Goal: Transaction & Acquisition: Book appointment/travel/reservation

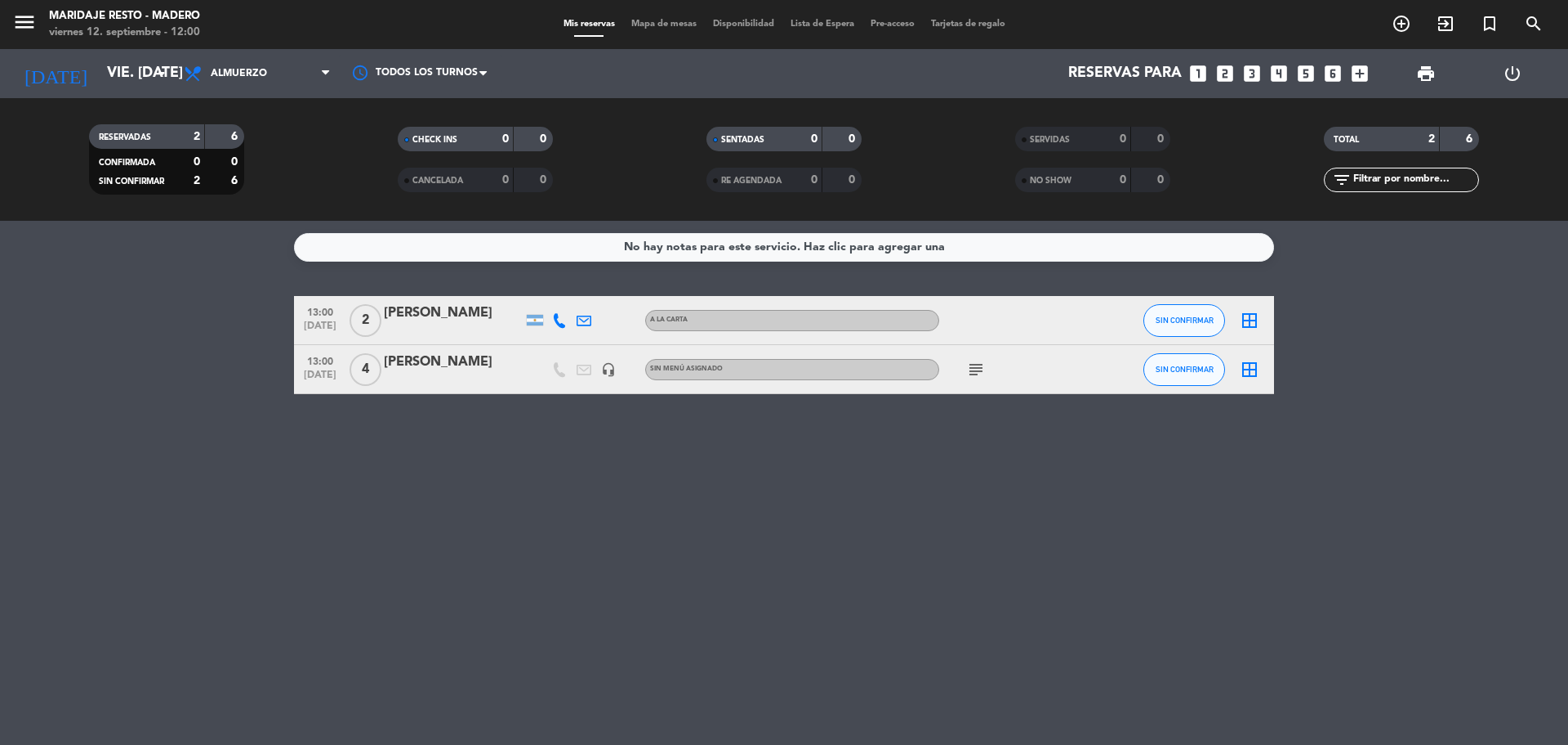
click at [974, 369] on icon "subject" at bounding box center [977, 370] width 20 height 20
click at [657, 18] on div "Mis reservas Mapa de mesas Disponibilidad Lista de Espera Pre-acceso Tarjetas d…" at bounding box center [785, 24] width 458 height 15
click at [652, 28] on span "Mapa de mesas" at bounding box center [664, 24] width 82 height 9
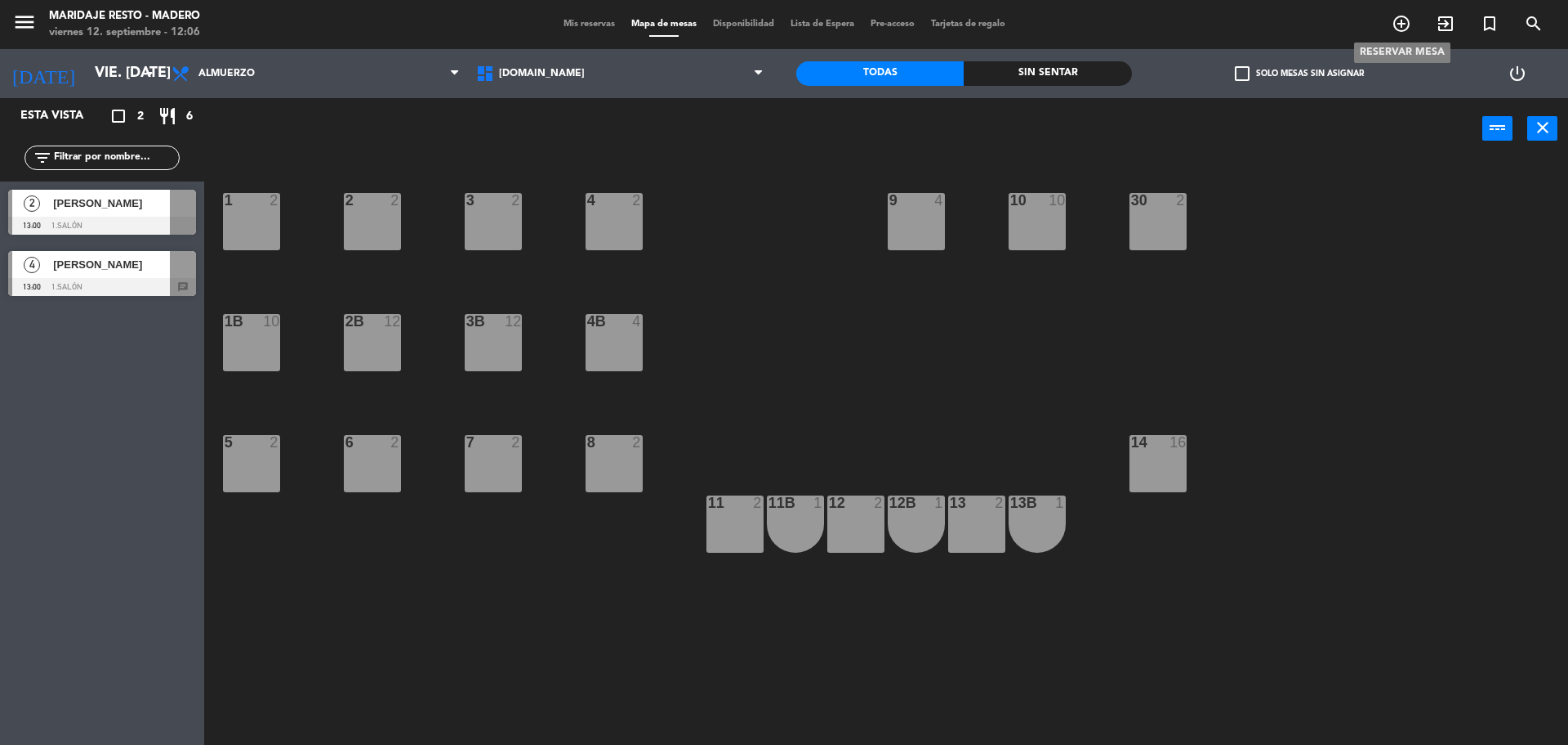
click at [1391, 26] on span "add_circle_outline" at bounding box center [1401, 24] width 44 height 28
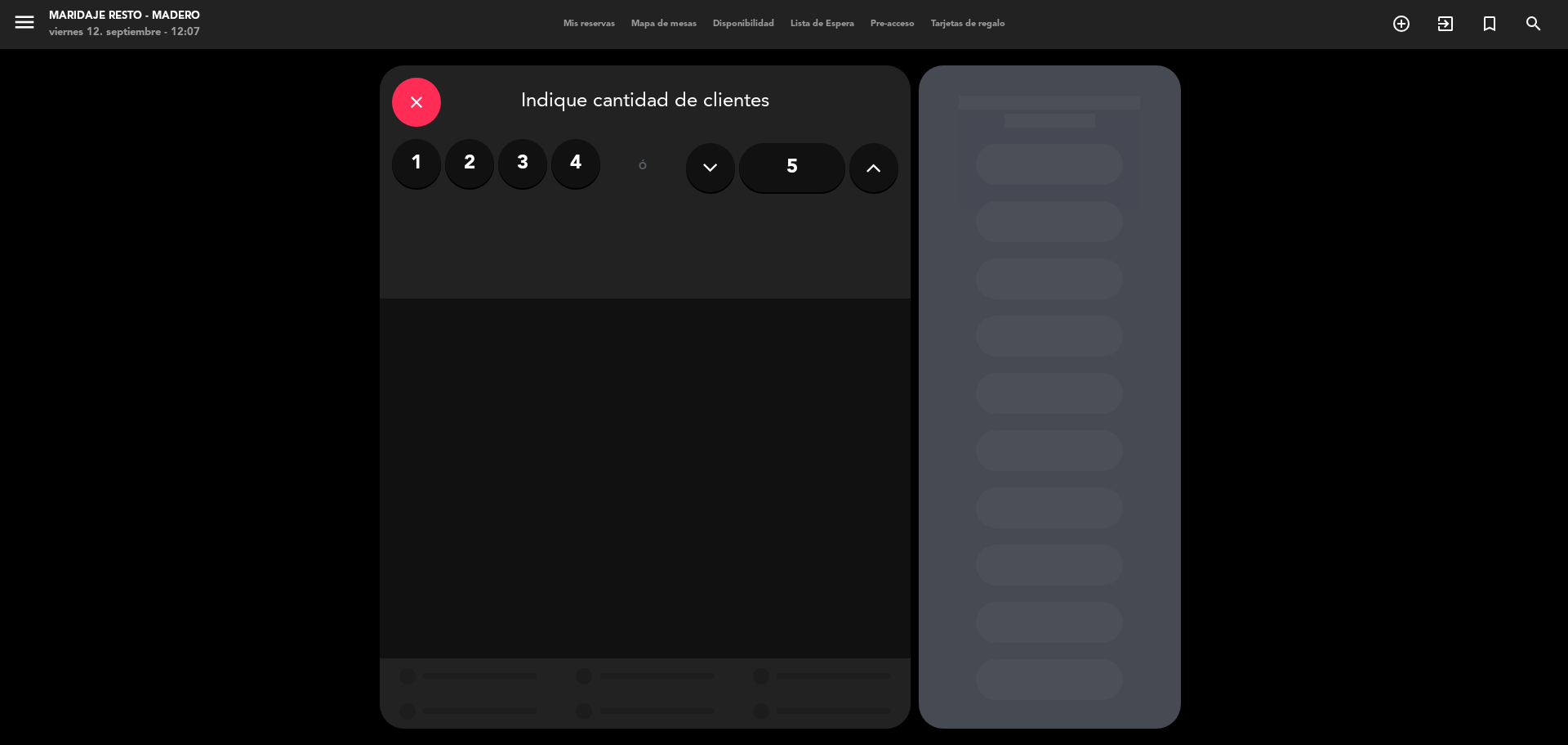
click at [875, 167] on icon at bounding box center [874, 167] width 16 height 25
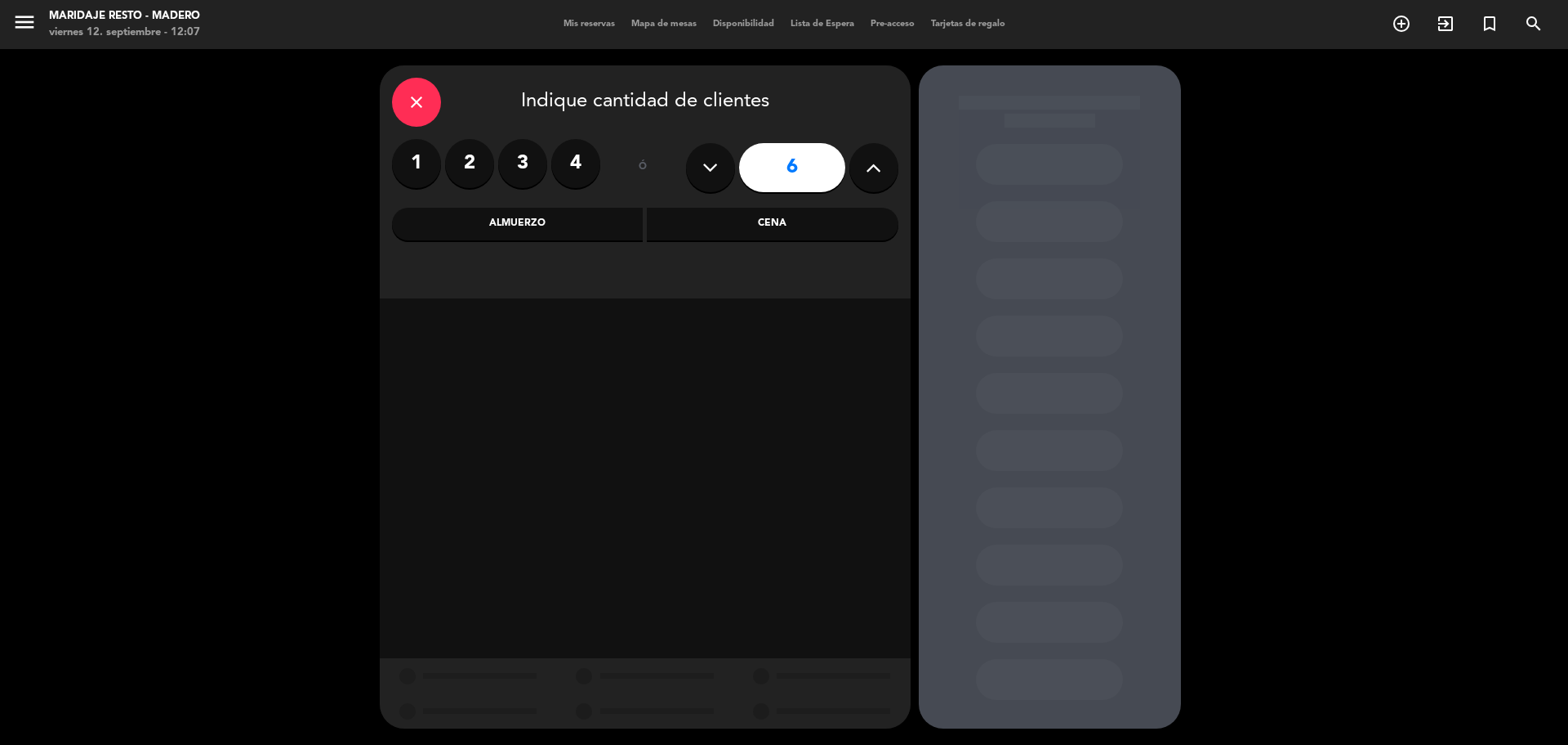
click at [875, 167] on icon at bounding box center [874, 167] width 16 height 25
click at [869, 170] on icon at bounding box center [874, 167] width 16 height 25
type input "10"
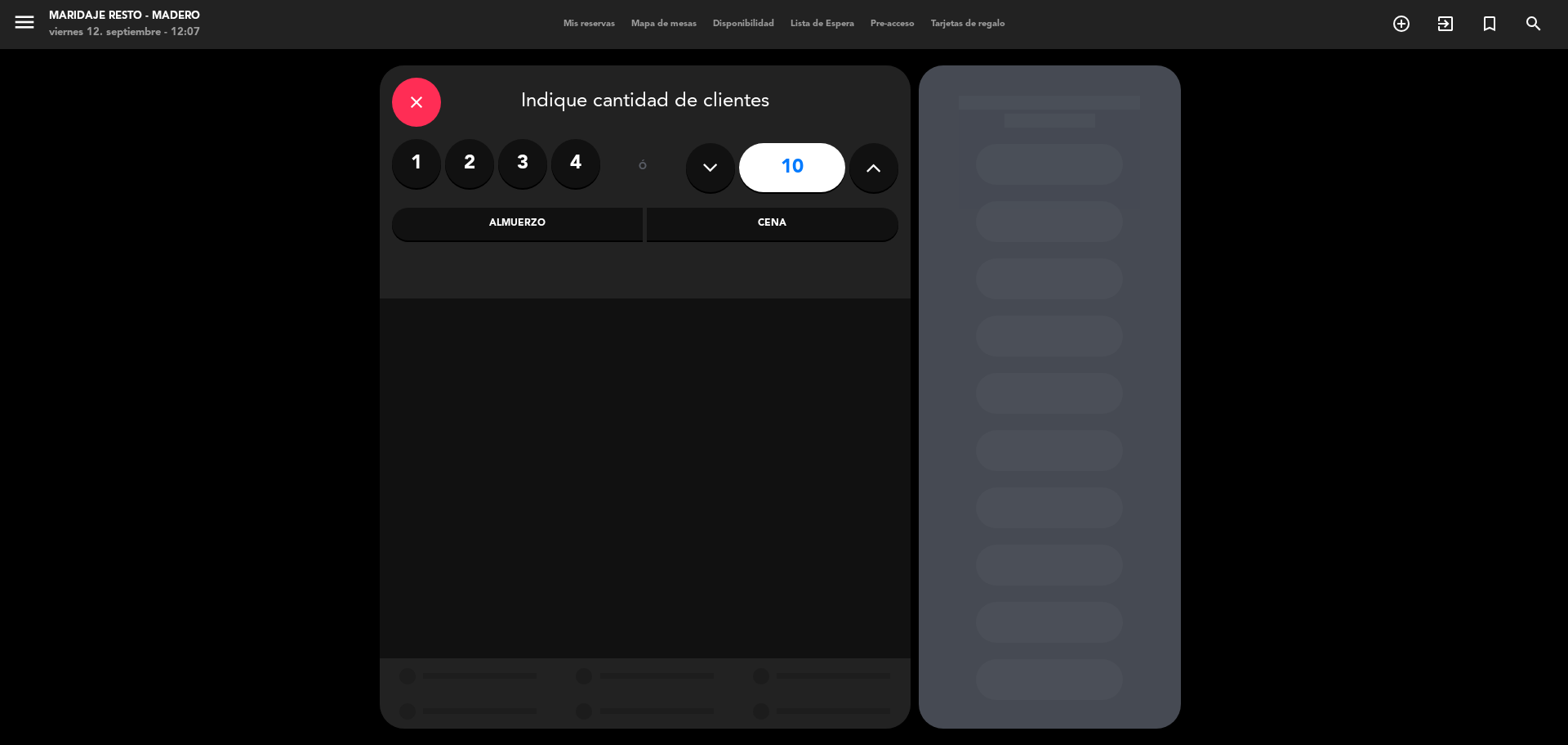
click at [693, 217] on div "Cena" at bounding box center [772, 223] width 252 height 33
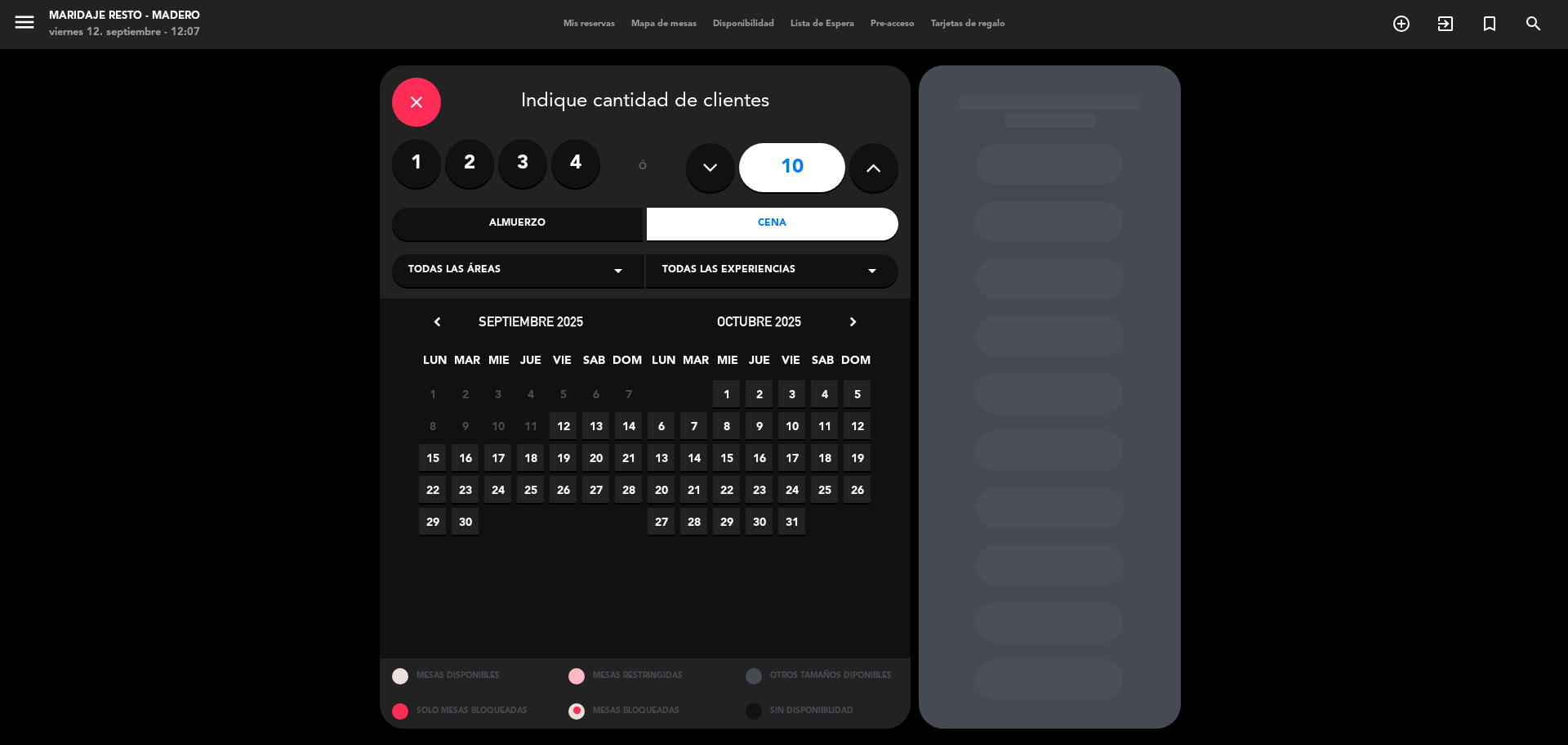
click at [591, 432] on span "13" at bounding box center [595, 425] width 27 height 27
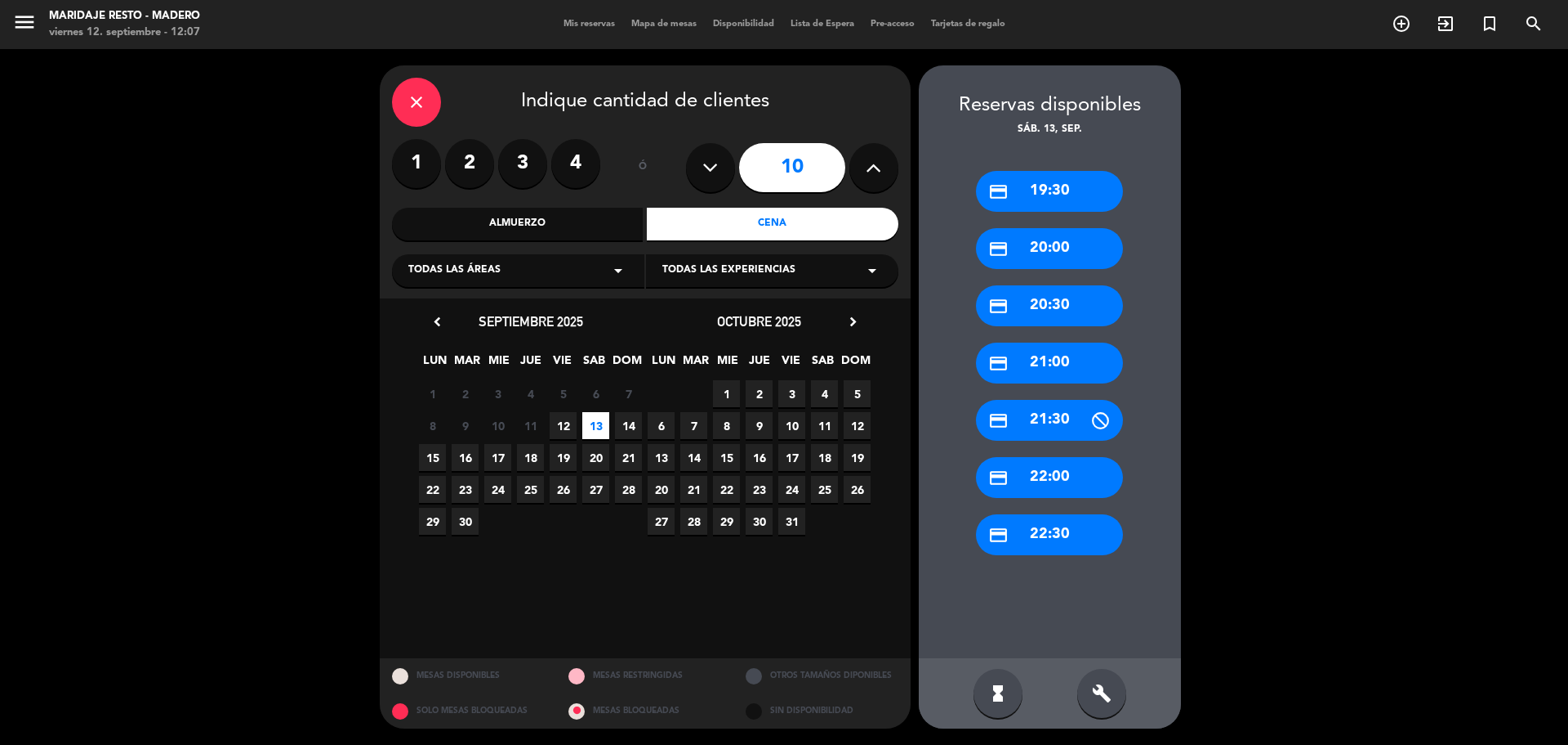
click at [1056, 353] on div "credit_card 21:00" at bounding box center [1050, 363] width 147 height 41
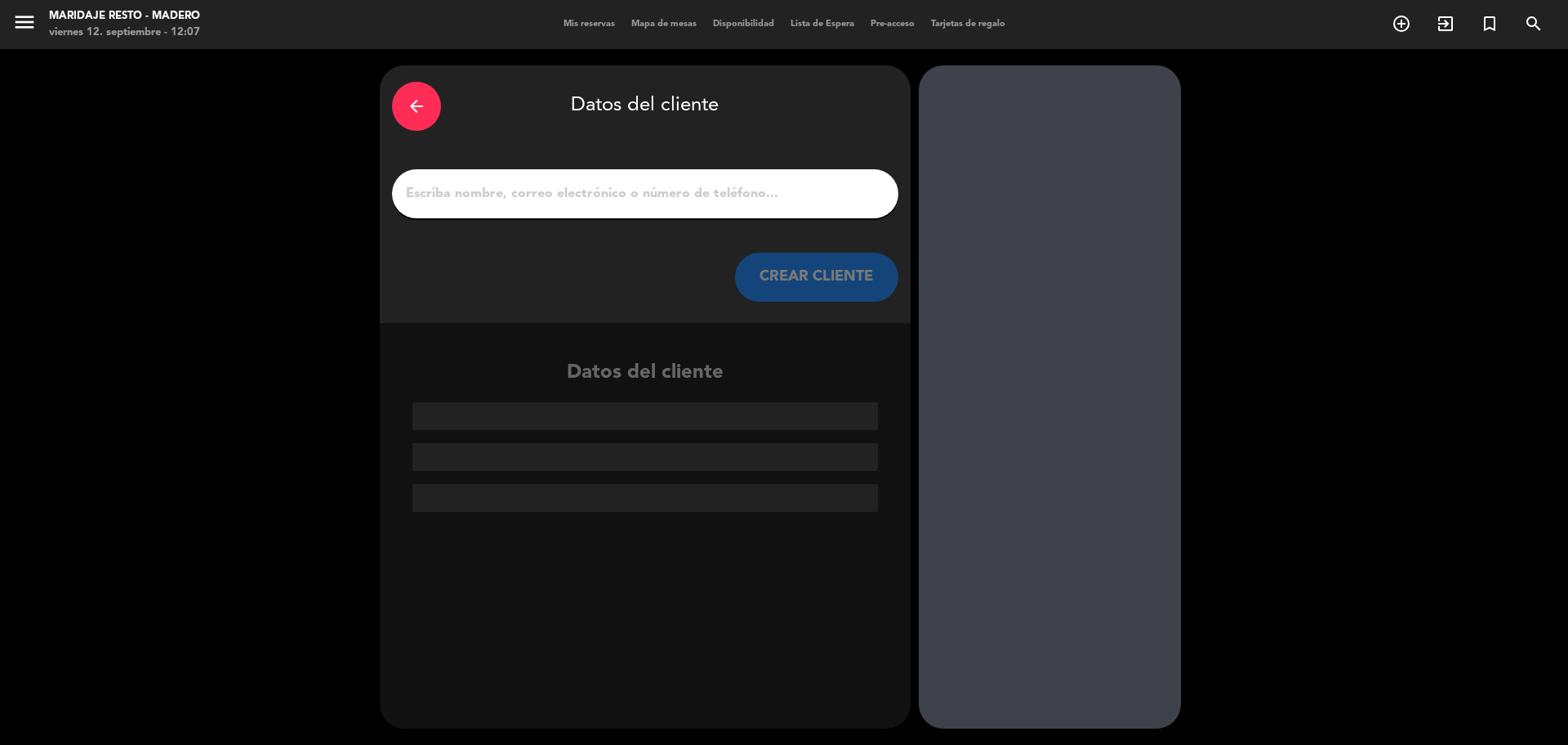
click at [524, 200] on input "1" at bounding box center [645, 193] width 482 height 23
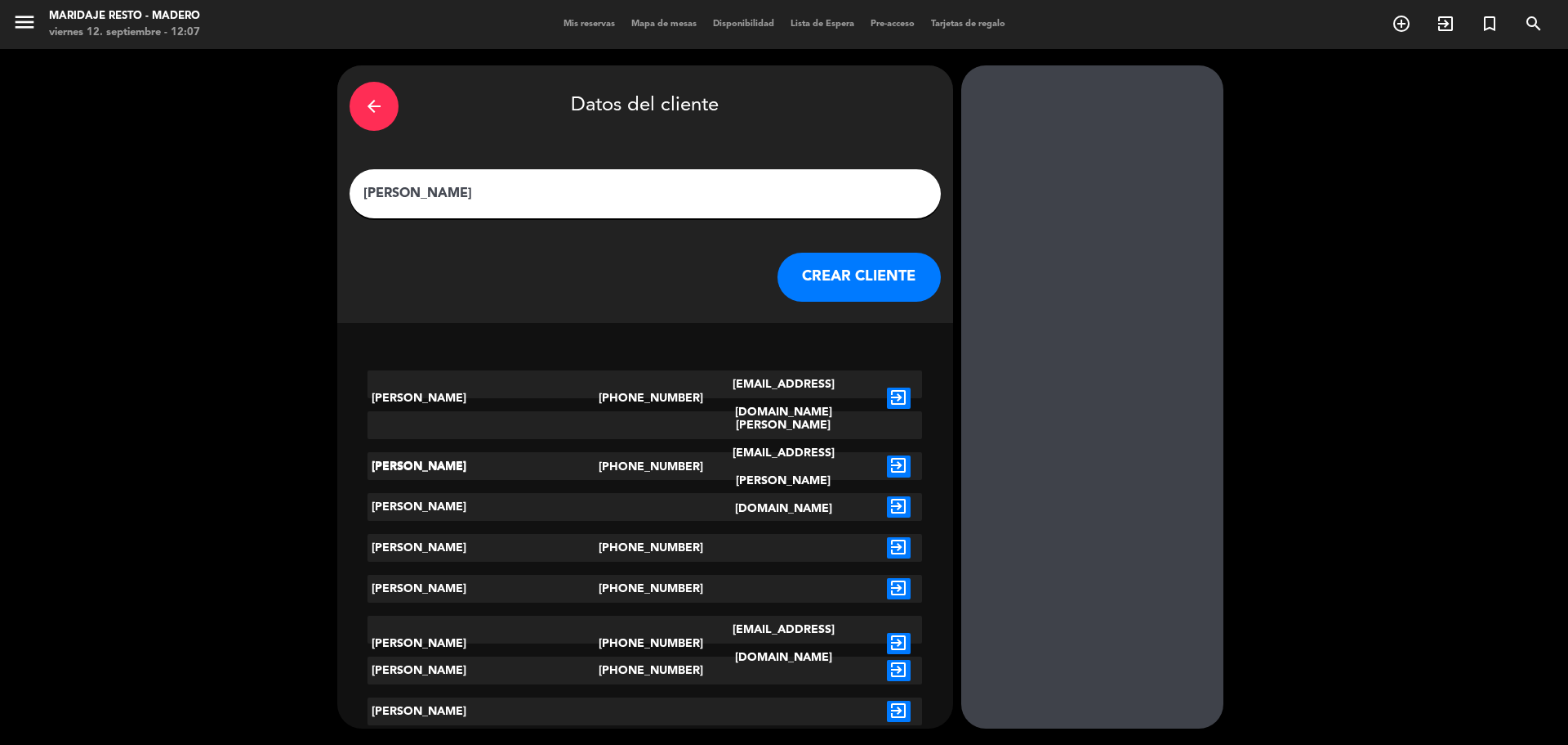
type input "[PERSON_NAME]"
click at [887, 461] on icon "exit_to_app" at bounding box center [899, 466] width 24 height 22
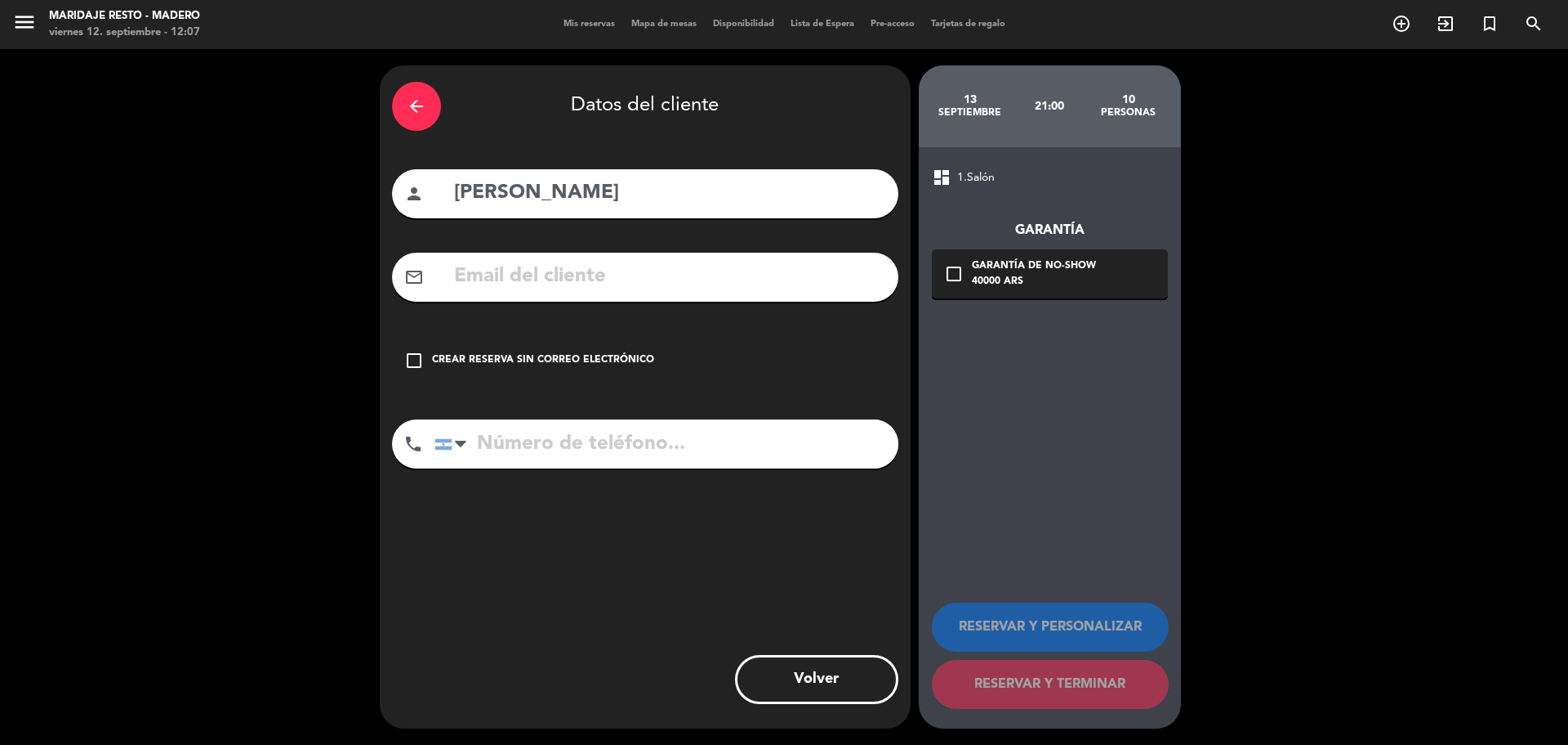
click at [426, 367] on div "check_box_outline_blank Crear reserva sin correo electrónico" at bounding box center [645, 361] width 507 height 49
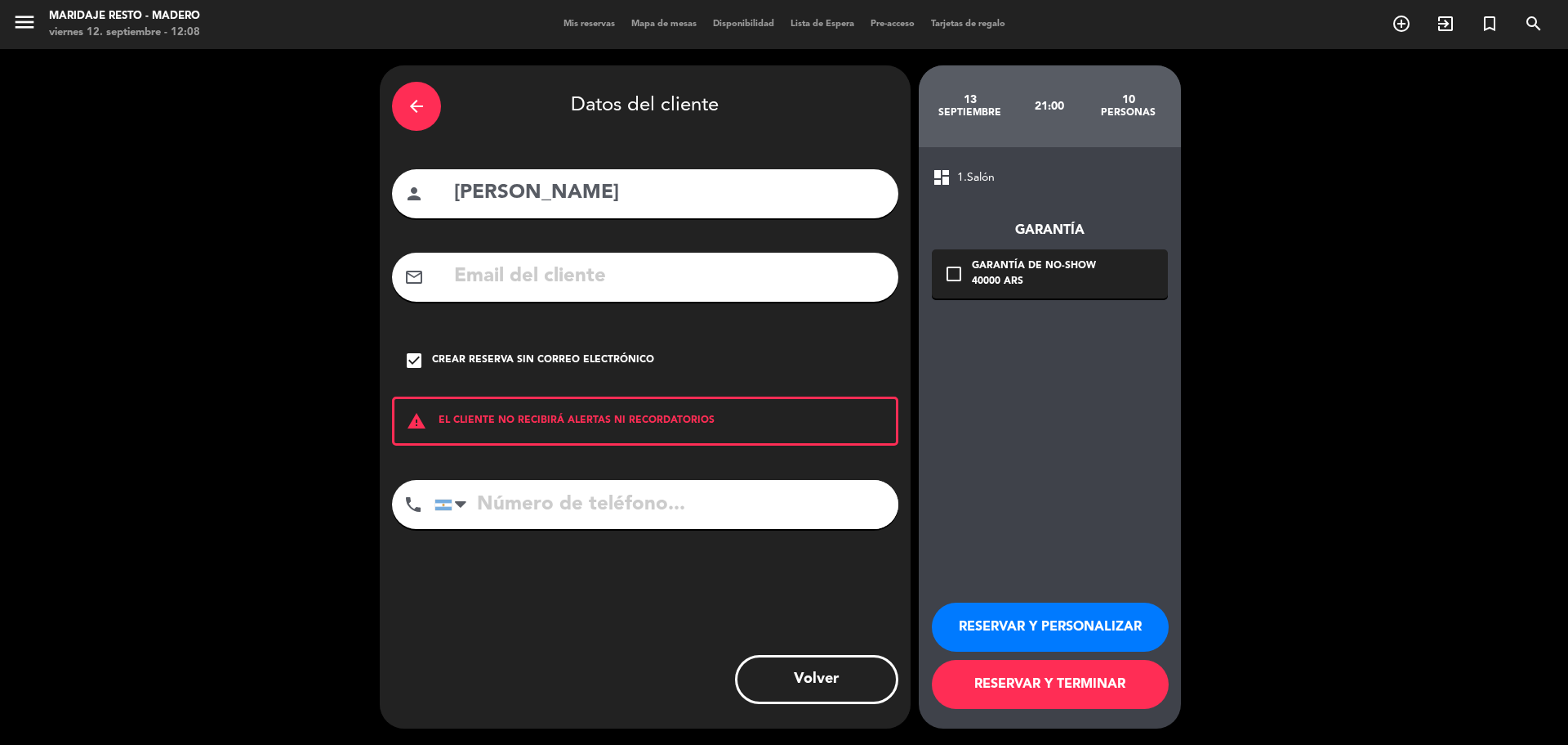
click at [1067, 687] on button "RESERVAR Y TERMINAR" at bounding box center [1051, 685] width 237 height 49
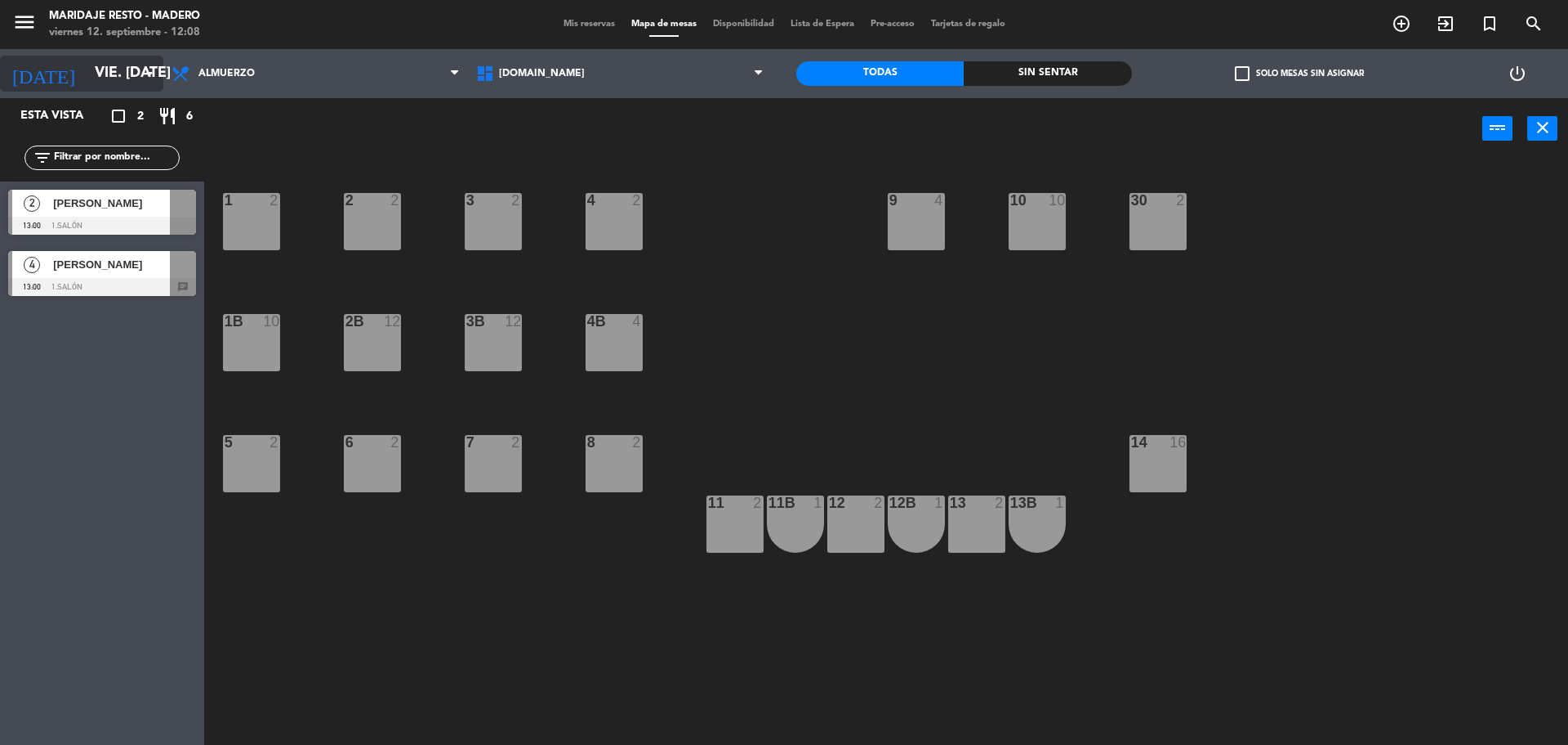
click at [12, 81] on icon "[DATE]" at bounding box center [43, 73] width 87 height 36
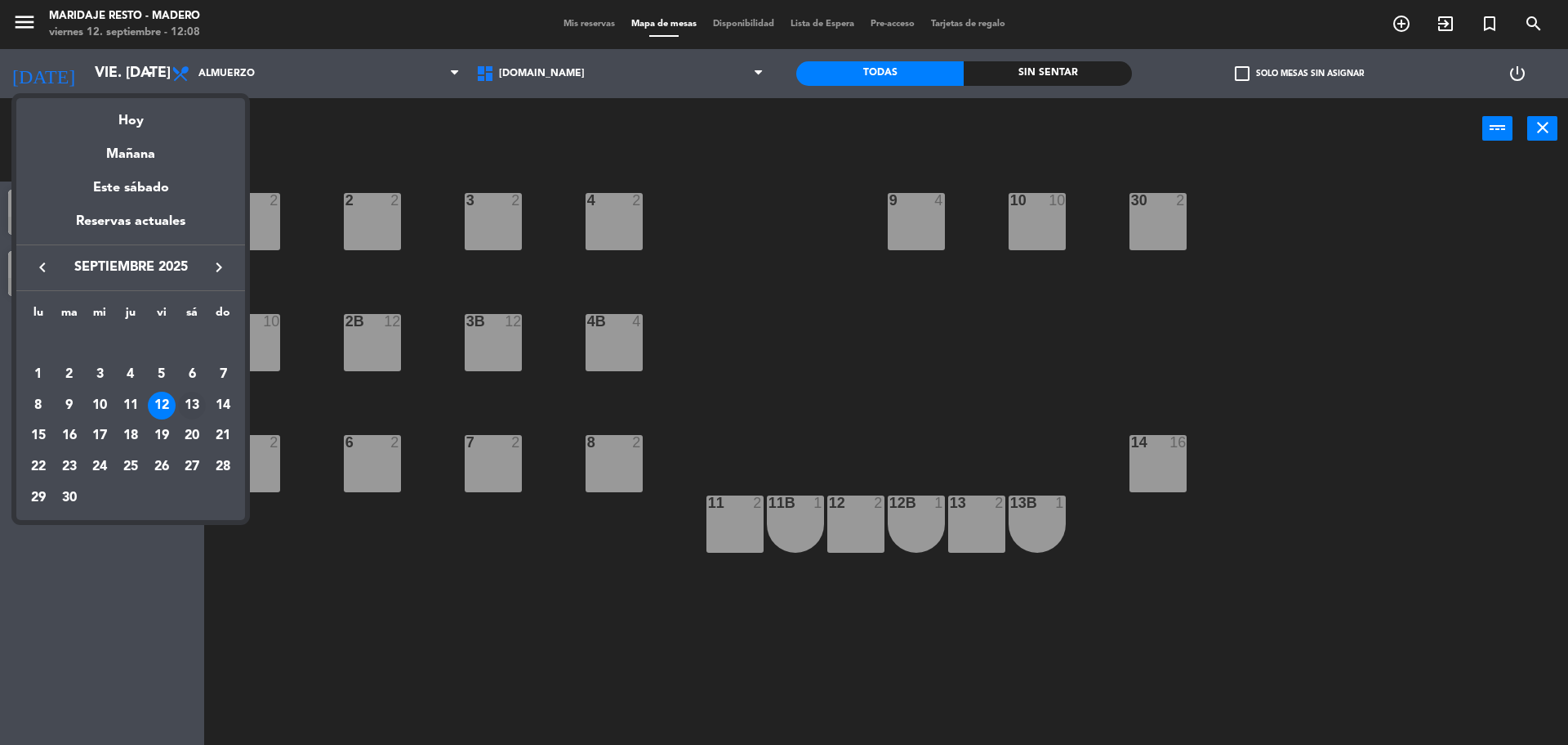
click at [195, 402] on div "13" at bounding box center [192, 405] width 28 height 28
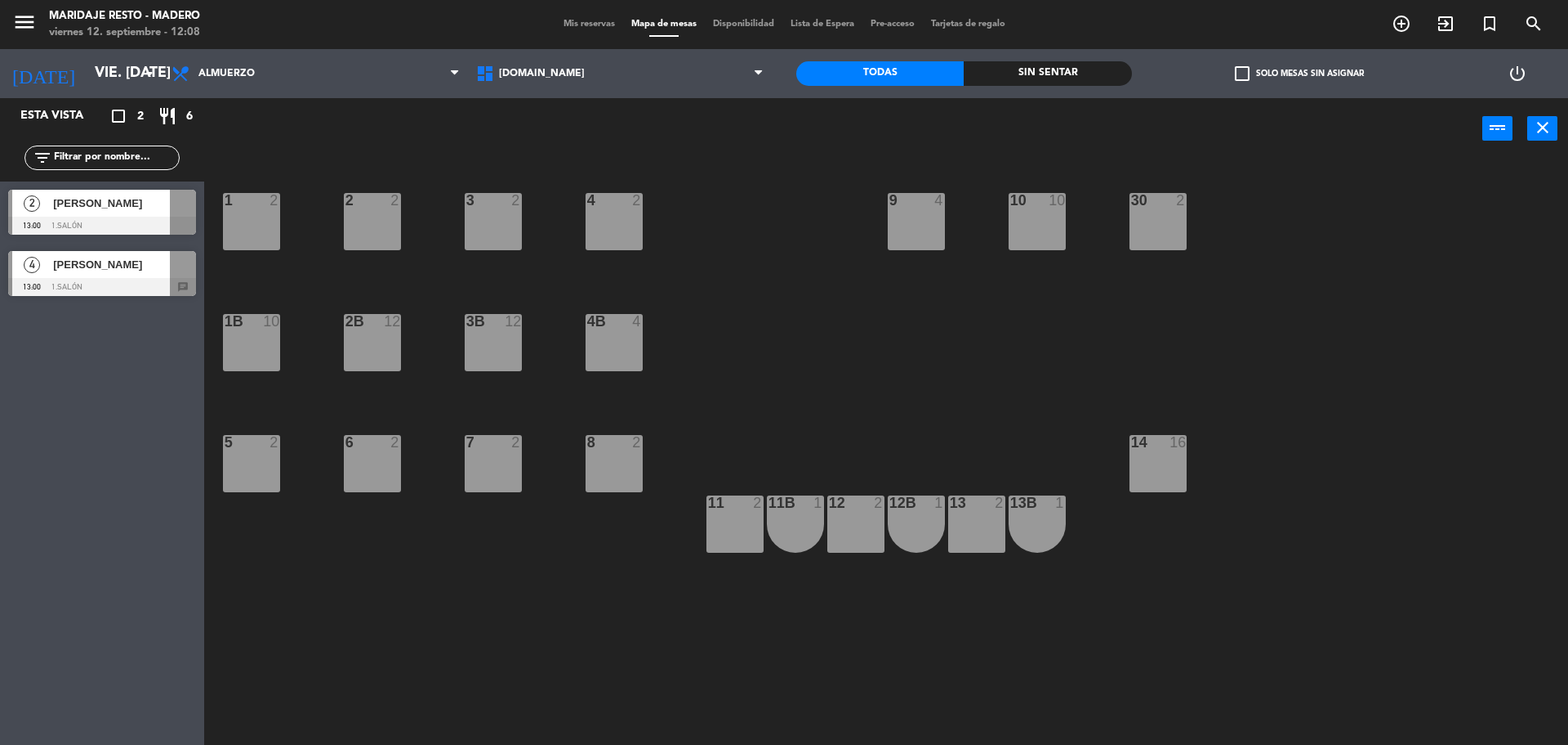
type input "sáb. [DATE]"
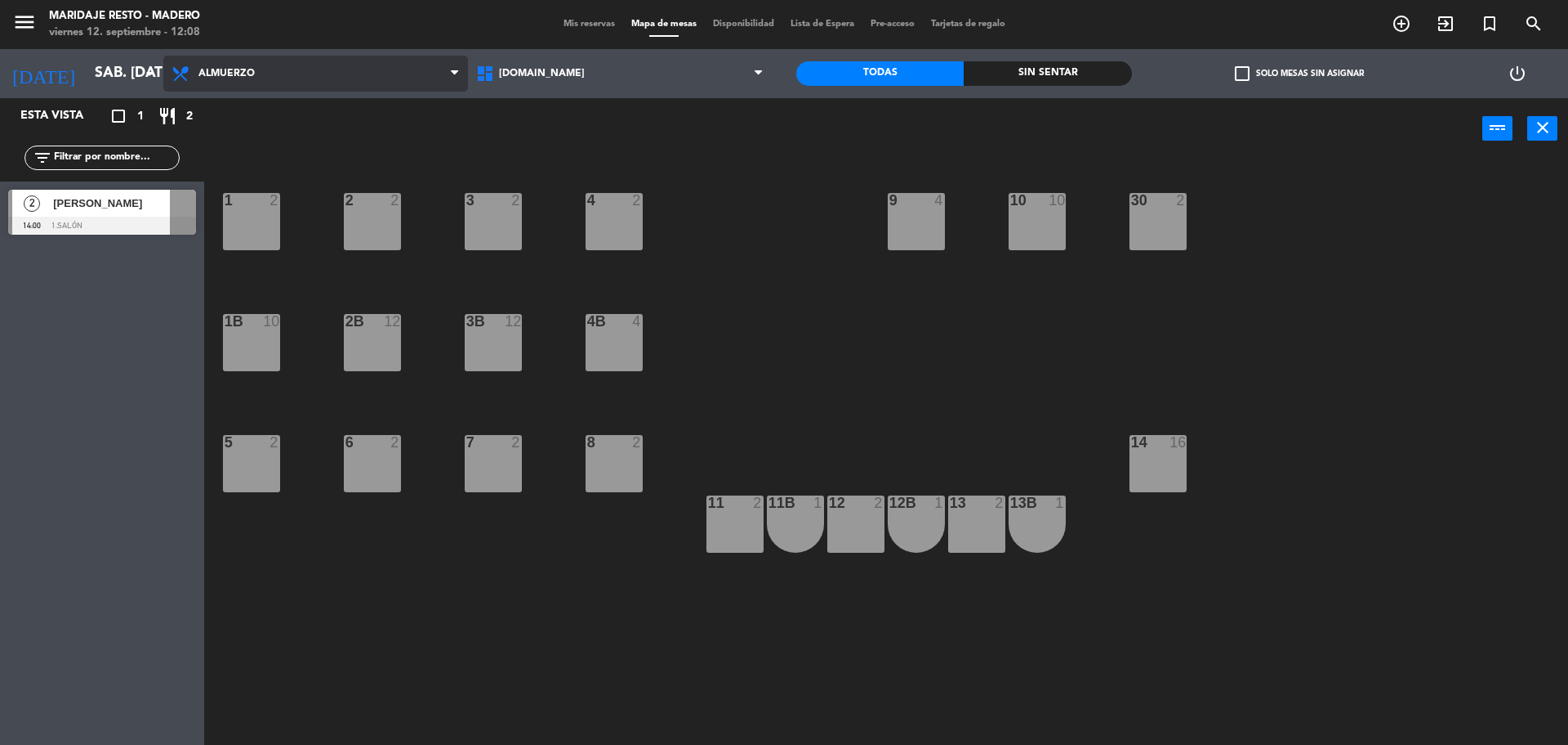
click at [274, 79] on span "Almuerzo" at bounding box center [315, 73] width 305 height 36
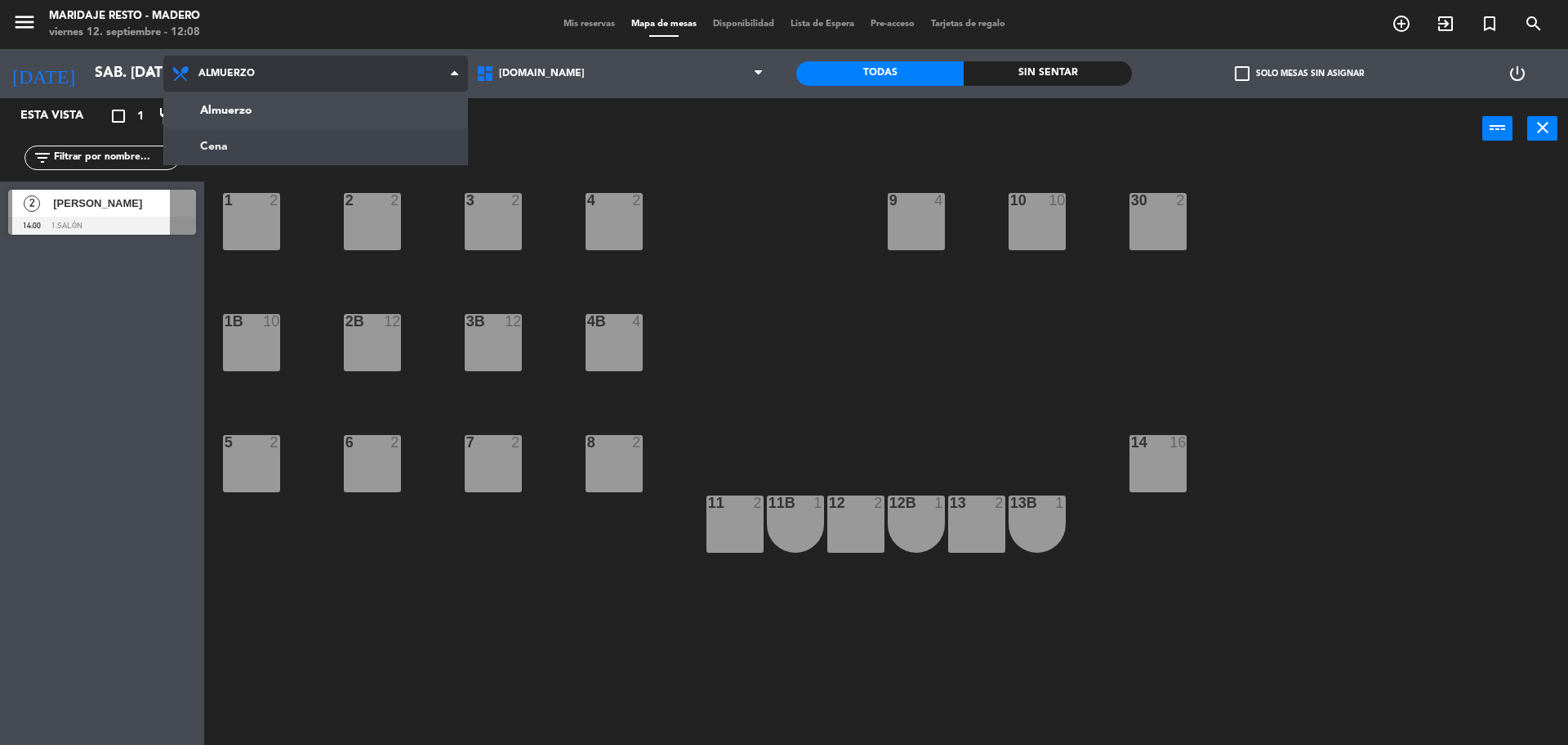
click at [272, 149] on ng-component "menu Maridaje [PERSON_NAME] viernes 12. septiembre - 12:08 Mis reservas Mapa de…" at bounding box center [784, 374] width 1568 height 749
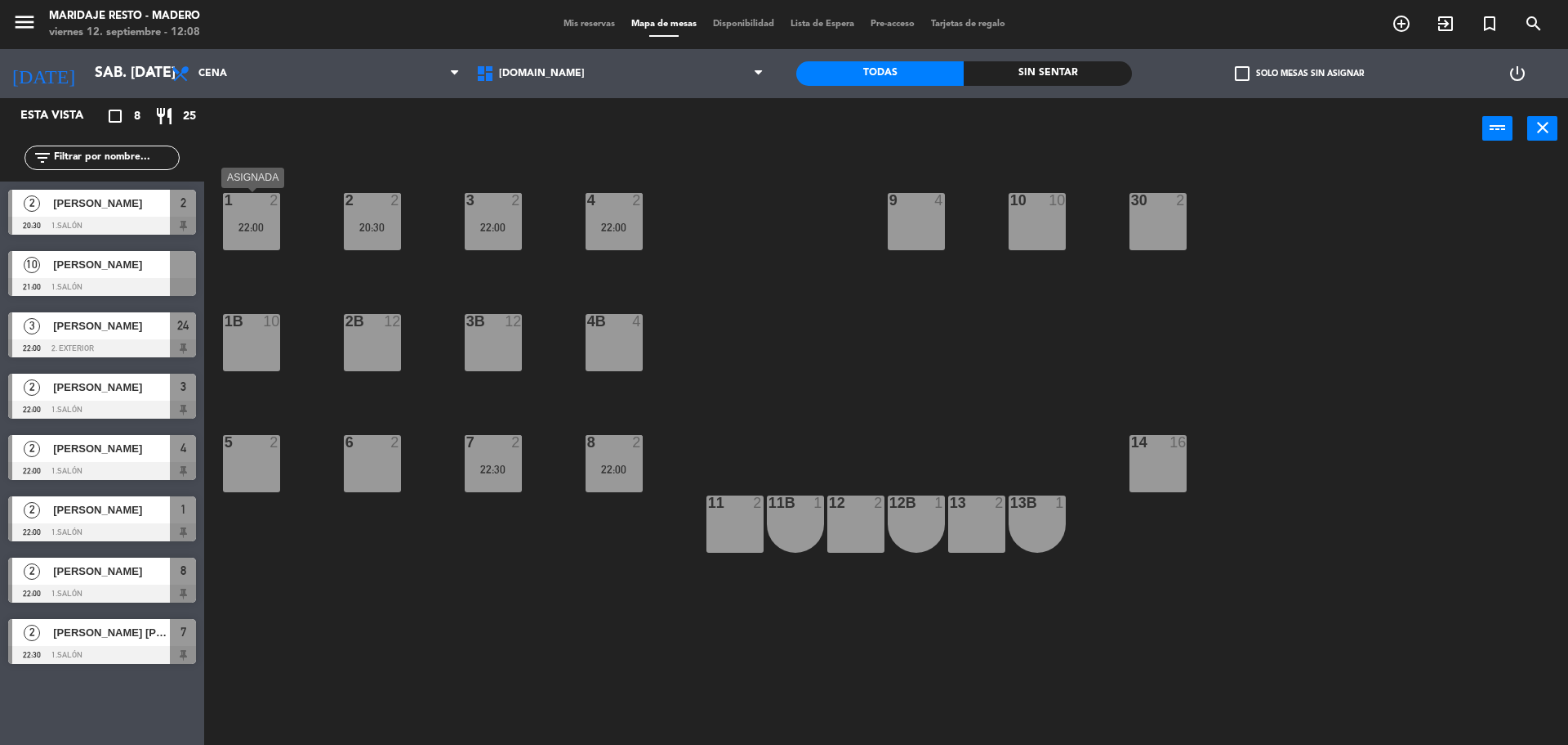
click at [239, 206] on div at bounding box center [251, 200] width 27 height 15
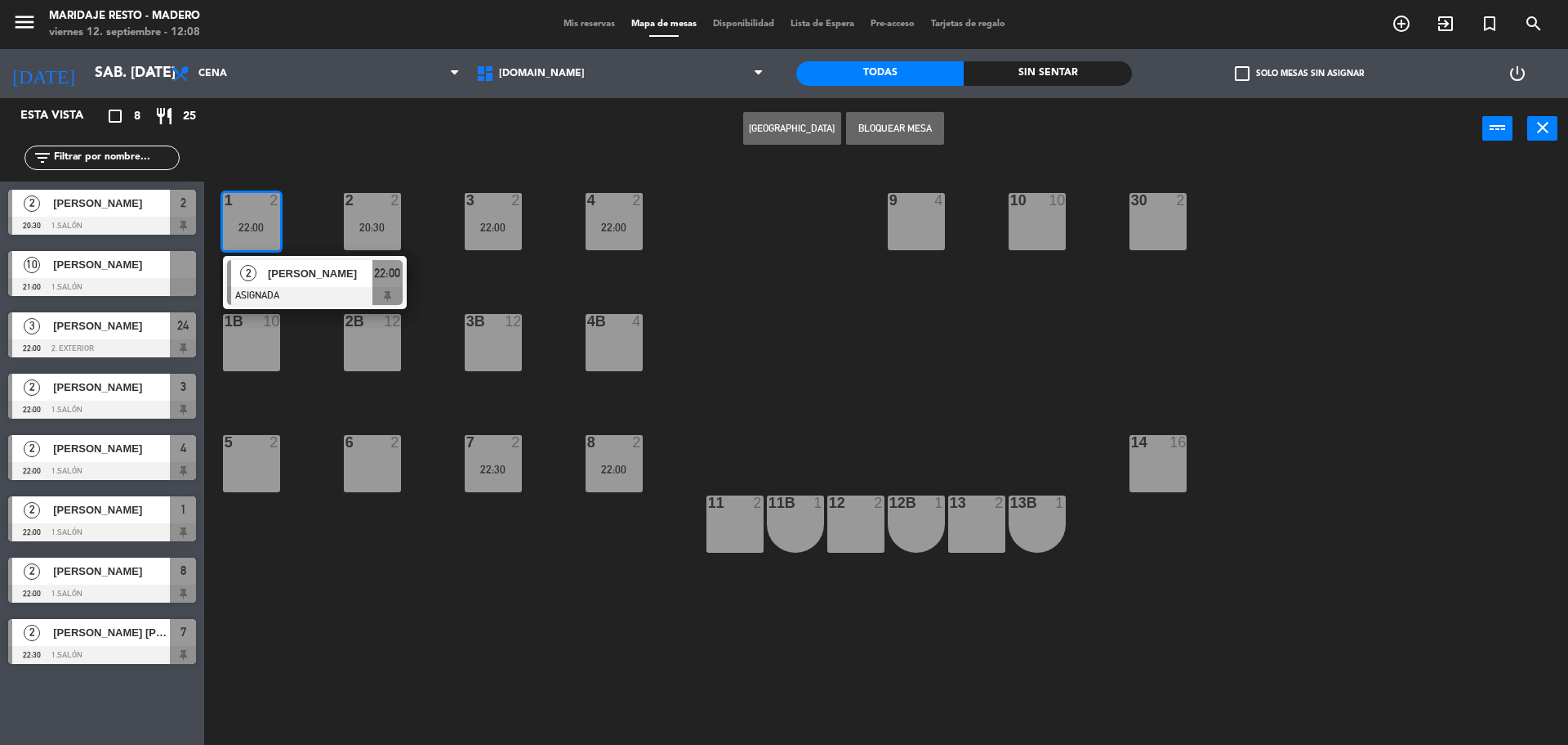
click at [930, 220] on div "9 4" at bounding box center [916, 221] width 57 height 57
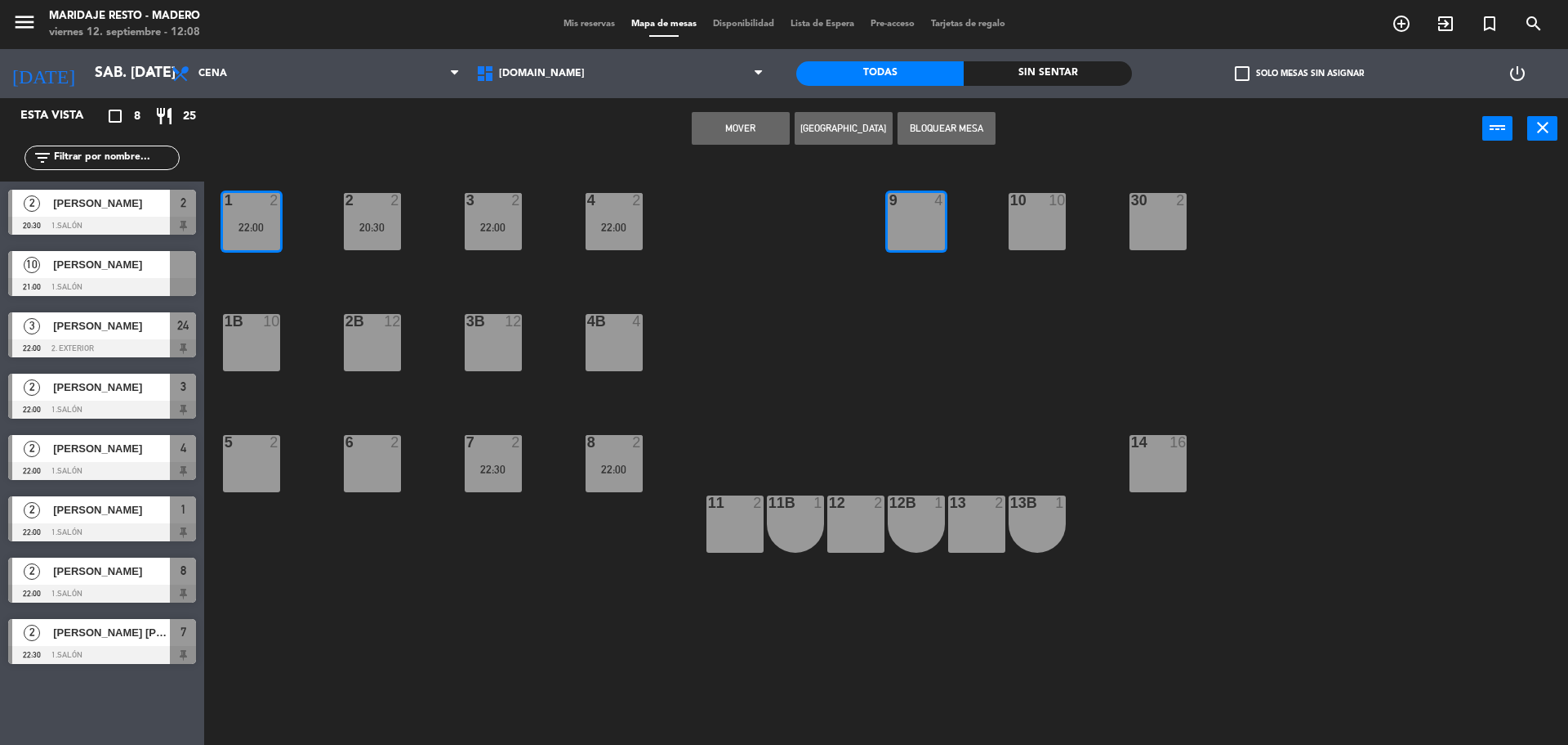
click at [745, 130] on button "Mover" at bounding box center [741, 127] width 98 height 33
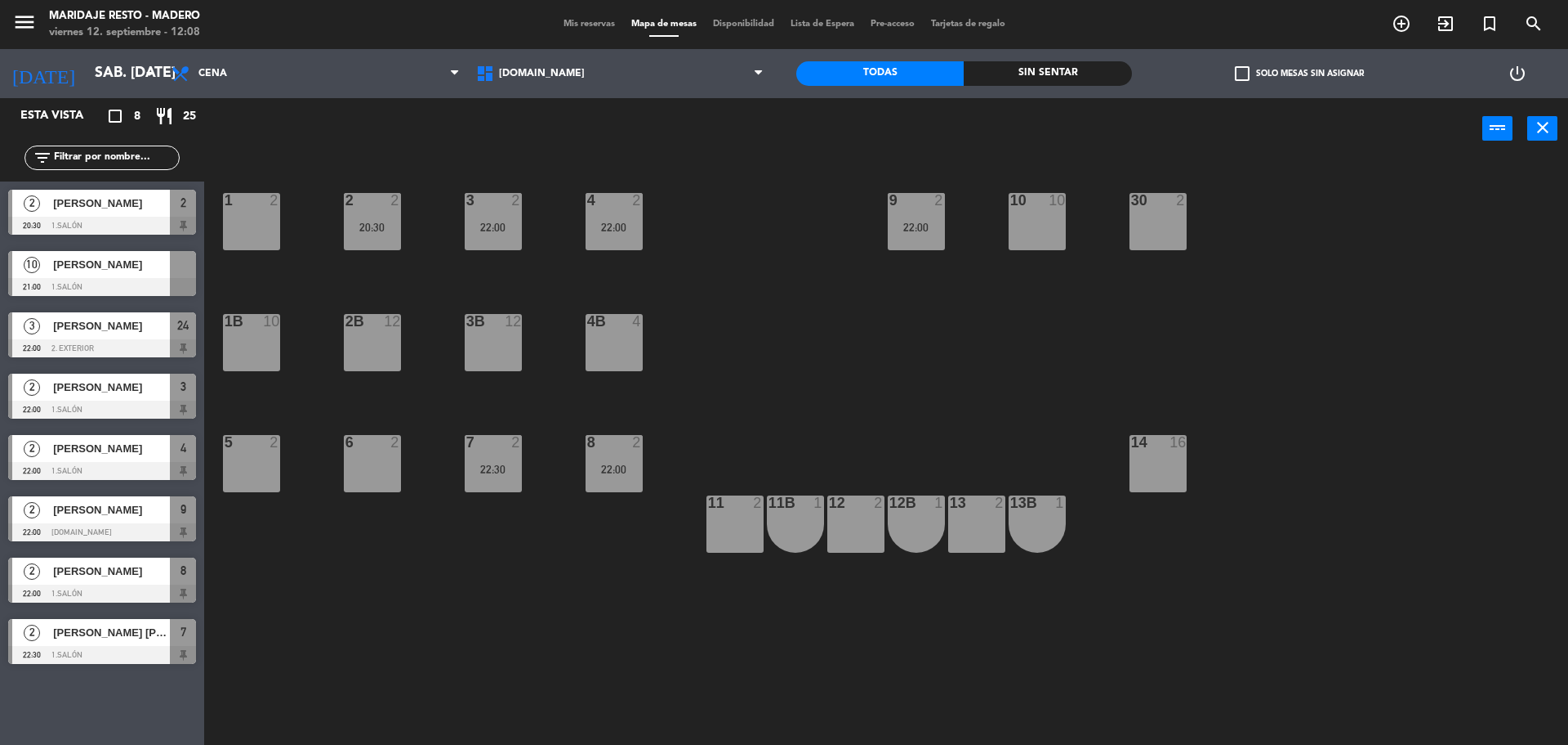
click at [372, 233] on div "20:30" at bounding box center [372, 227] width 57 height 12
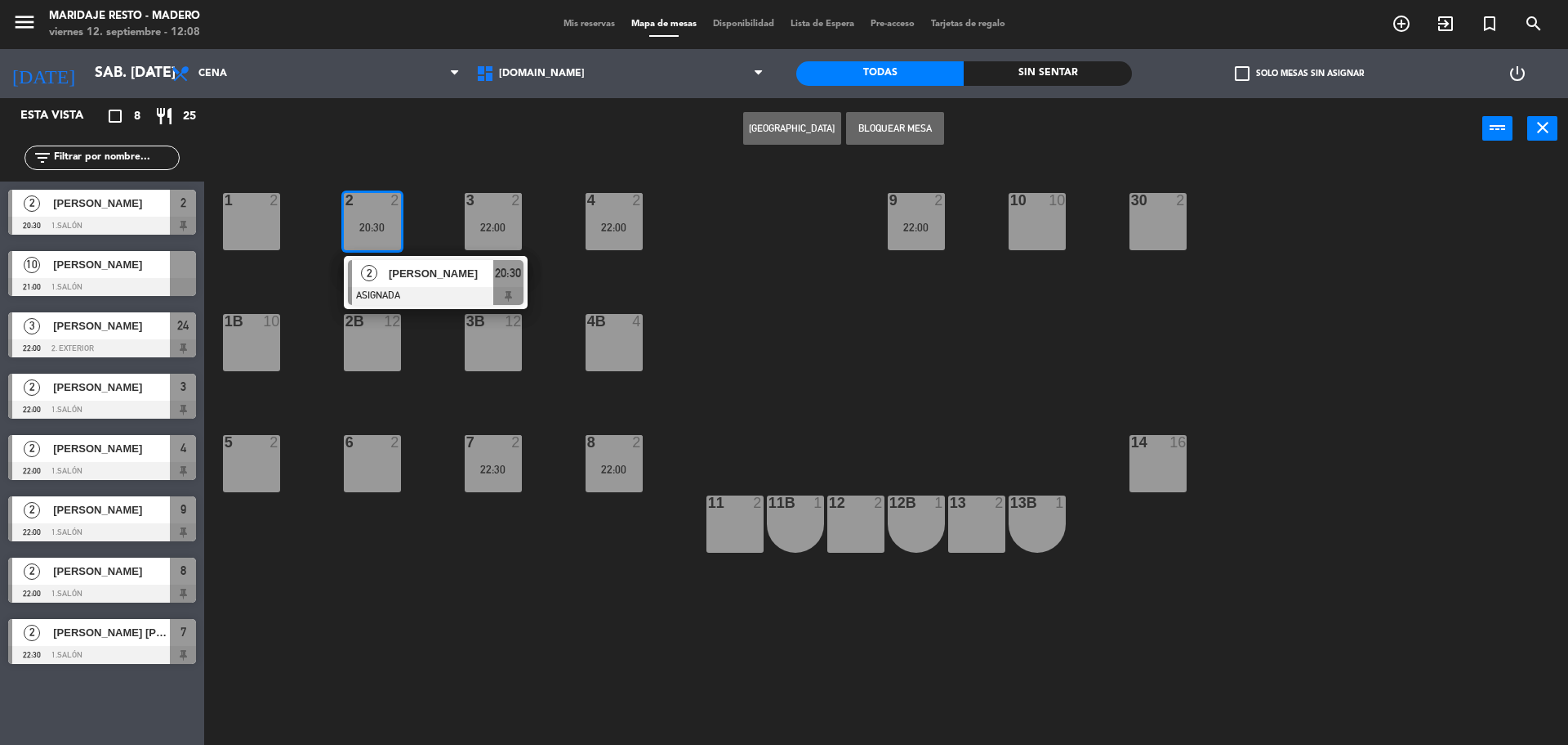
drag, startPoint x: 1027, startPoint y: 239, endPoint x: 869, endPoint y: 180, distance: 168.7
click at [1027, 239] on div "10 10" at bounding box center [1038, 221] width 57 height 57
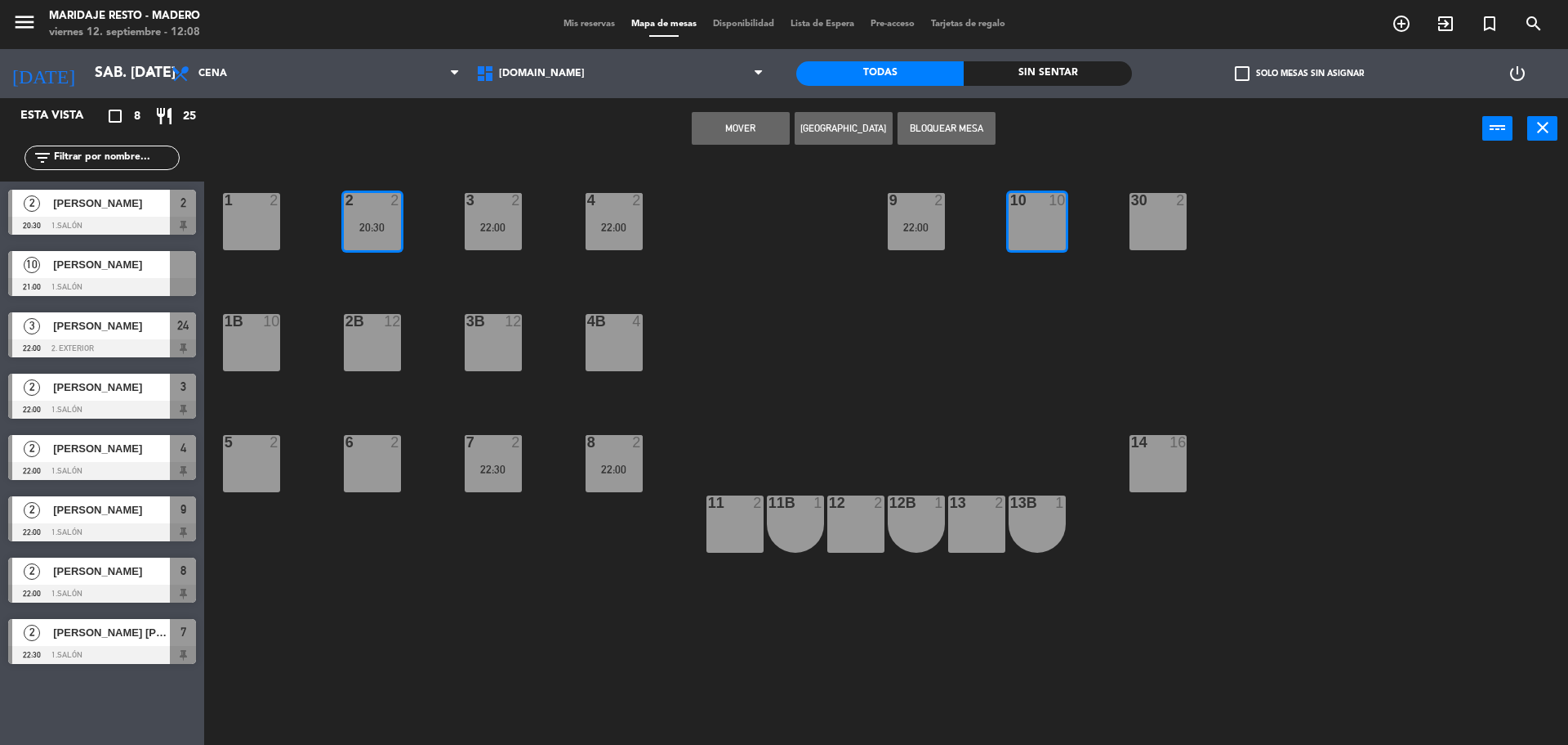
click at [727, 141] on button "Mover" at bounding box center [741, 127] width 98 height 33
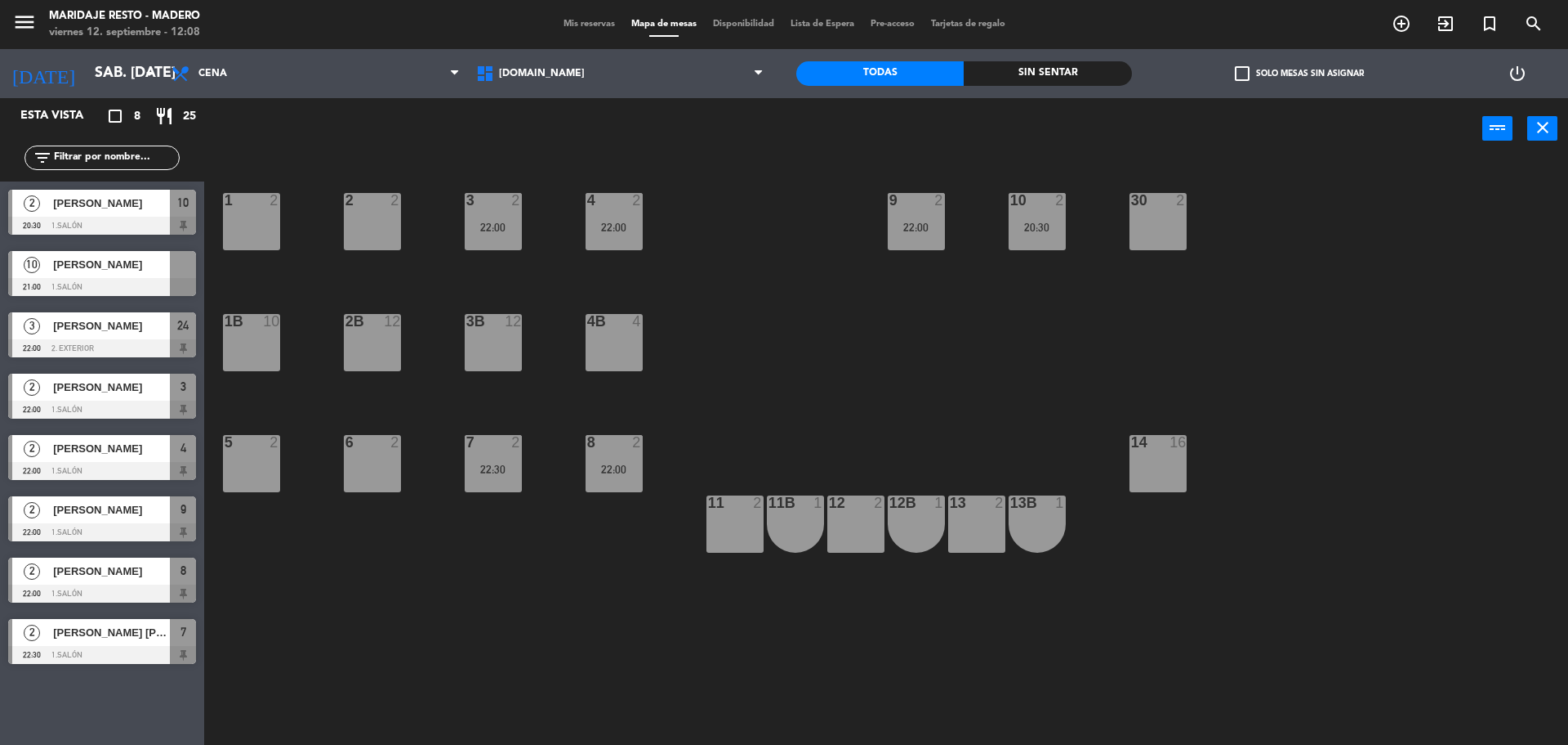
click at [97, 258] on div "10 [PERSON_NAME] 21:00 1.Salón" at bounding box center [102, 274] width 204 height 61
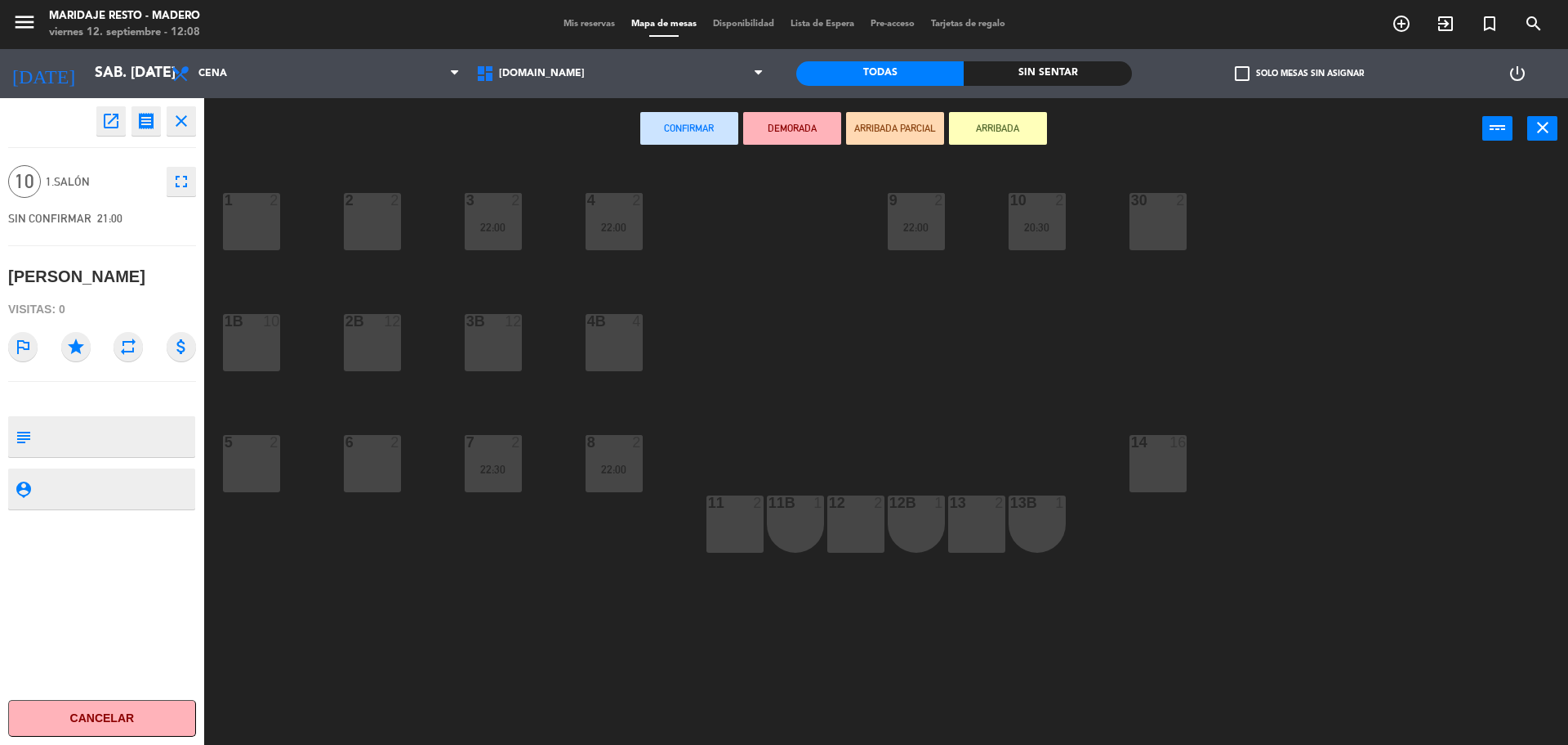
click at [350, 217] on div "2 2" at bounding box center [372, 221] width 57 height 57
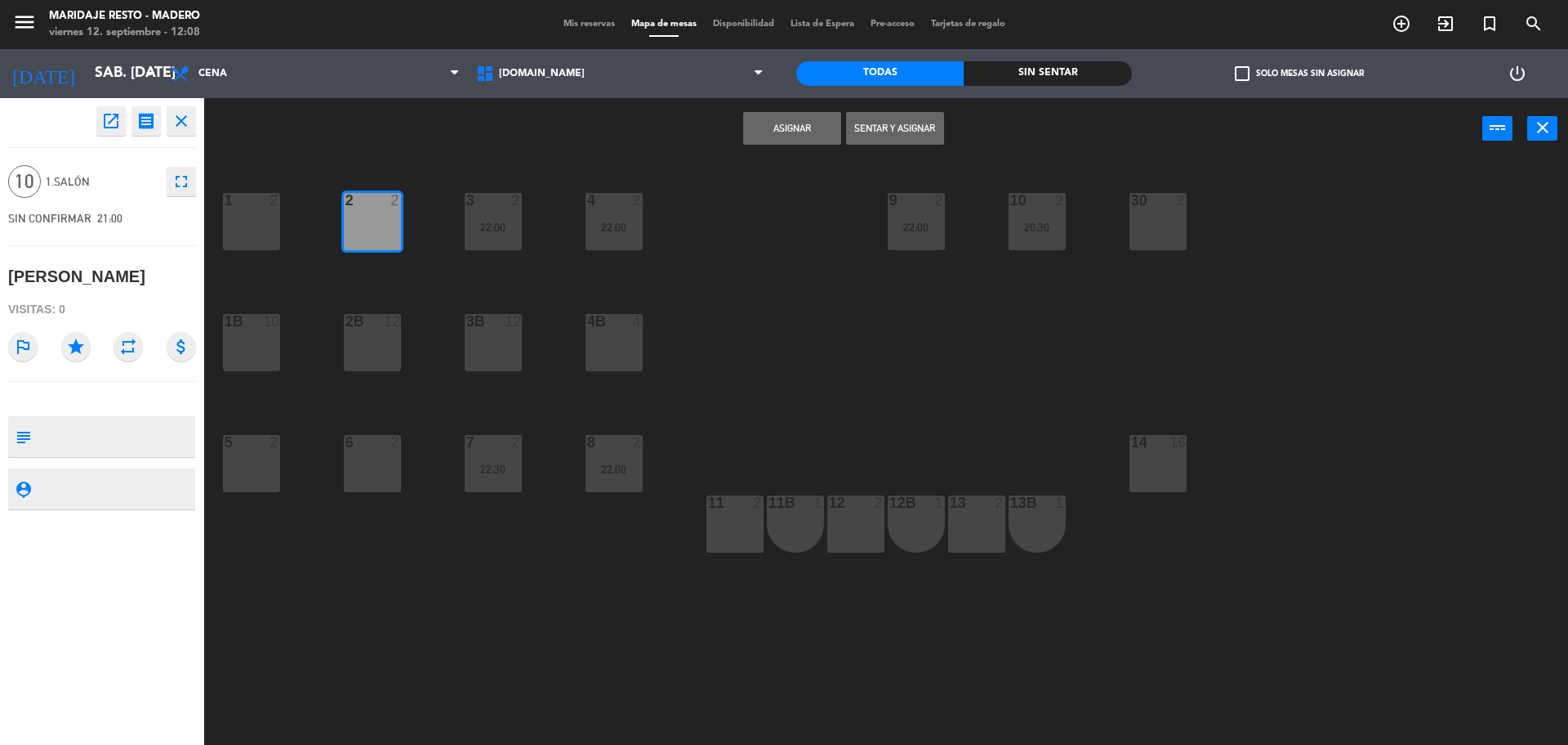
drag, startPoint x: 244, startPoint y: 225, endPoint x: 251, endPoint y: 235, distance: 12.2
click at [247, 225] on div "1 2" at bounding box center [252, 221] width 57 height 57
click at [254, 334] on div "1B 10" at bounding box center [252, 343] width 57 height 57
click at [248, 441] on div at bounding box center [251, 442] width 27 height 15
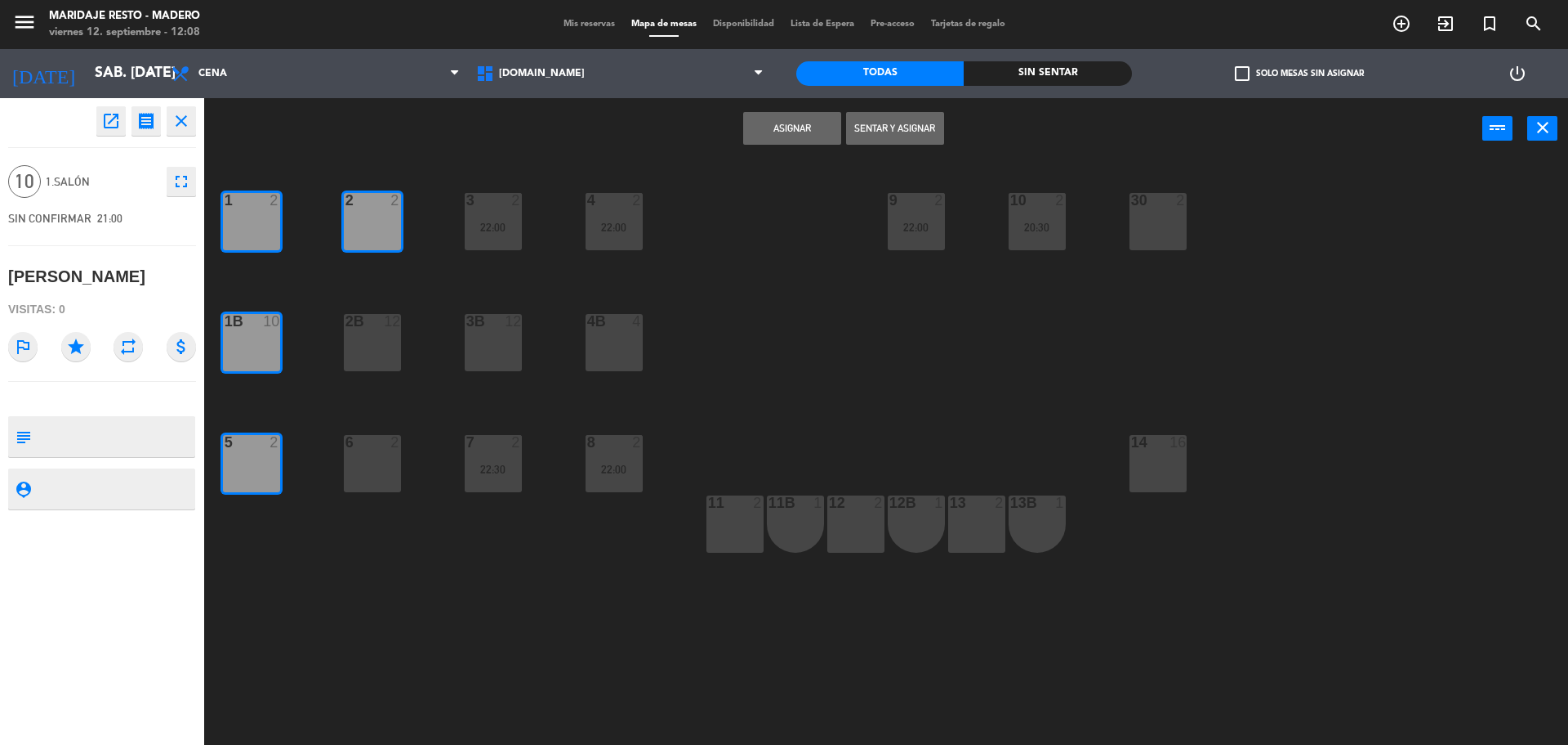
click at [370, 452] on div "6 2" at bounding box center [372, 463] width 57 height 57
drag, startPoint x: 781, startPoint y: 121, endPoint x: 765, endPoint y: 122, distance: 16.0
click at [780, 121] on button "Asignar" at bounding box center [792, 127] width 98 height 33
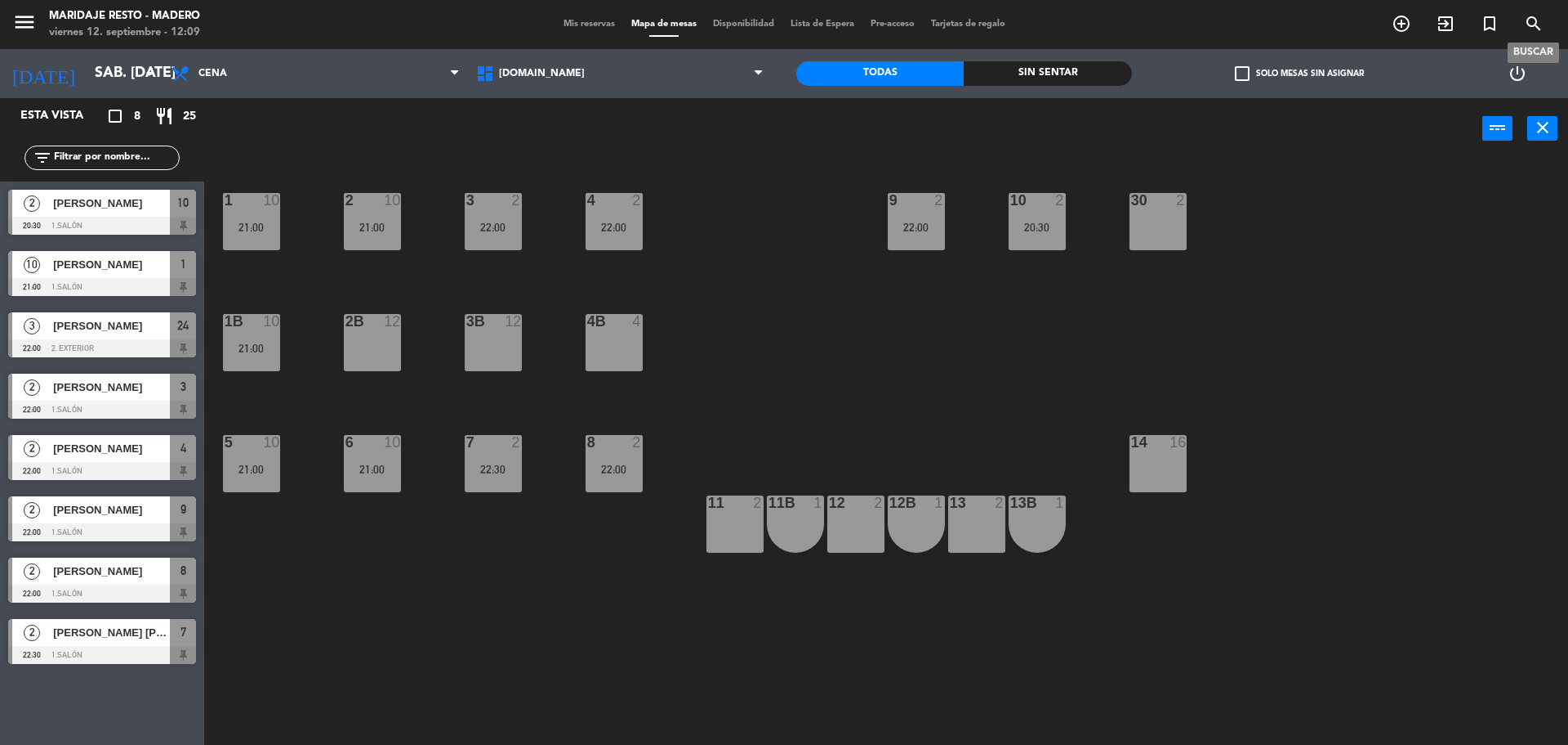
click at [1534, 22] on icon "search" at bounding box center [1534, 24] width 20 height 20
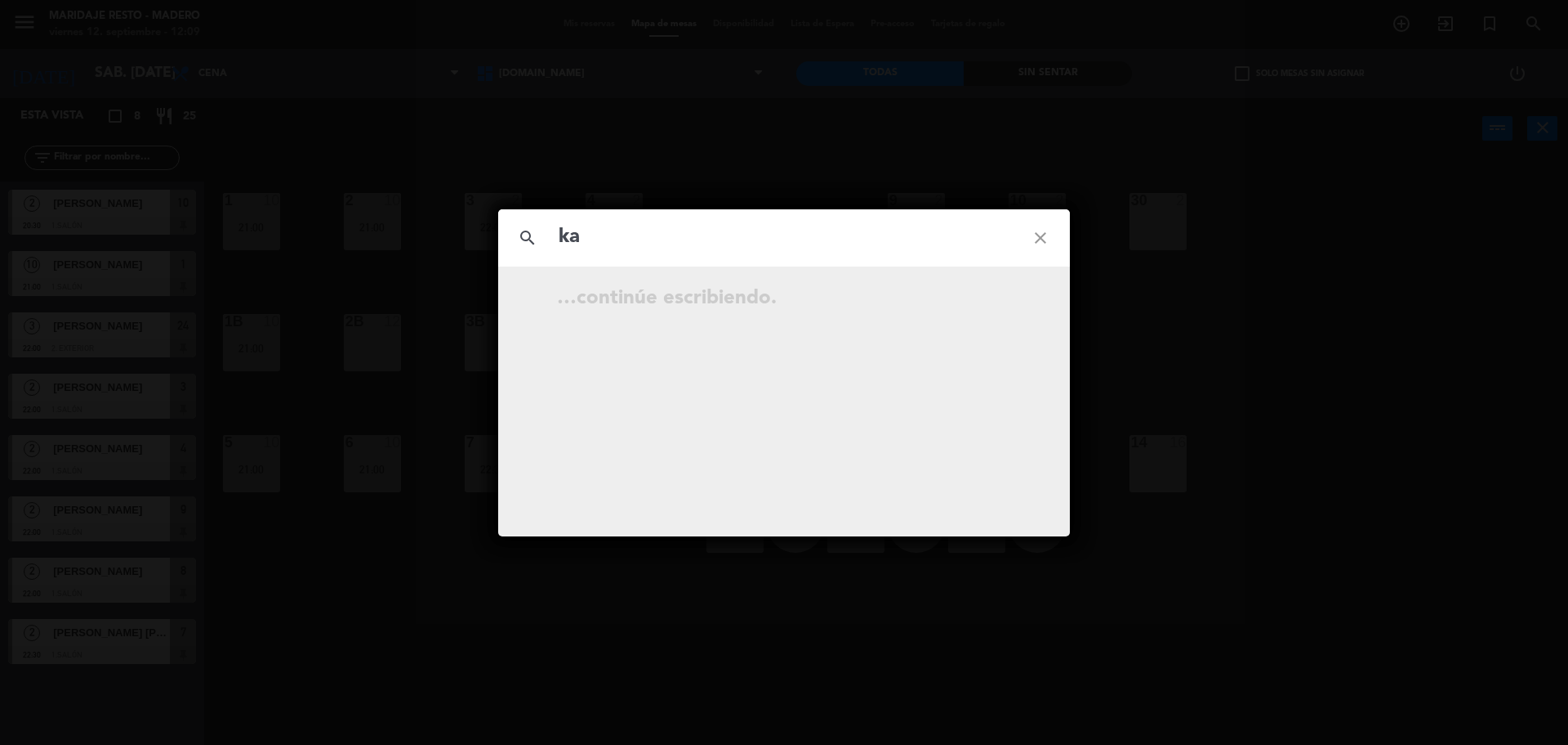
type input "k"
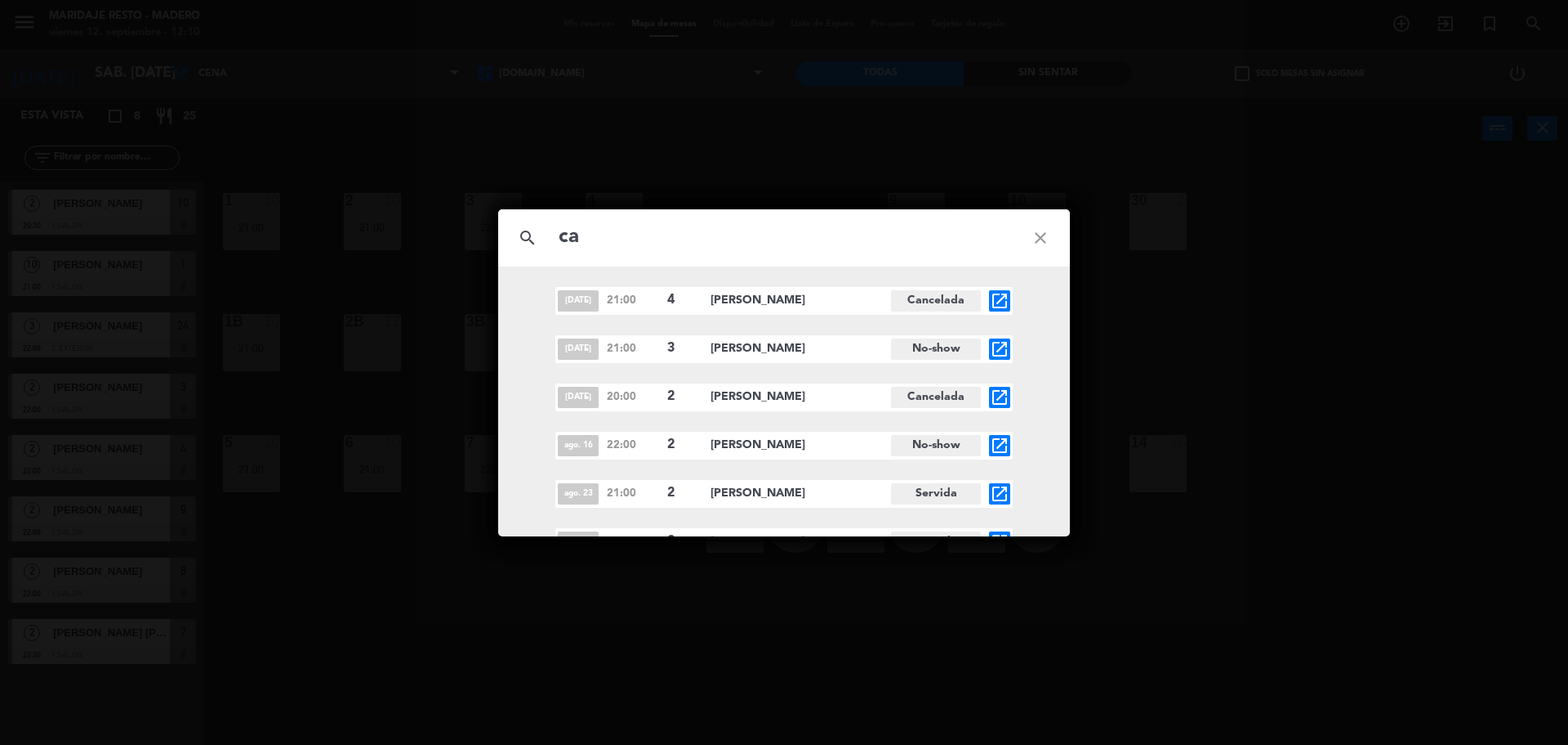
type input "c"
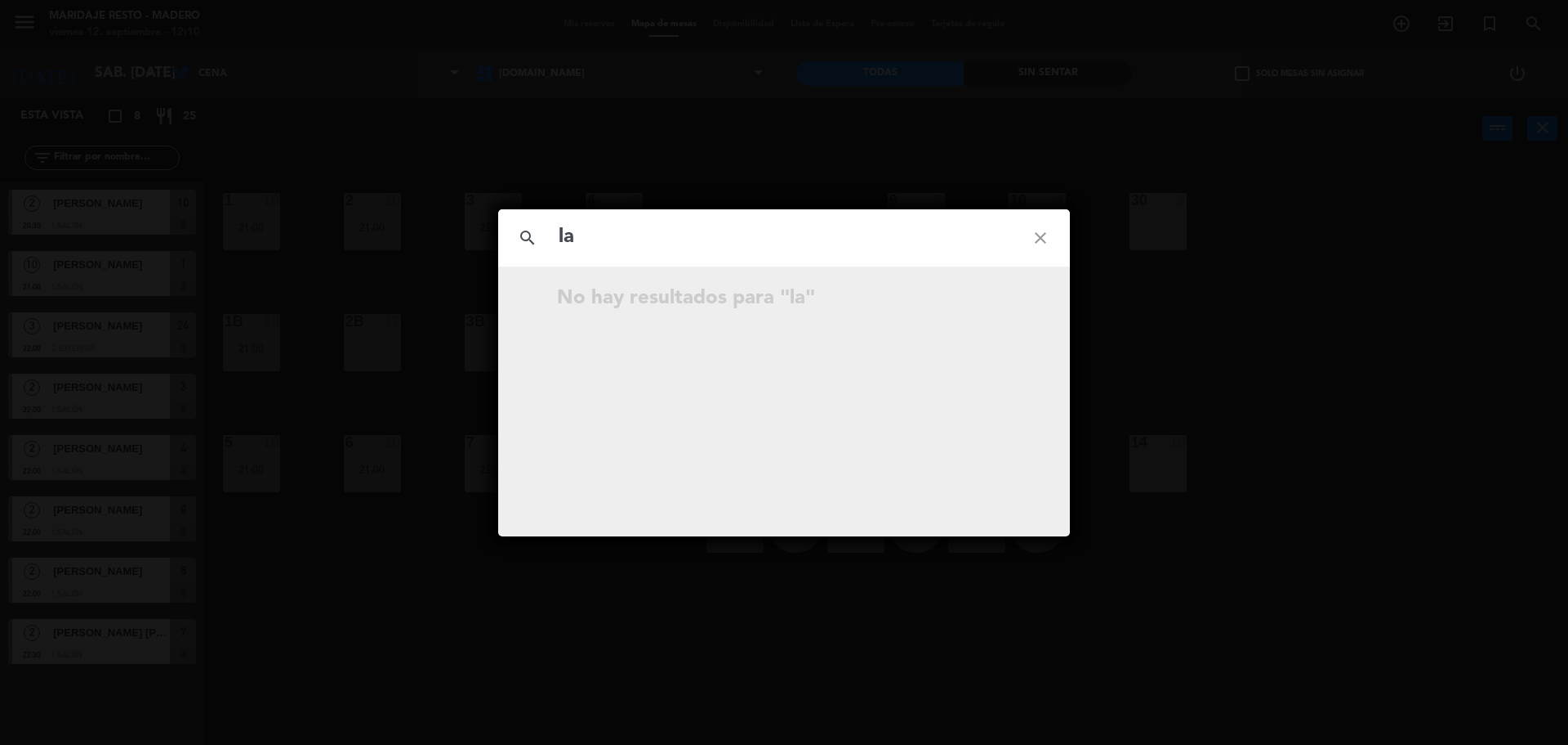
type input "l"
drag, startPoint x: 785, startPoint y: 158, endPoint x: 694, endPoint y: 68, distance: 128.0
click at [782, 155] on div "search close No hay resultados para """ at bounding box center [784, 372] width 1568 height 745
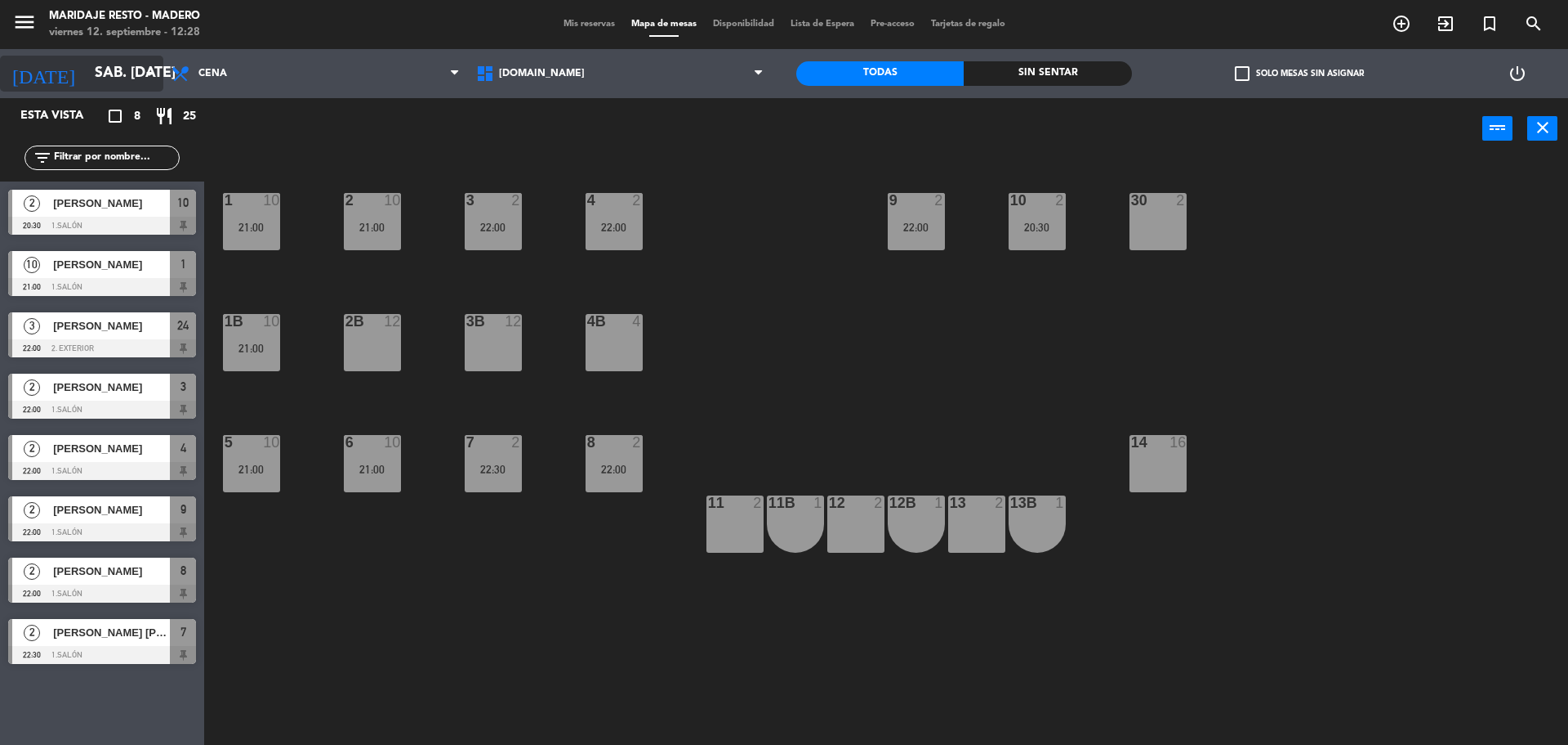
click at [136, 91] on div "[DATE] sáb. [DATE] arrow_drop_down" at bounding box center [81, 73] width 163 height 36
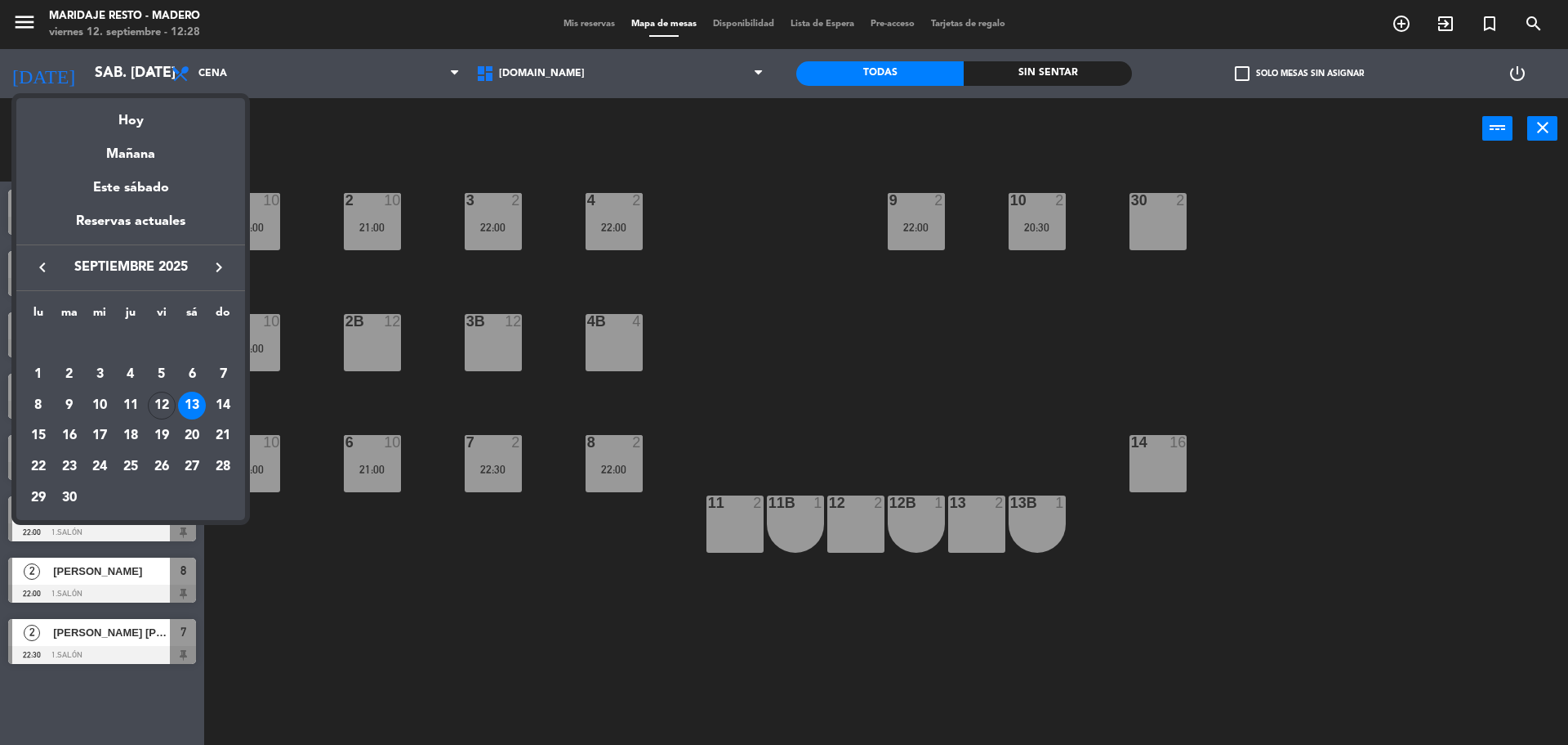
click at [163, 404] on div "12" at bounding box center [162, 405] width 28 height 28
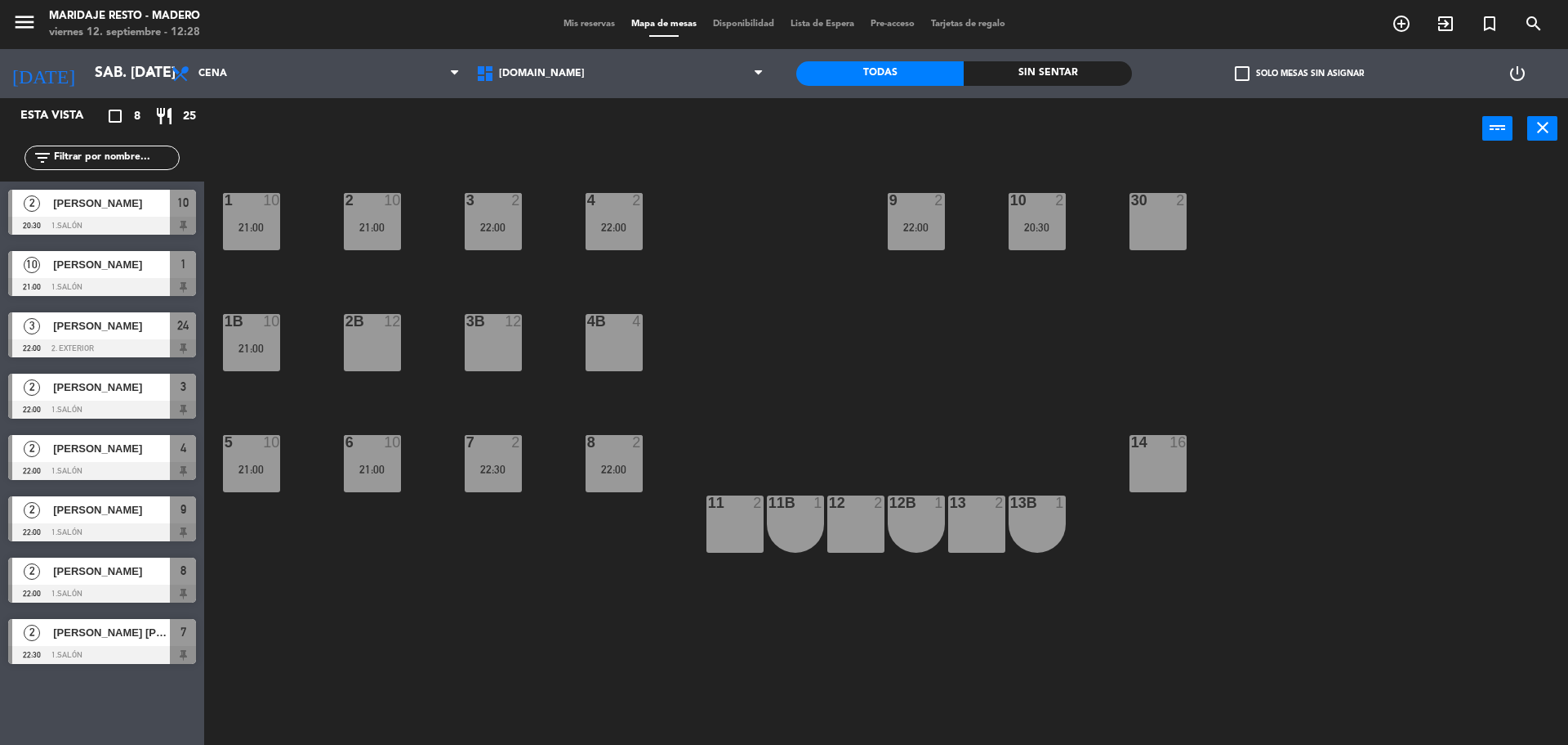
type input "vie. [DATE]"
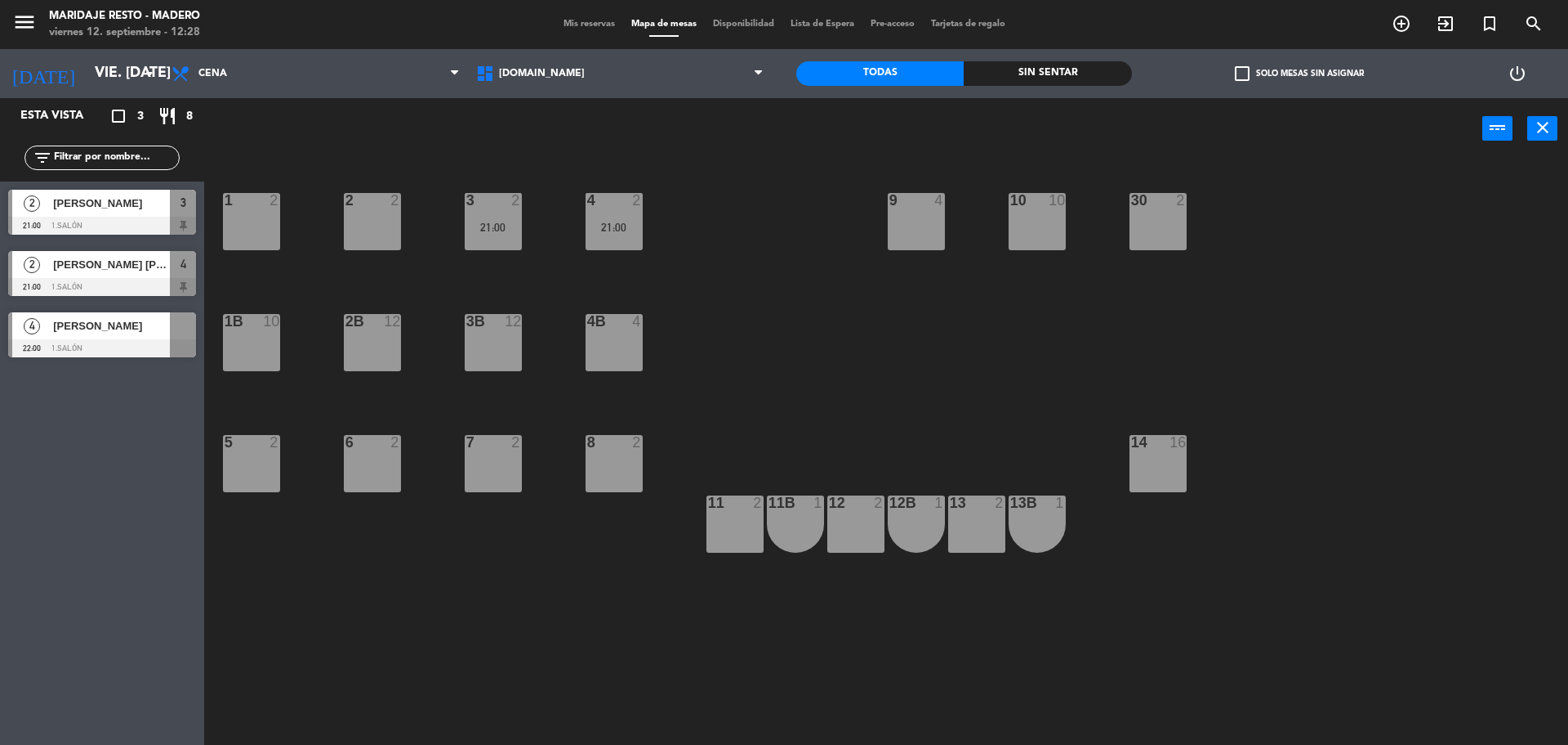
click at [238, 92] on div "Almuerzo Cena Cena Almuerzo Cena" at bounding box center [315, 74] width 305 height 49
click at [239, 76] on span "Cena" at bounding box center [315, 73] width 305 height 36
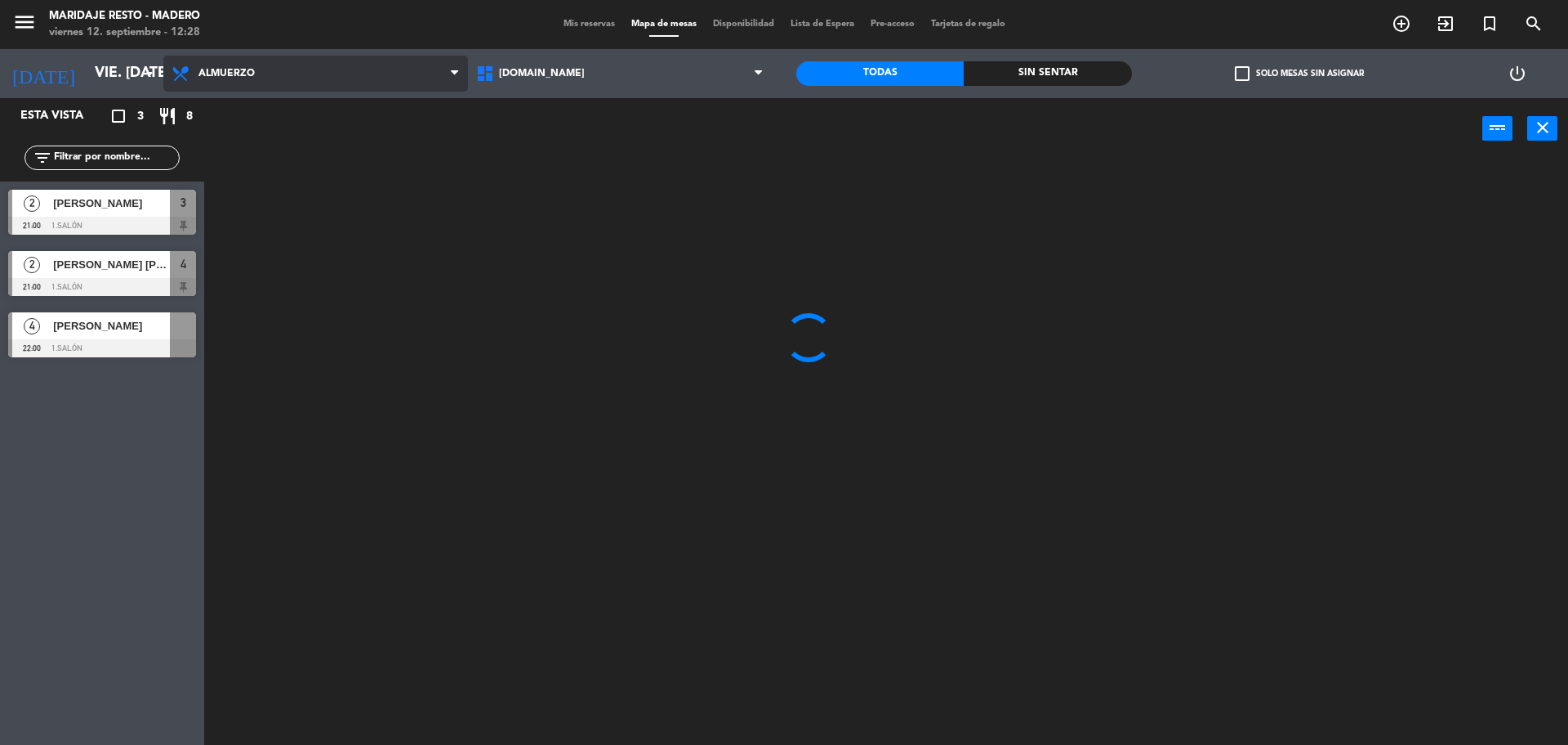
click at [241, 112] on ng-component "menu Maridaje [PERSON_NAME] viernes 12. septiembre - 12:28 Mis reservas Mapa de…" at bounding box center [784, 374] width 1568 height 749
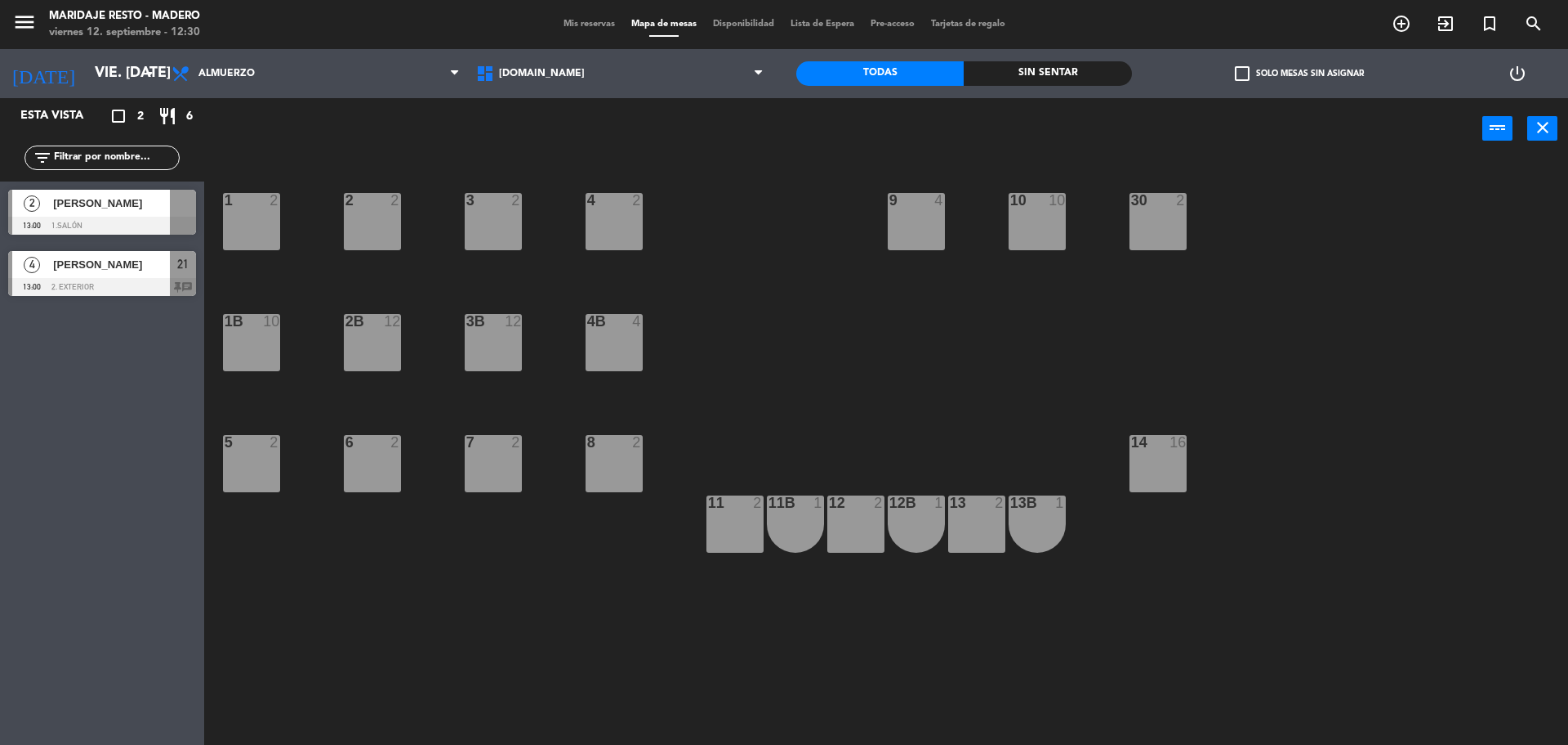
click at [1240, 592] on div "1 2 2 2 3 2 4 2 10 10 9 4 30 2 1B 10 2B 12 3B 12 4B 4 5 2 6 2 7 2 8 2 14 16 13 …" at bounding box center [895, 455] width 1349 height 585
click at [1270, 590] on div "1 2 2 2 3 2 4 2 10 10 9 4 30 2 1B 10 2B 12 3B 12 4B 4 5 2 6 2 7 2 8 2 14 16 13 …" at bounding box center [895, 455] width 1349 height 585
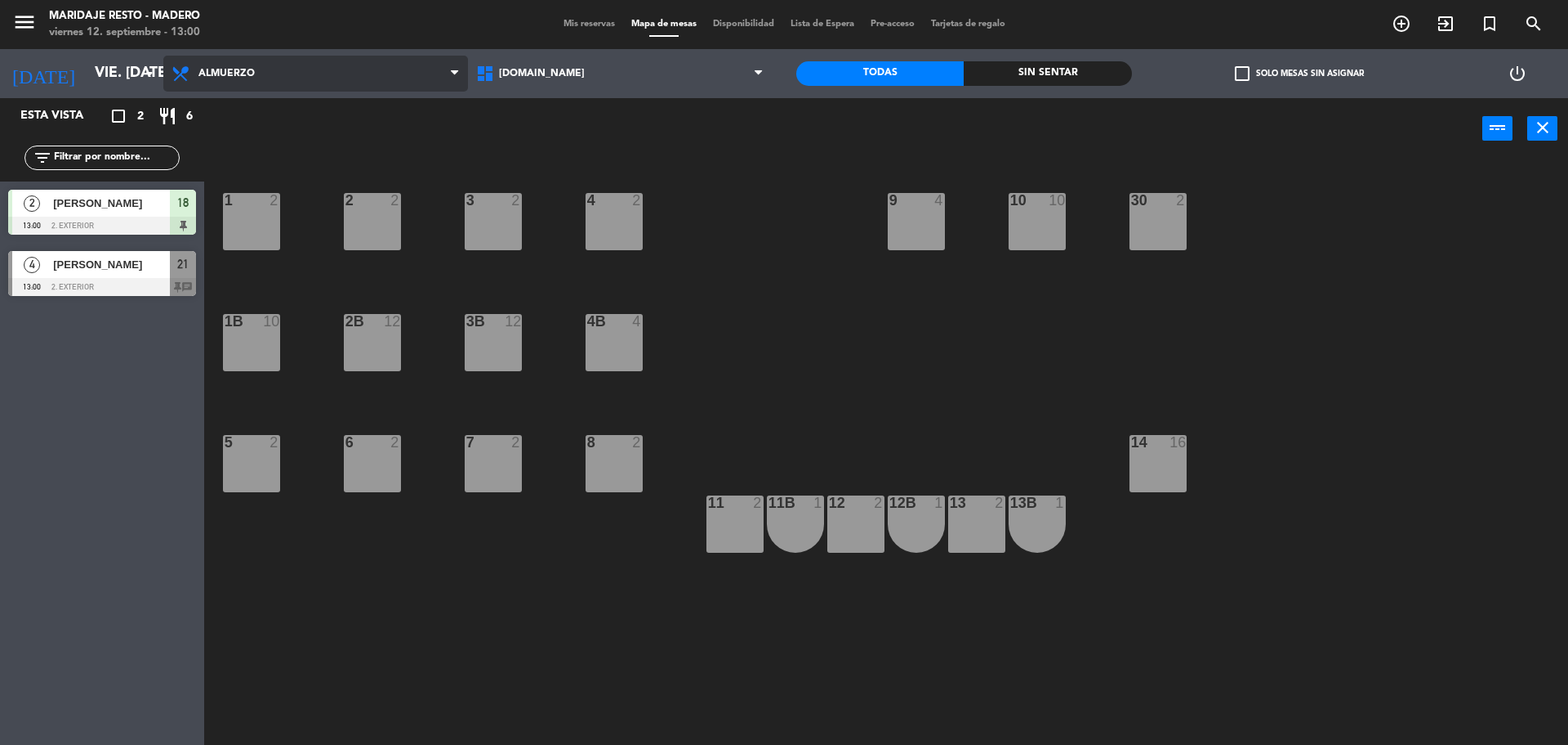
click at [276, 68] on span "Almuerzo" at bounding box center [315, 73] width 305 height 36
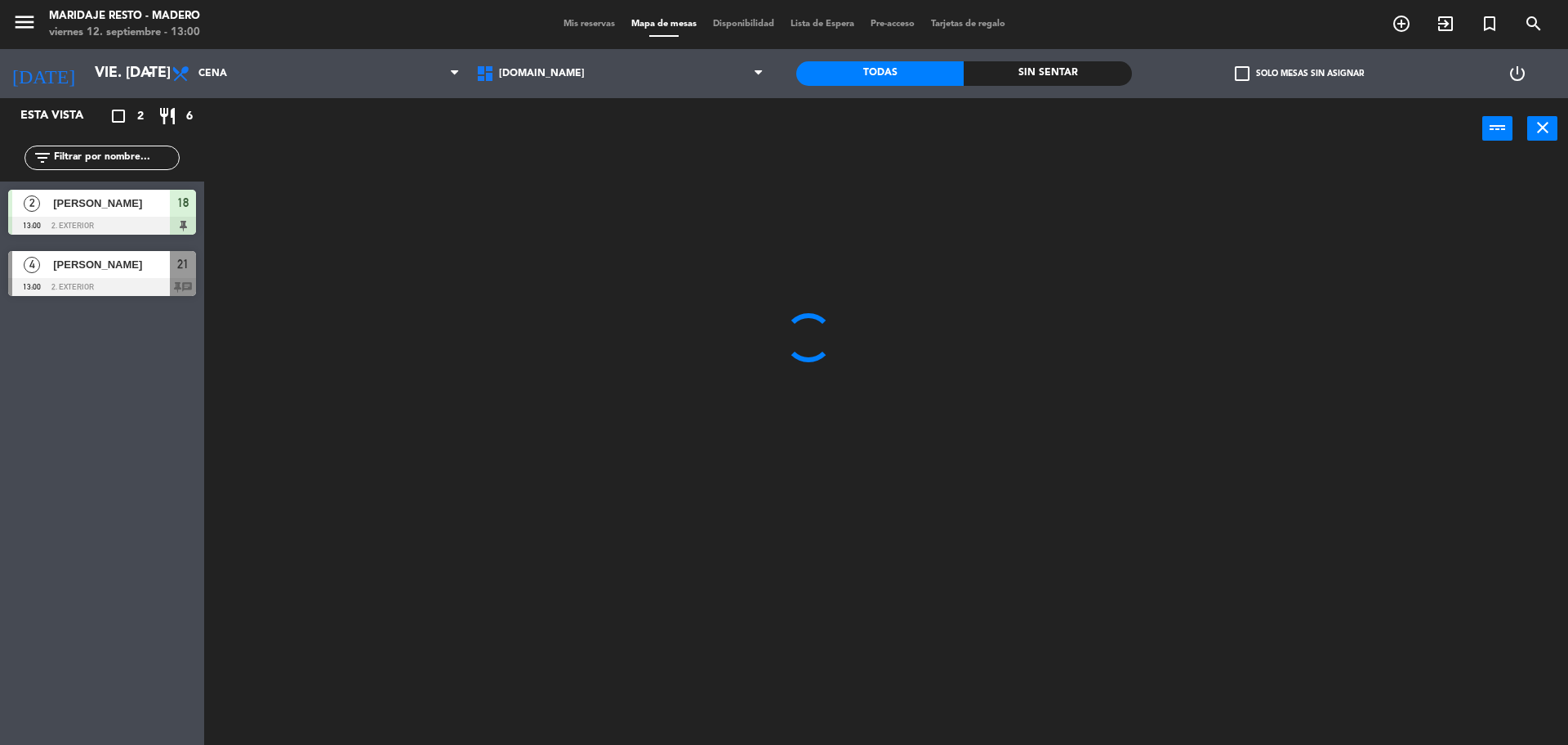
click at [276, 138] on ng-component "menu Maridaje [PERSON_NAME] viernes 12. septiembre - 13:00 Mis reservas Mapa de…" at bounding box center [784, 374] width 1568 height 749
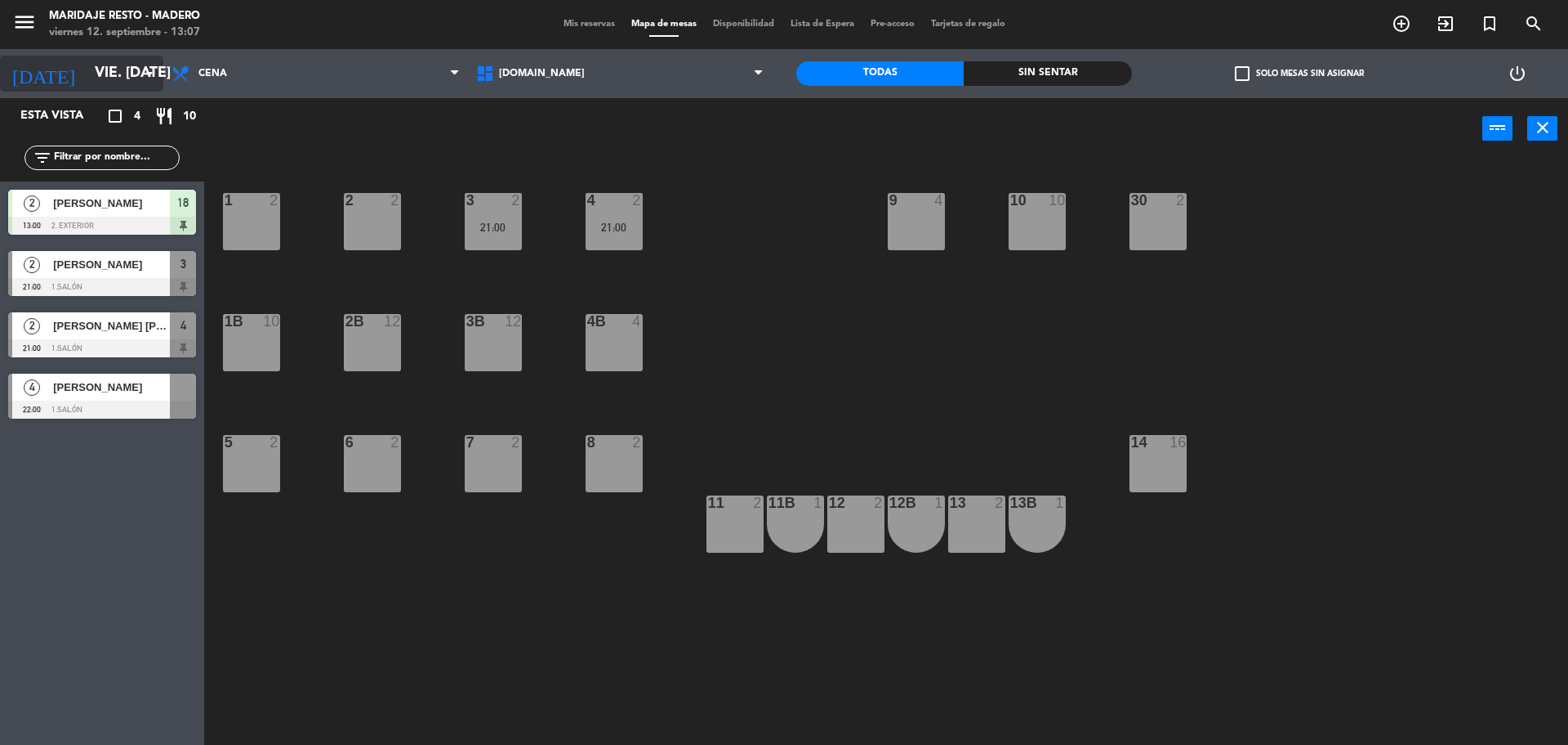
click at [87, 57] on input "vie. [DATE]" at bounding box center [182, 73] width 190 height 33
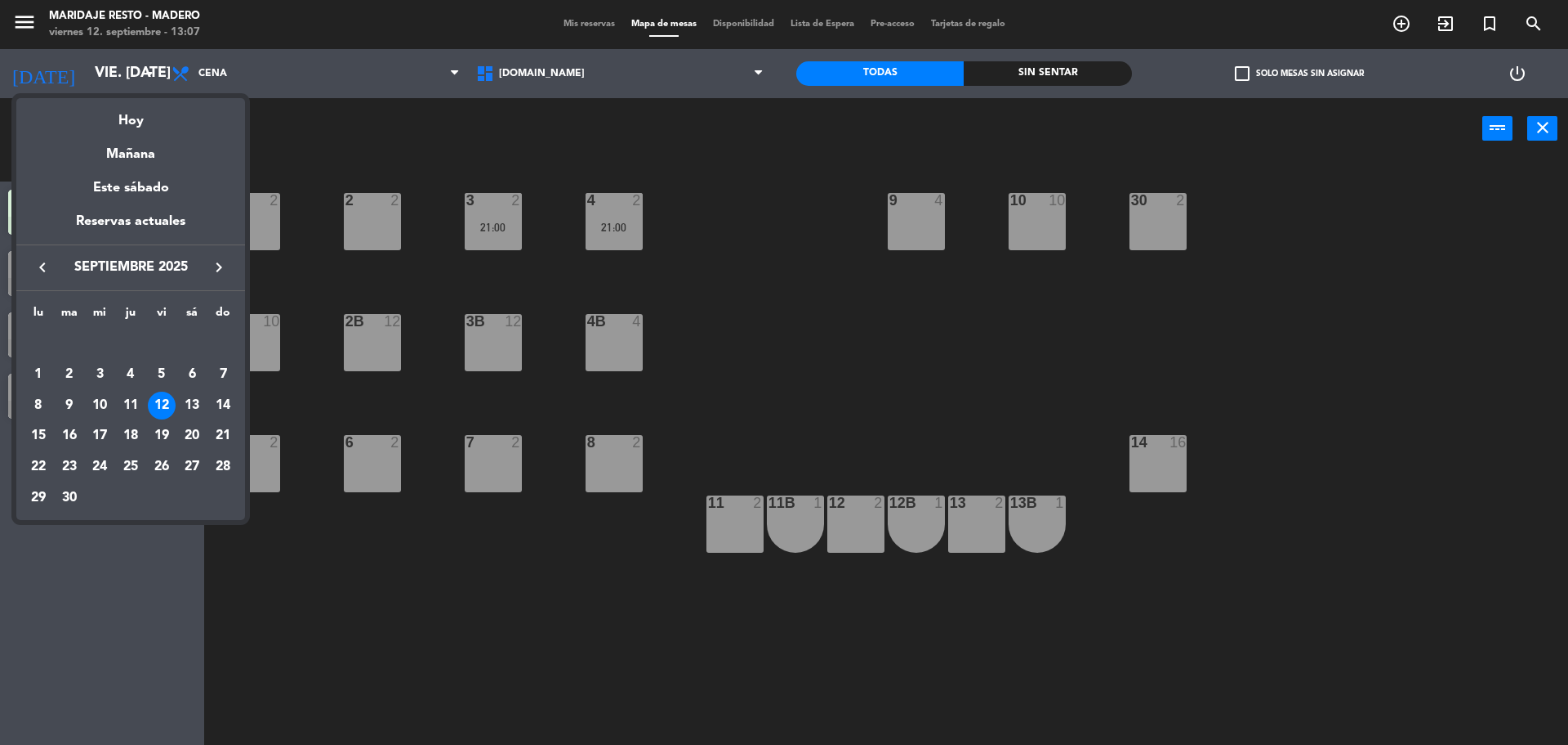
click at [411, 132] on div at bounding box center [784, 372] width 1568 height 745
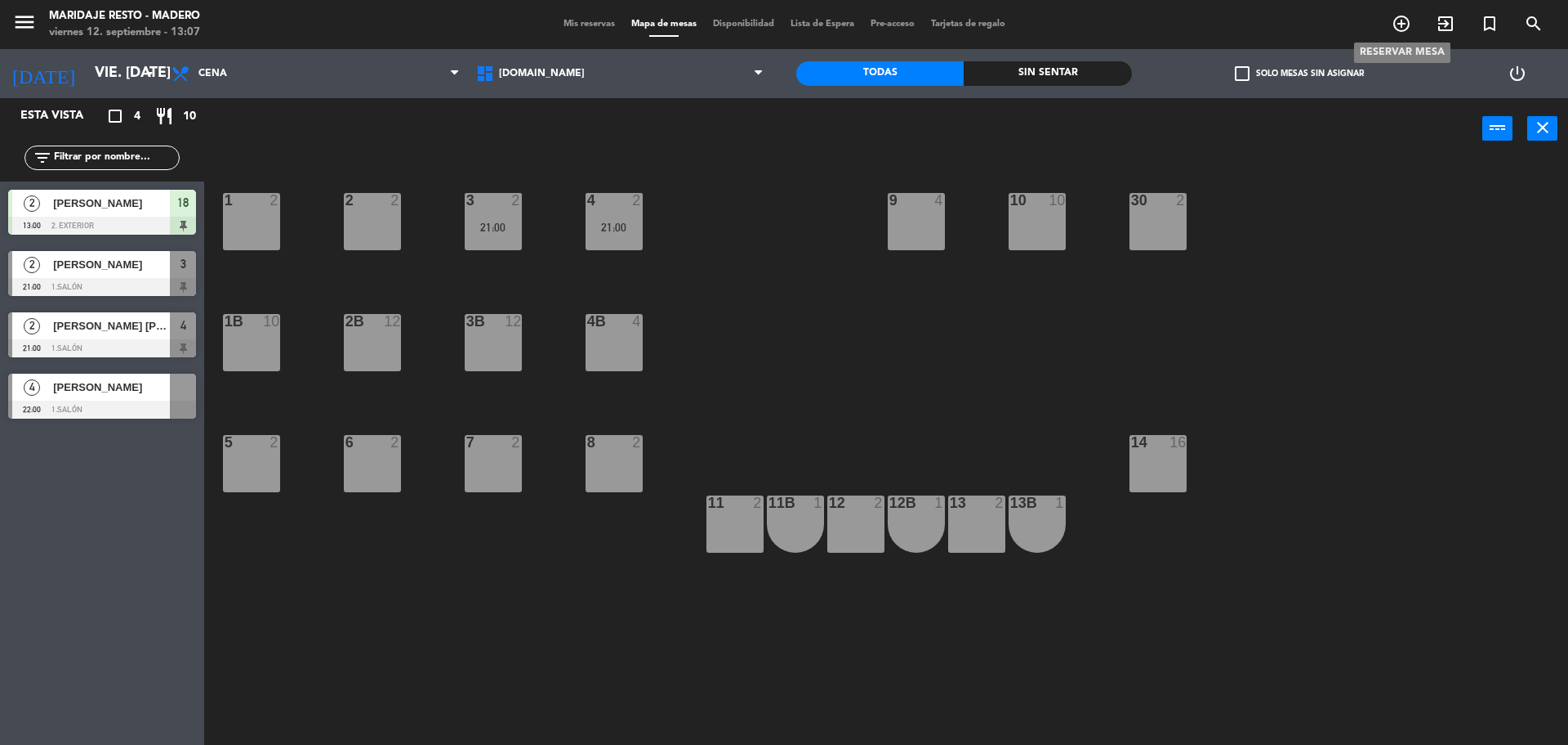
click at [1408, 21] on icon "add_circle_outline" at bounding box center [1402, 24] width 20 height 20
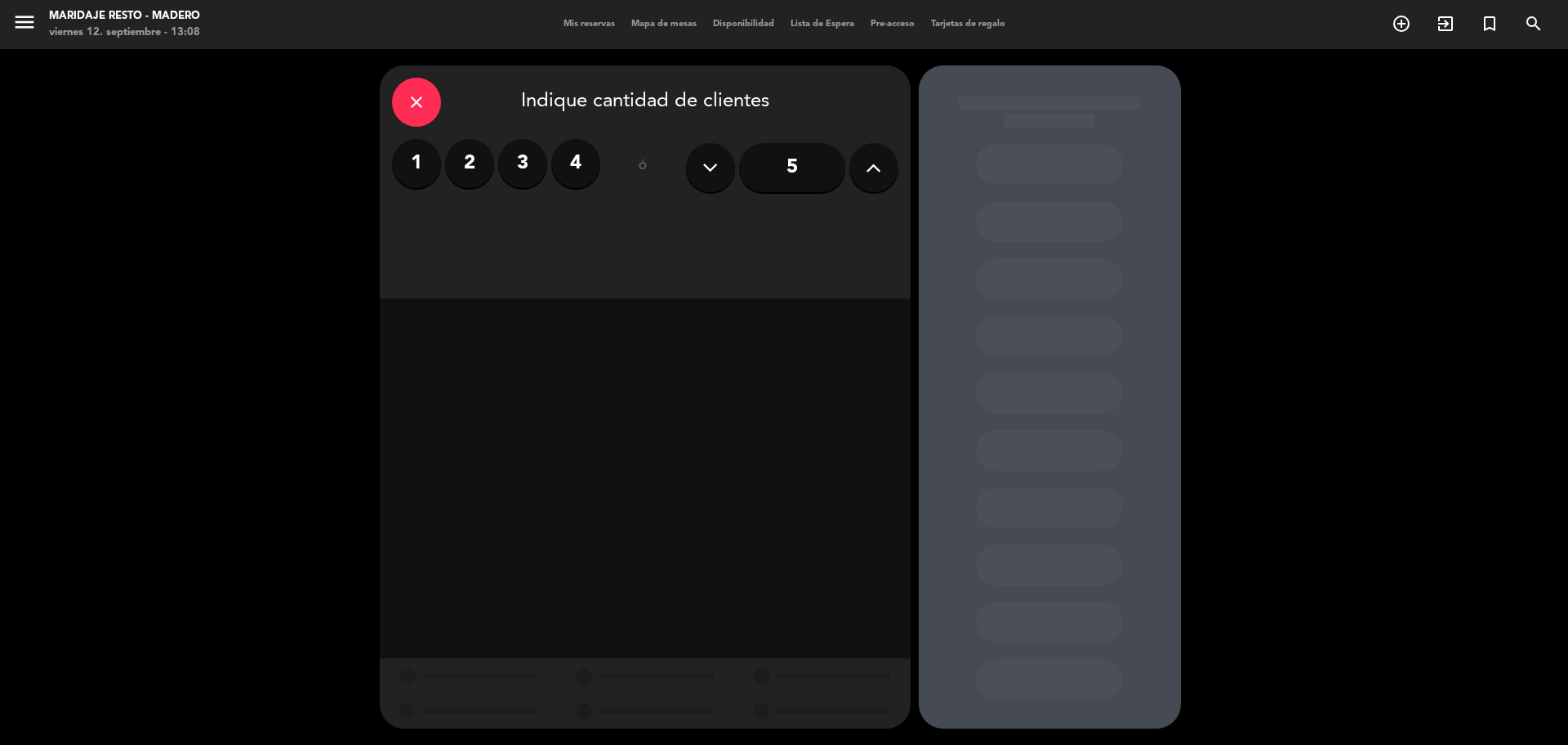
click at [581, 164] on label "4" at bounding box center [576, 164] width 49 height 49
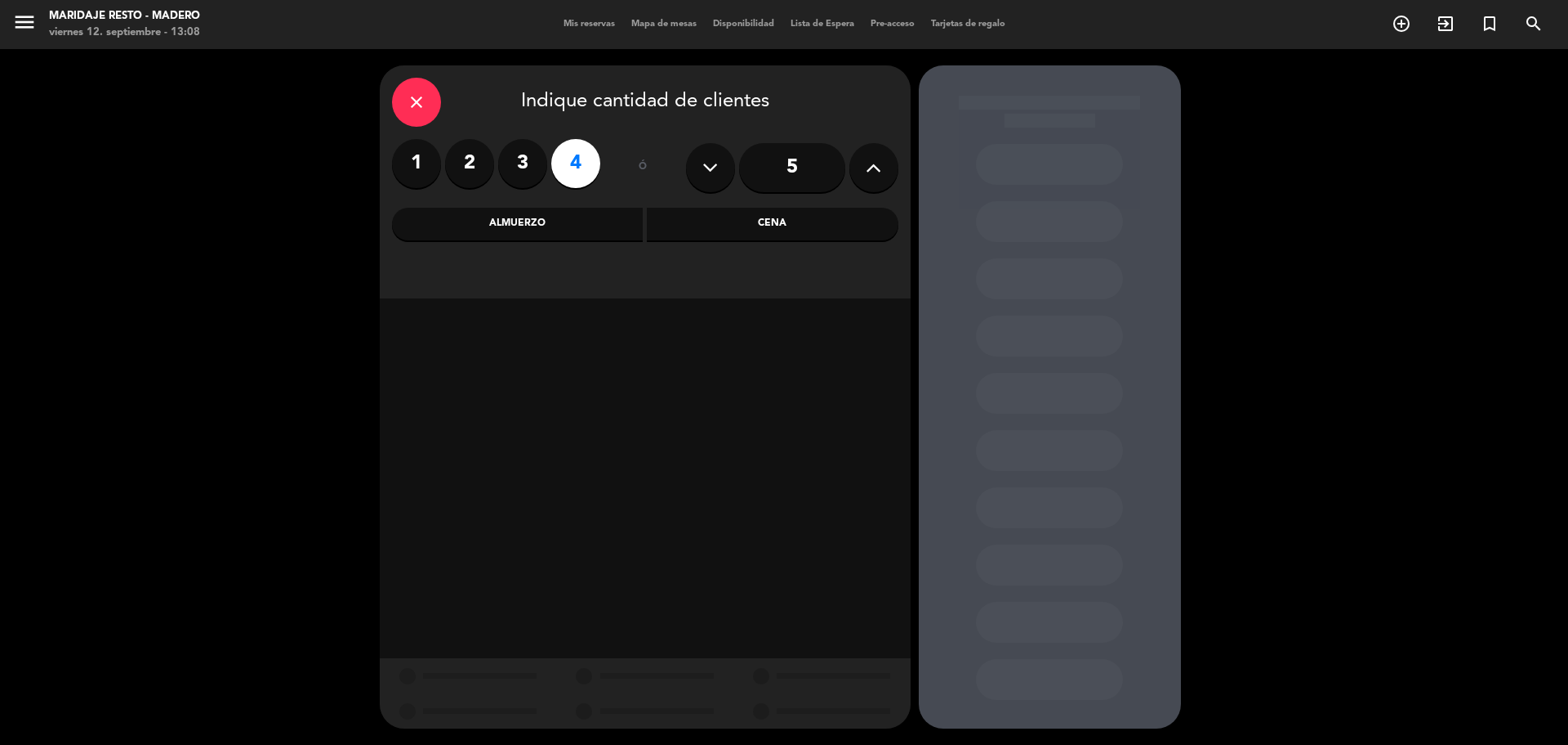
click at [783, 234] on div "Cena" at bounding box center [772, 223] width 252 height 33
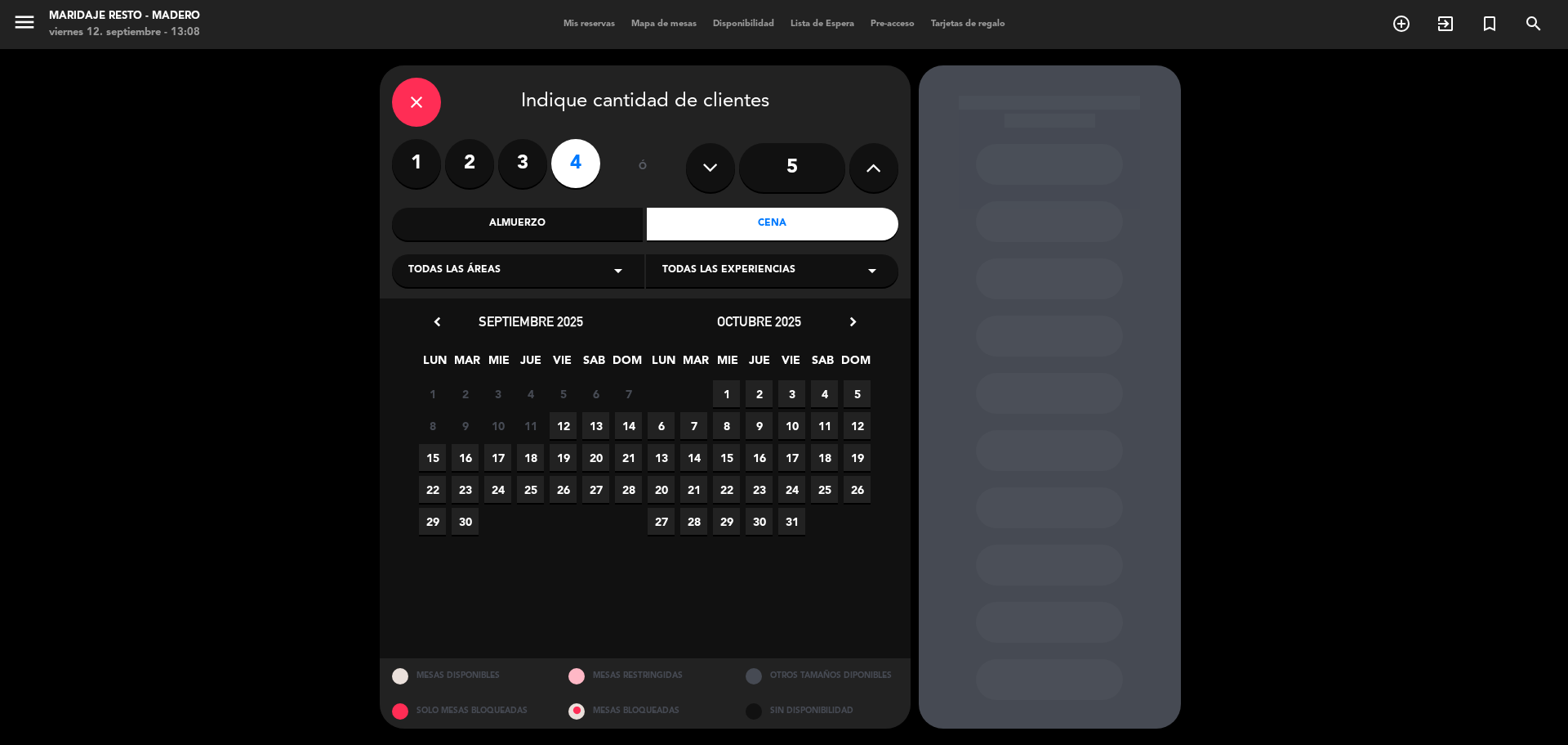
click at [557, 419] on span "12" at bounding box center [563, 425] width 27 height 27
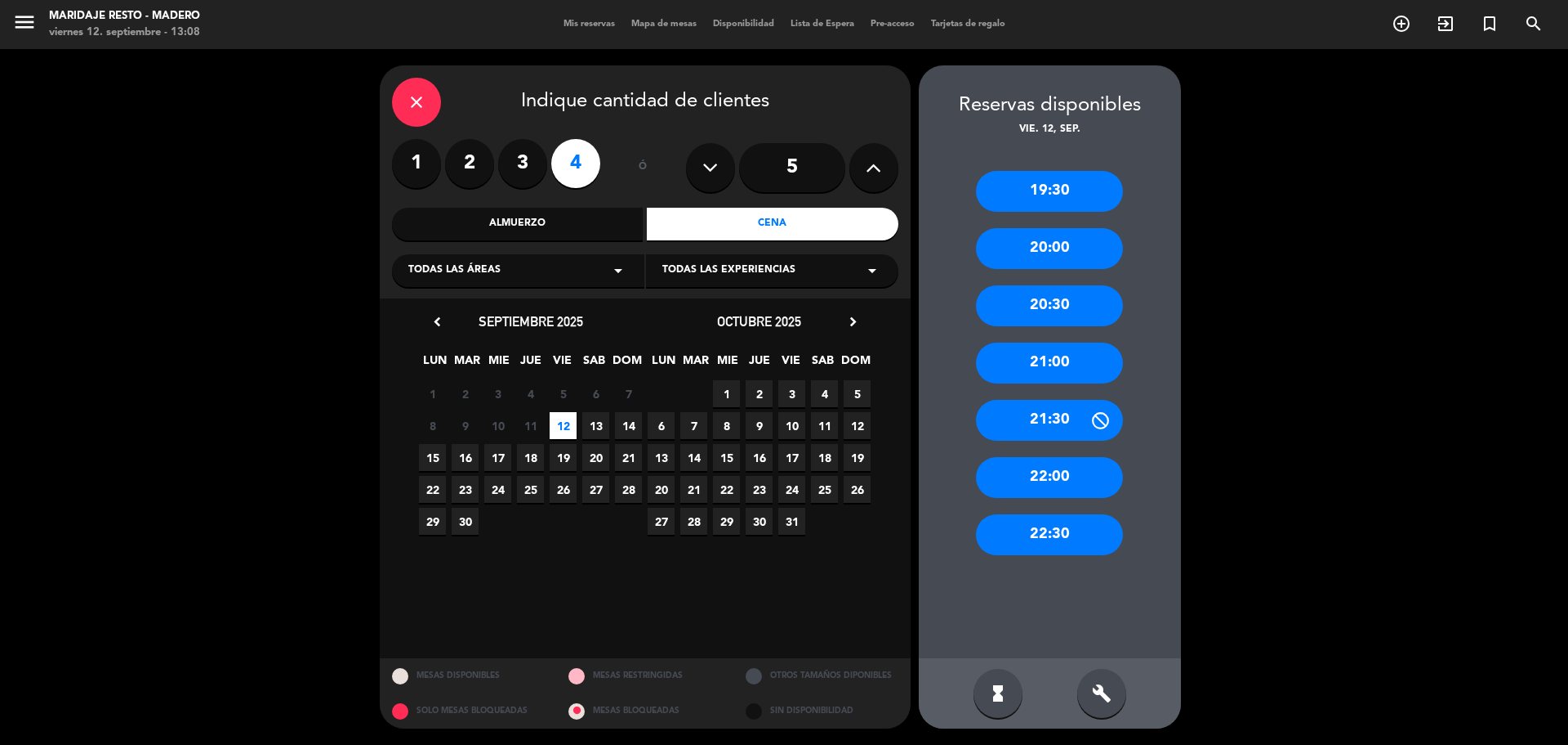
click at [1061, 358] on div "21:00" at bounding box center [1050, 363] width 147 height 41
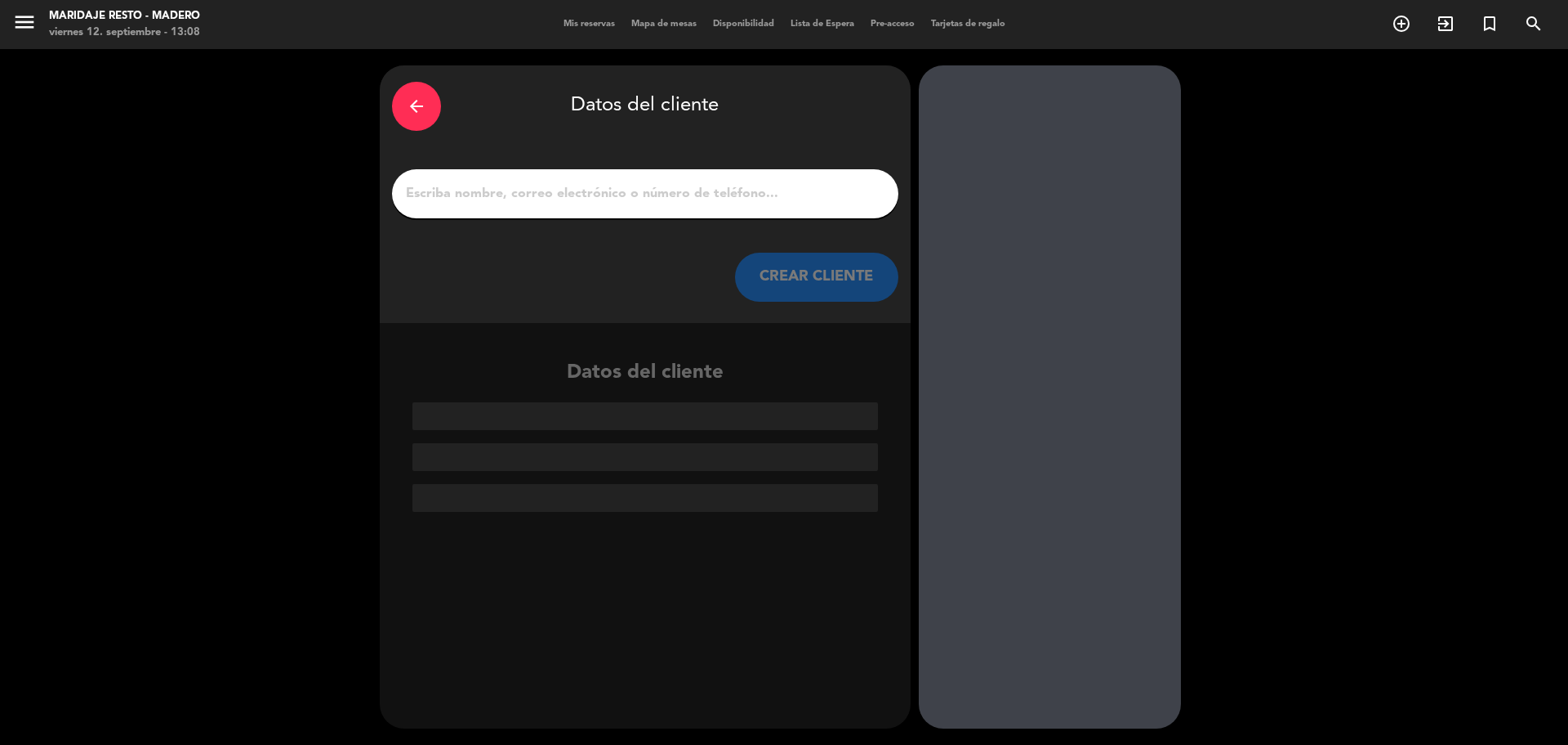
click at [694, 194] on input "1" at bounding box center [645, 193] width 482 height 23
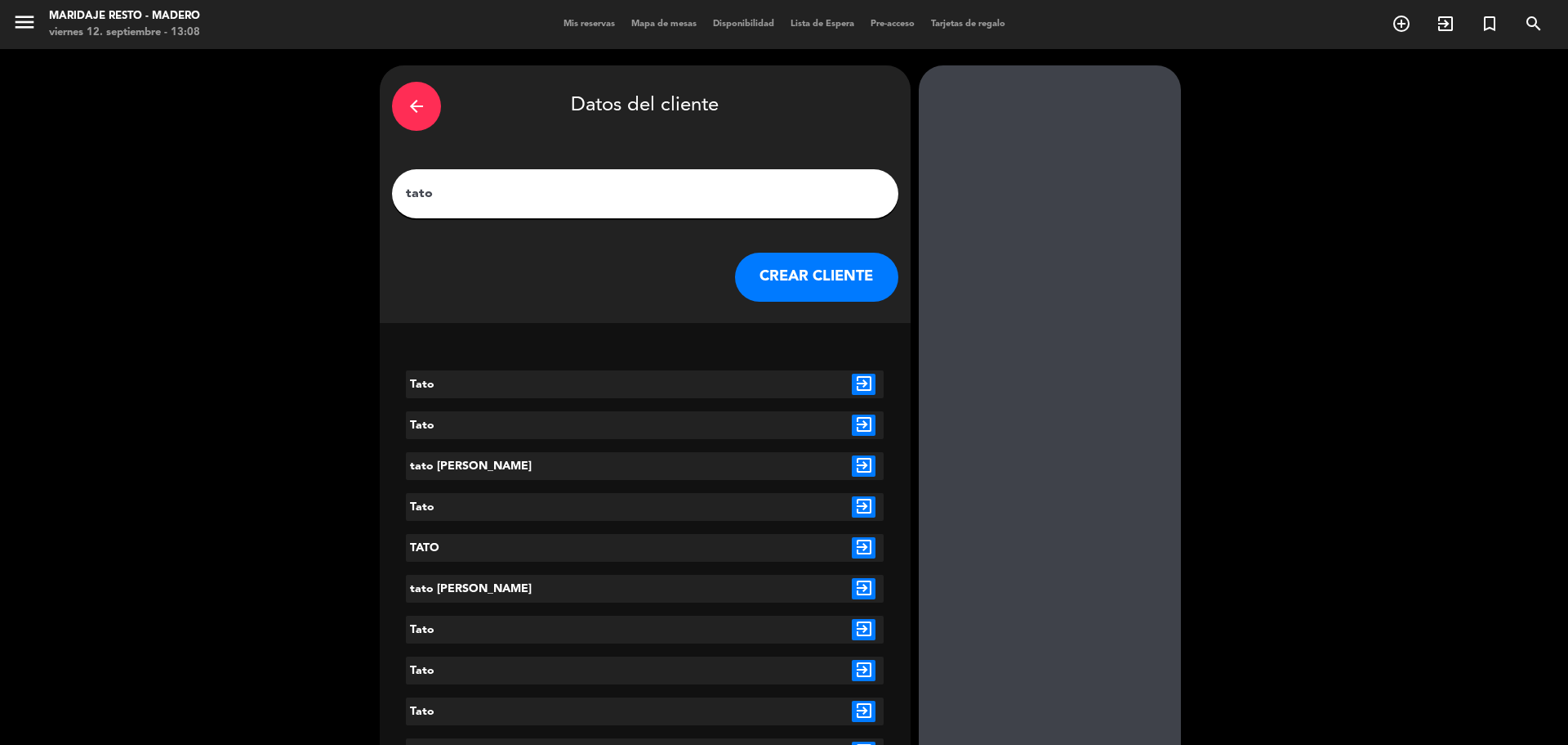
type input "tato"
click at [863, 382] on icon "exit_to_app" at bounding box center [864, 384] width 24 height 22
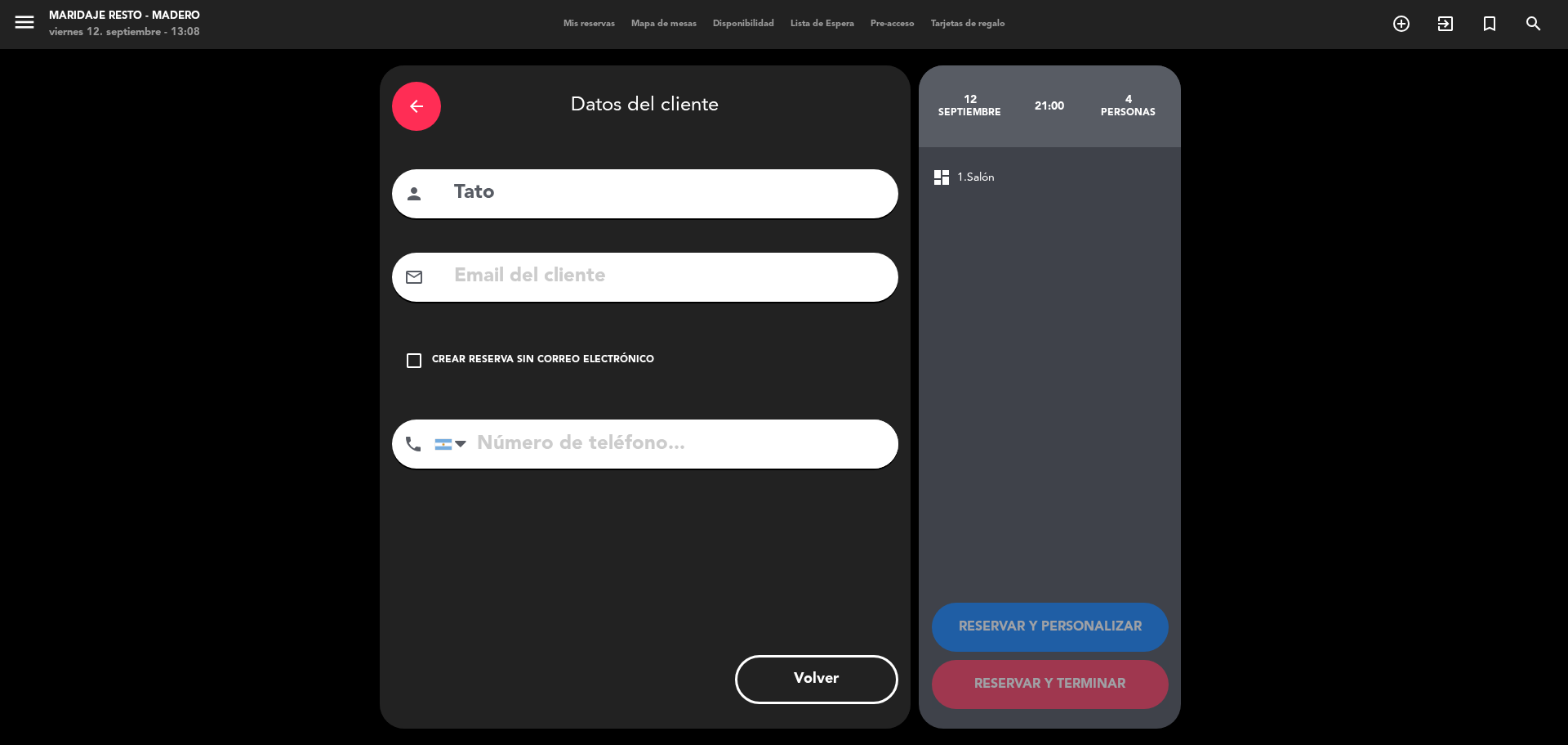
click at [592, 351] on div "check_box_outline_blank Crear reserva sin correo electrónico" at bounding box center [645, 361] width 507 height 49
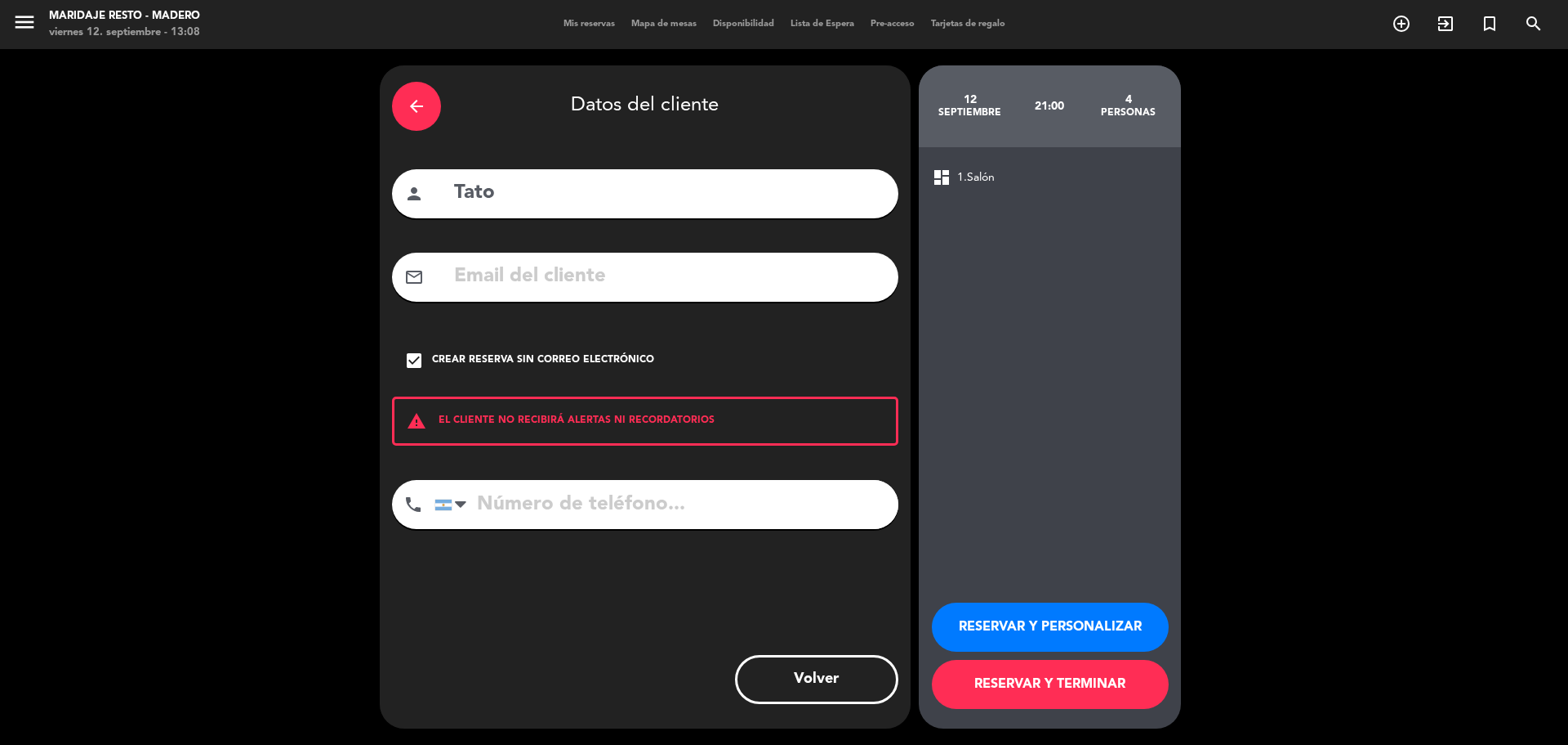
click at [1080, 621] on button "RESERVAR Y PERSONALIZAR" at bounding box center [1051, 627] width 237 height 49
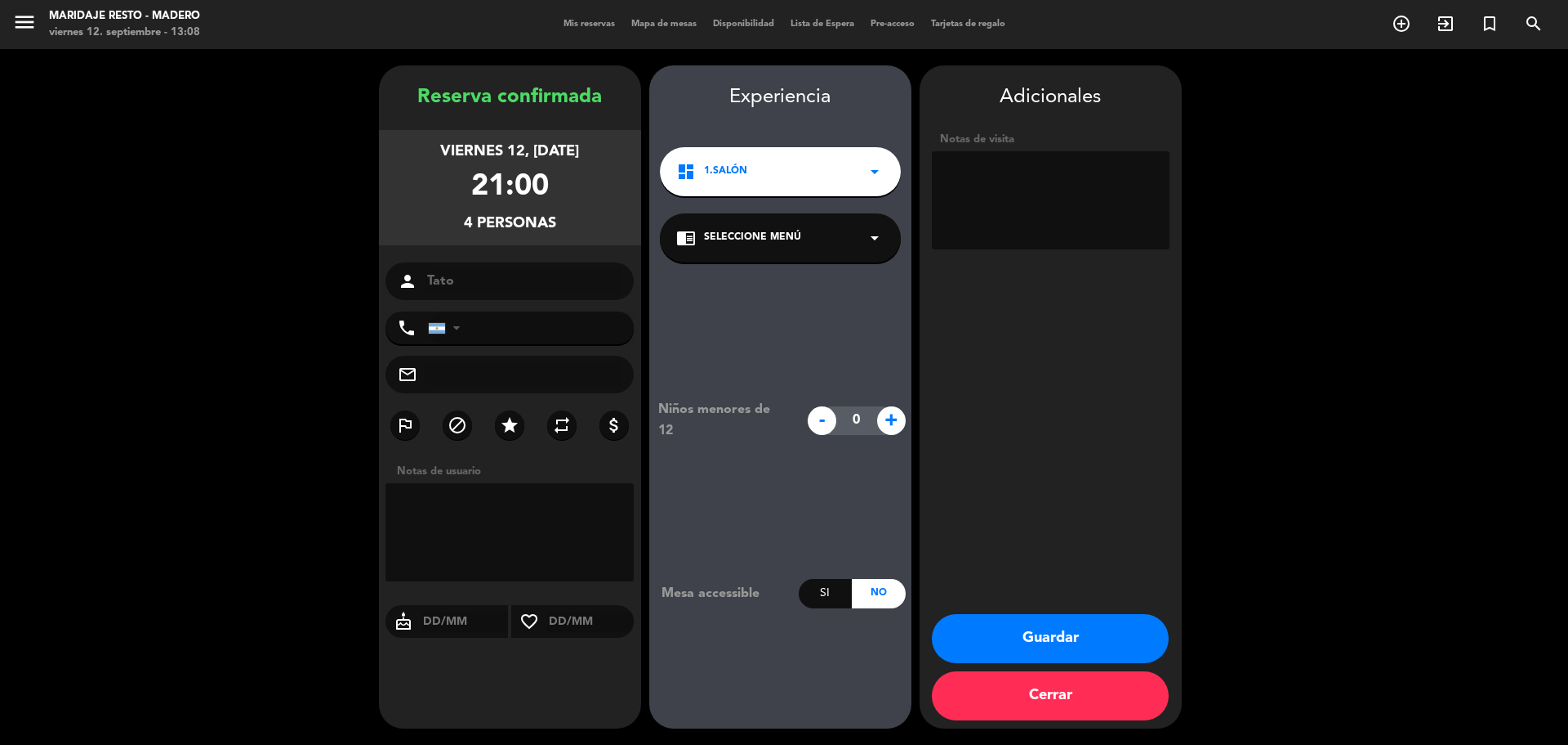
click at [1034, 201] on textarea at bounding box center [1051, 200] width 238 height 98
type textarea "VIP, [PERSON_NAME] despues cuanto son"
click at [1109, 641] on button "Guardar" at bounding box center [1051, 638] width 237 height 49
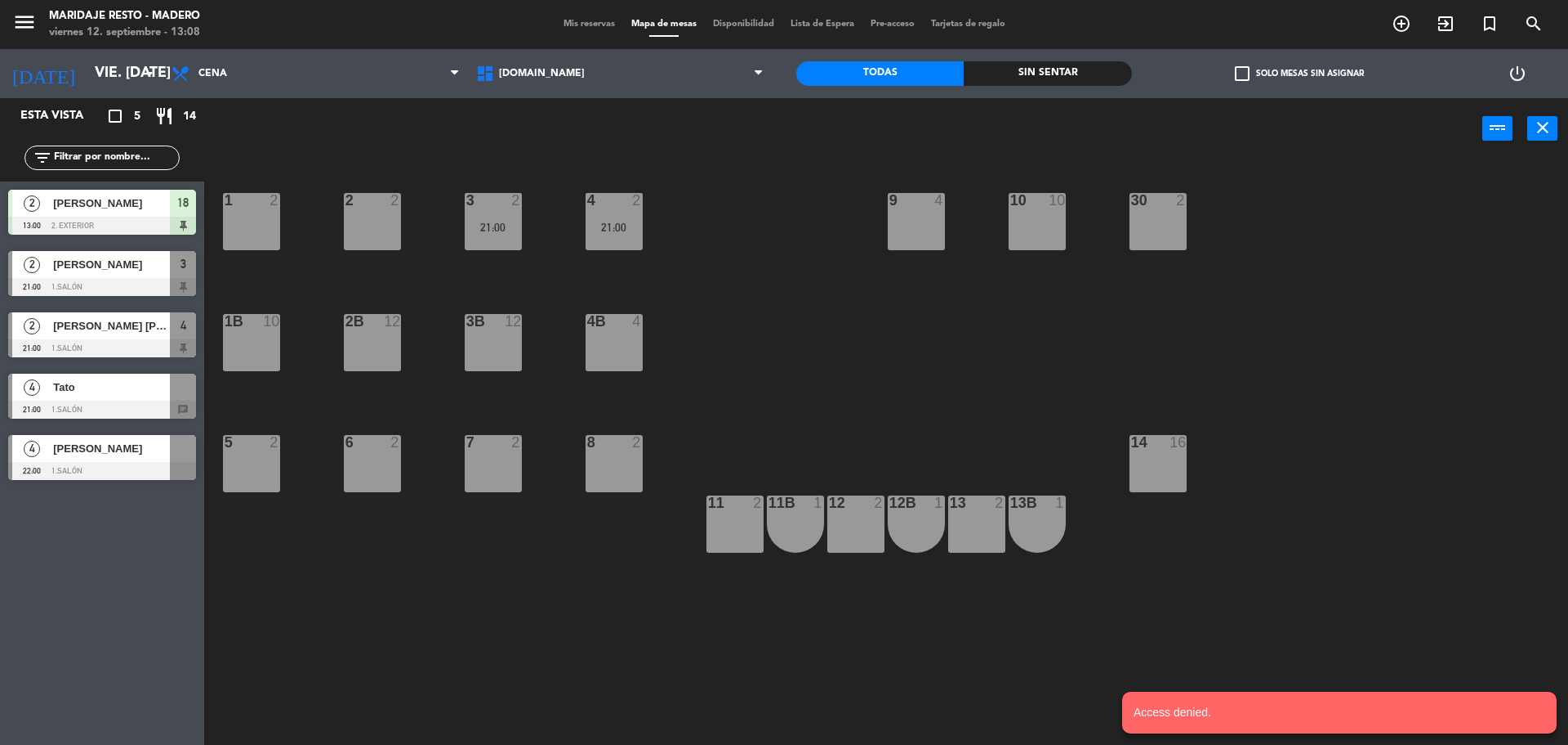
drag, startPoint x: 139, startPoint y: 396, endPoint x: 140, endPoint y: 386, distance: 10.0
click at [140, 388] on div "4 Tato 21:00 1.Salón chat" at bounding box center [102, 396] width 204 height 61
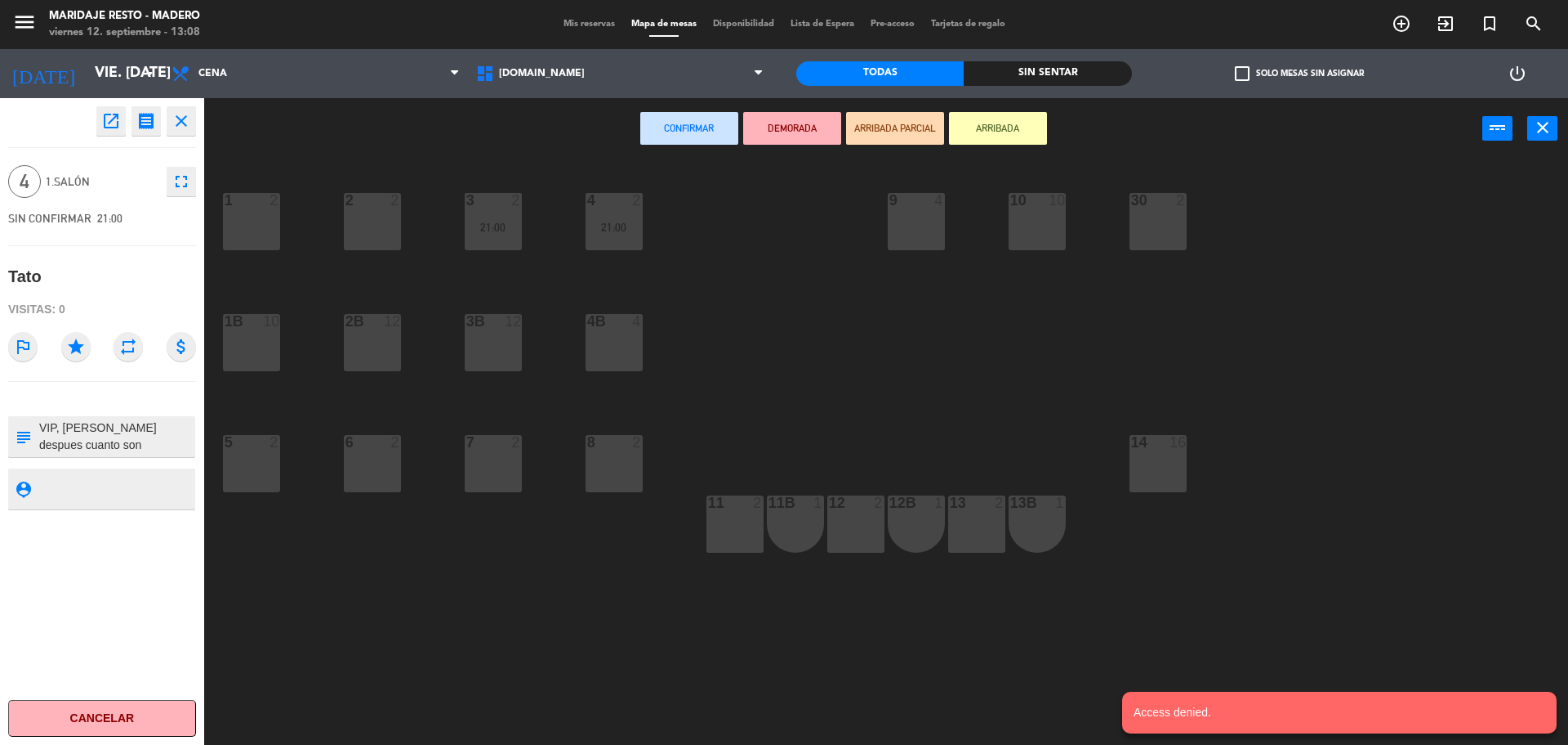
click at [1156, 452] on div "14 16" at bounding box center [1158, 463] width 57 height 57
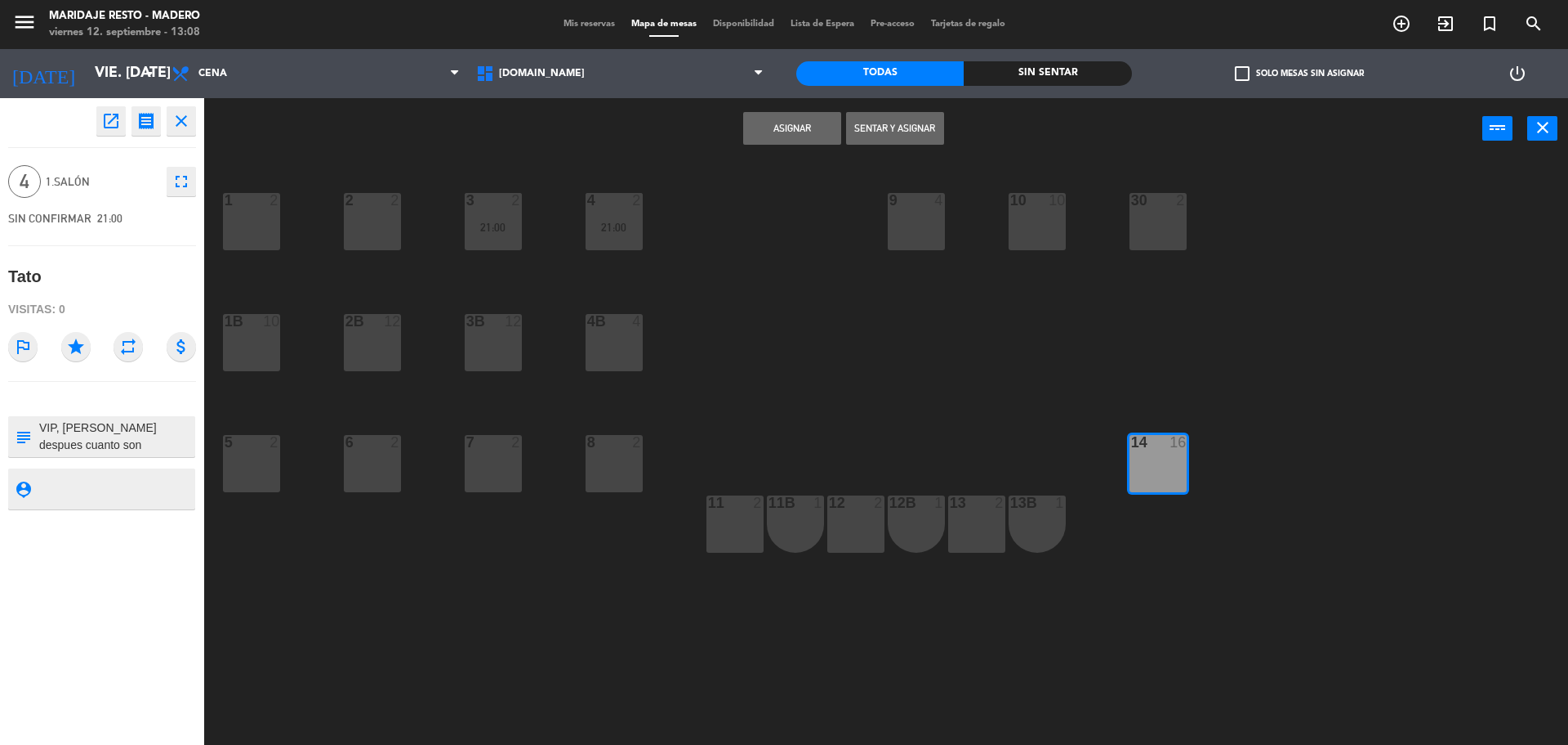
click at [796, 113] on button "Asignar" at bounding box center [792, 127] width 98 height 33
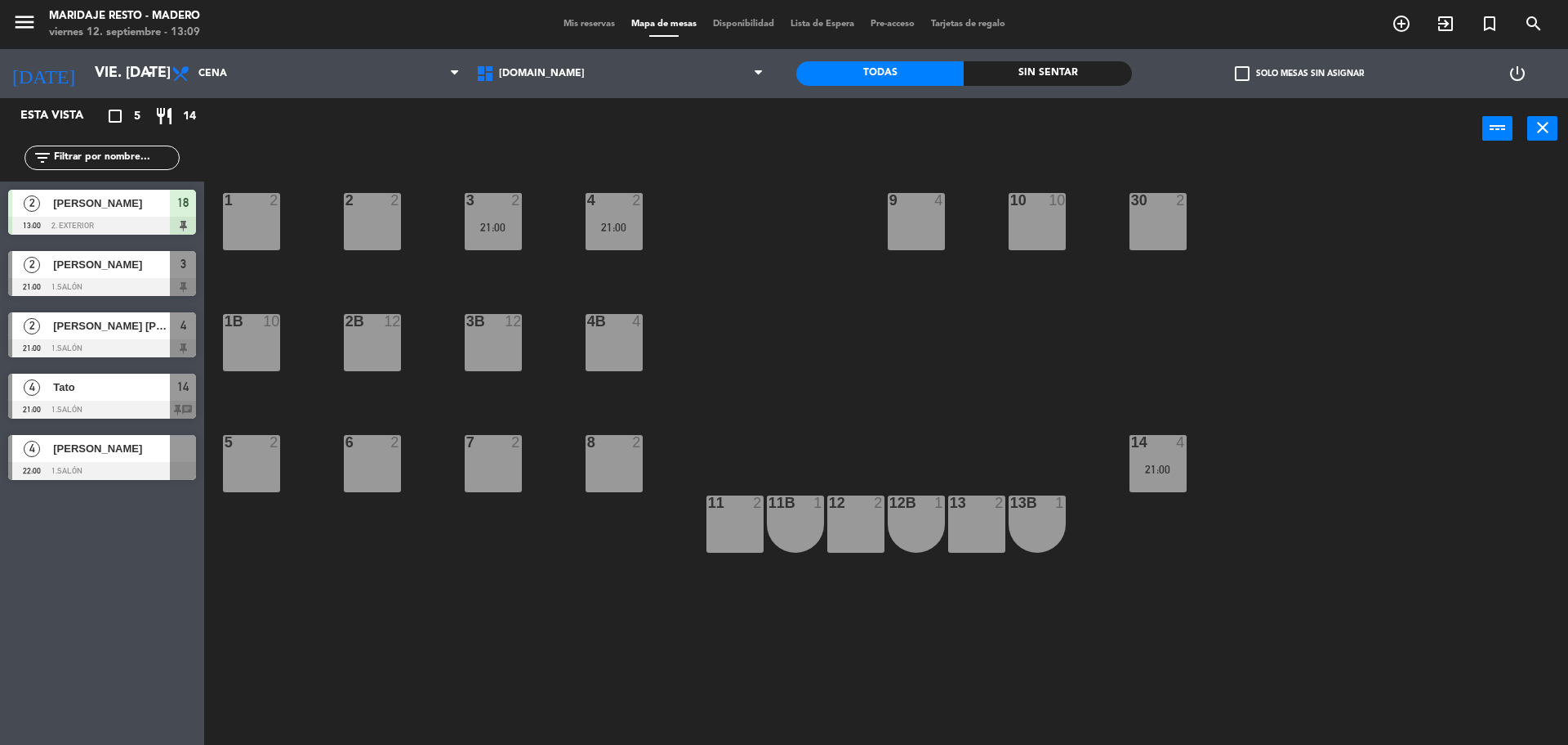
click at [43, 389] on div "4" at bounding box center [32, 386] width 39 height 27
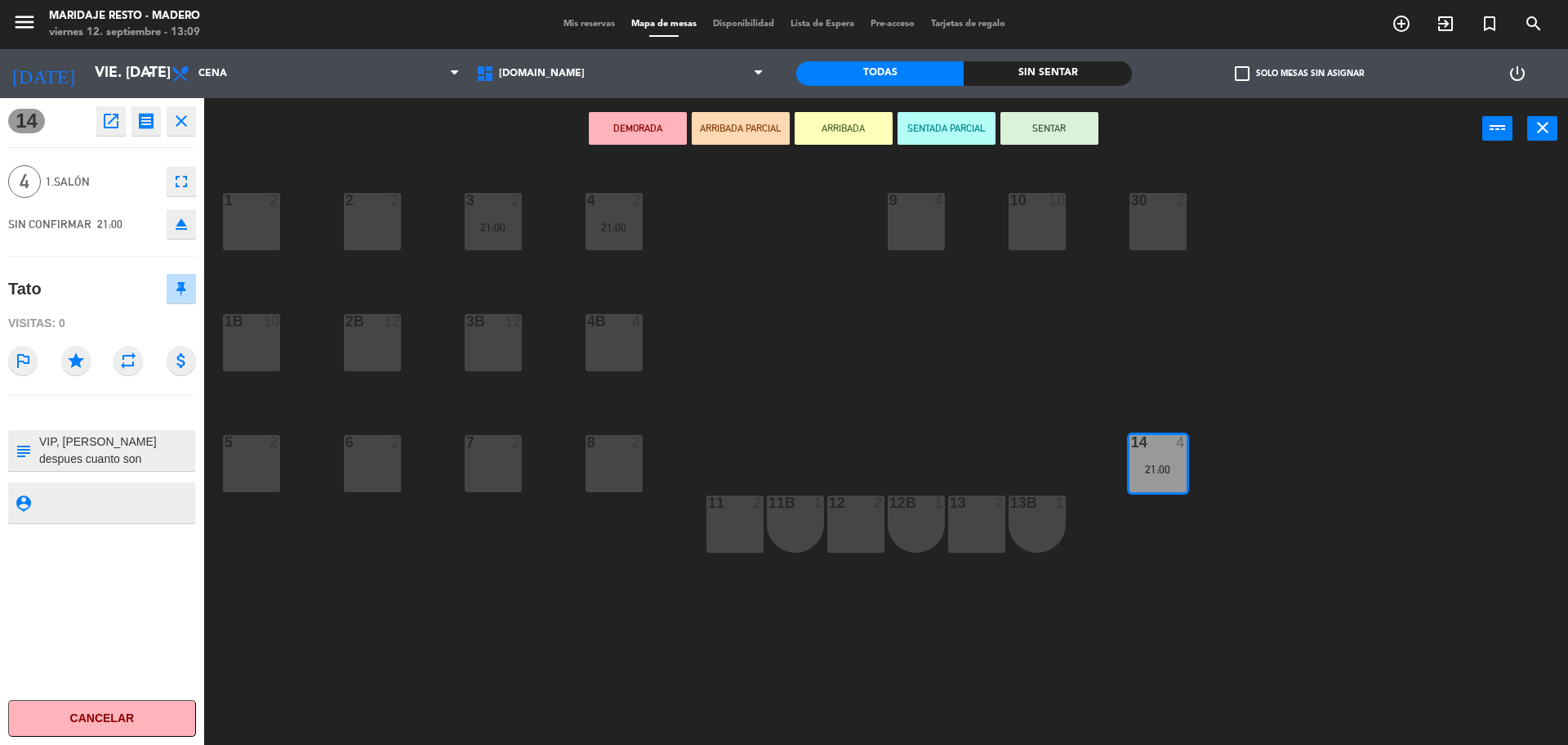
click at [169, 175] on button "fullscreen" at bounding box center [182, 182] width 30 height 30
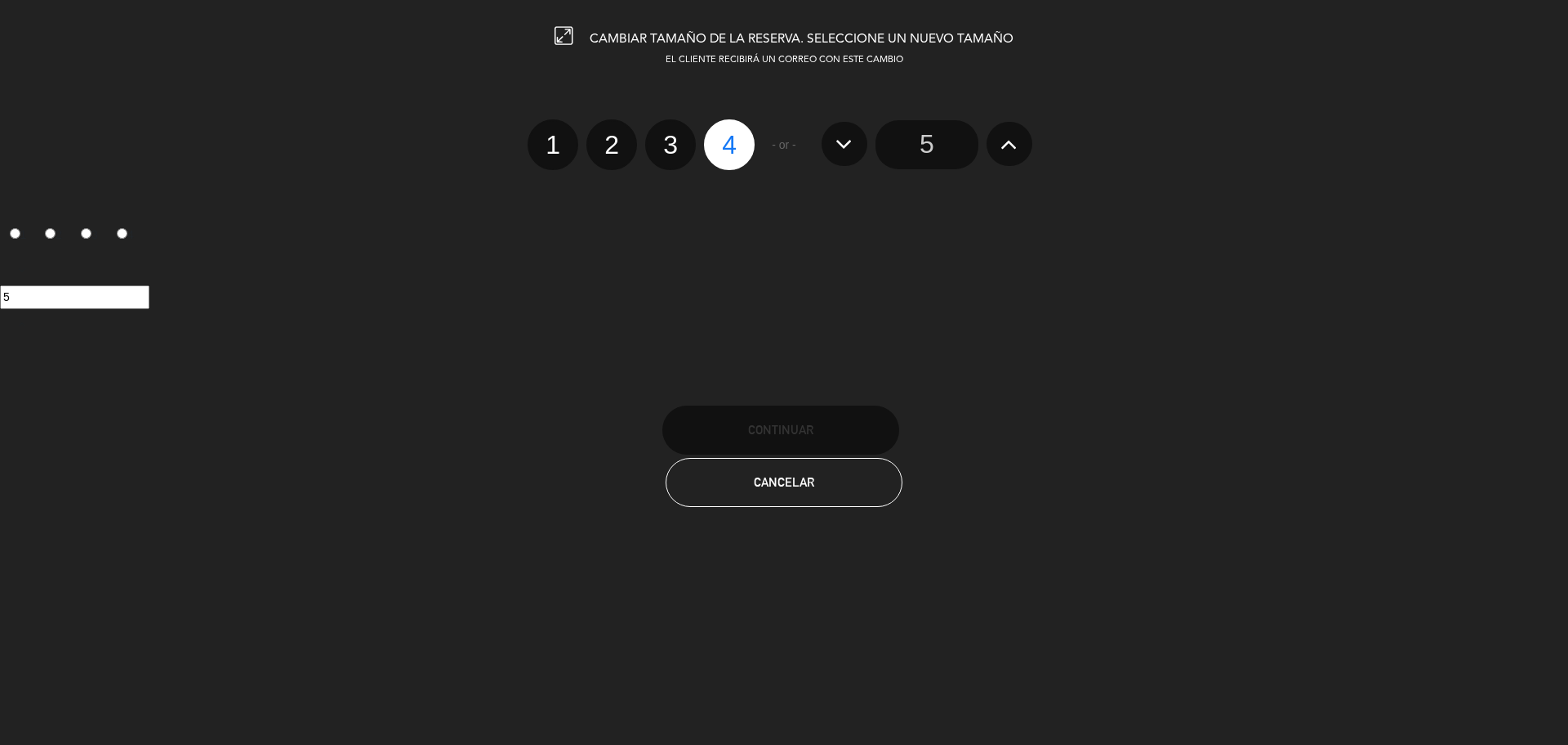
click at [1010, 144] on icon at bounding box center [1008, 143] width 17 height 26
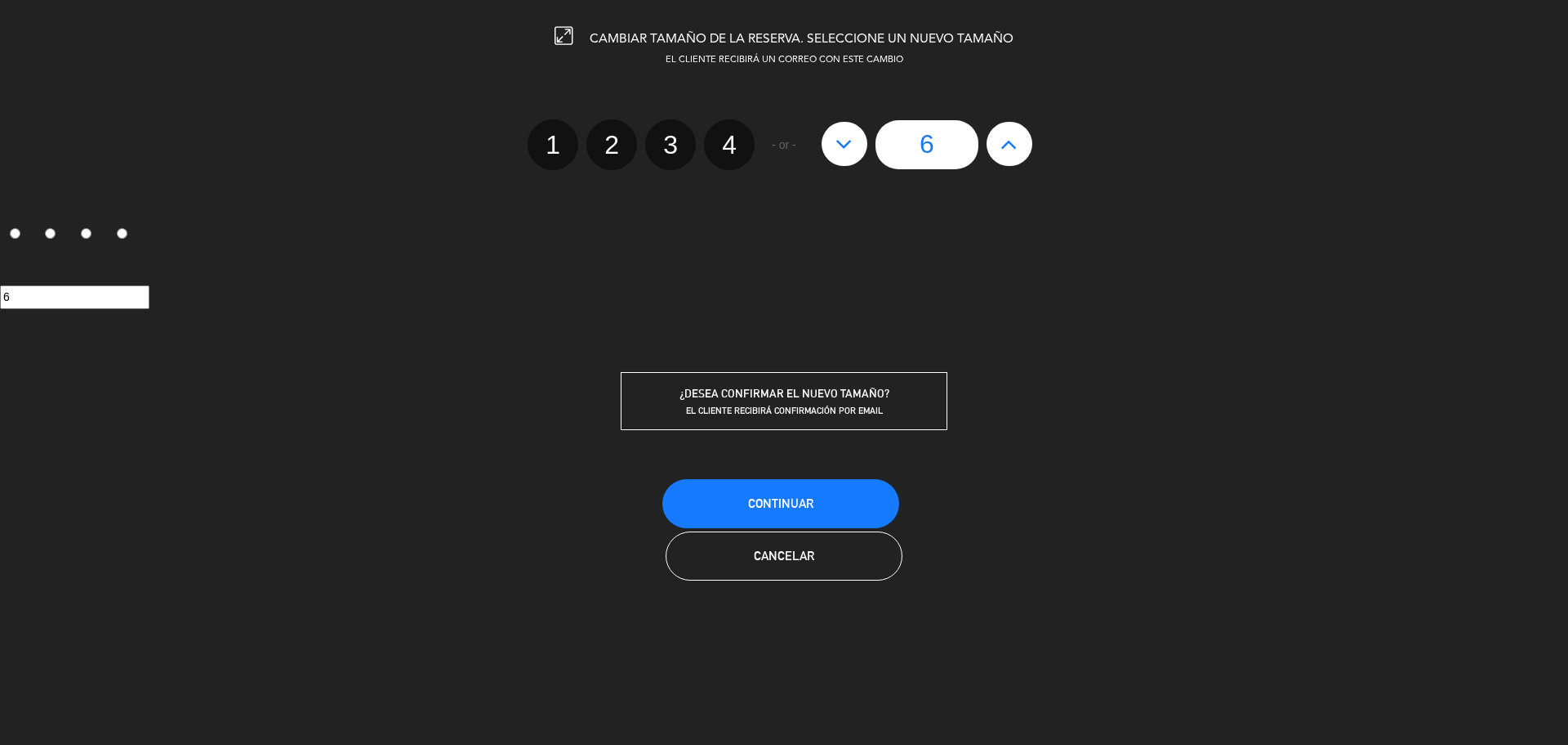
click at [1010, 144] on icon at bounding box center [1008, 143] width 17 height 26
type input "7"
click at [1010, 144] on icon at bounding box center [1008, 143] width 17 height 26
type input "8"
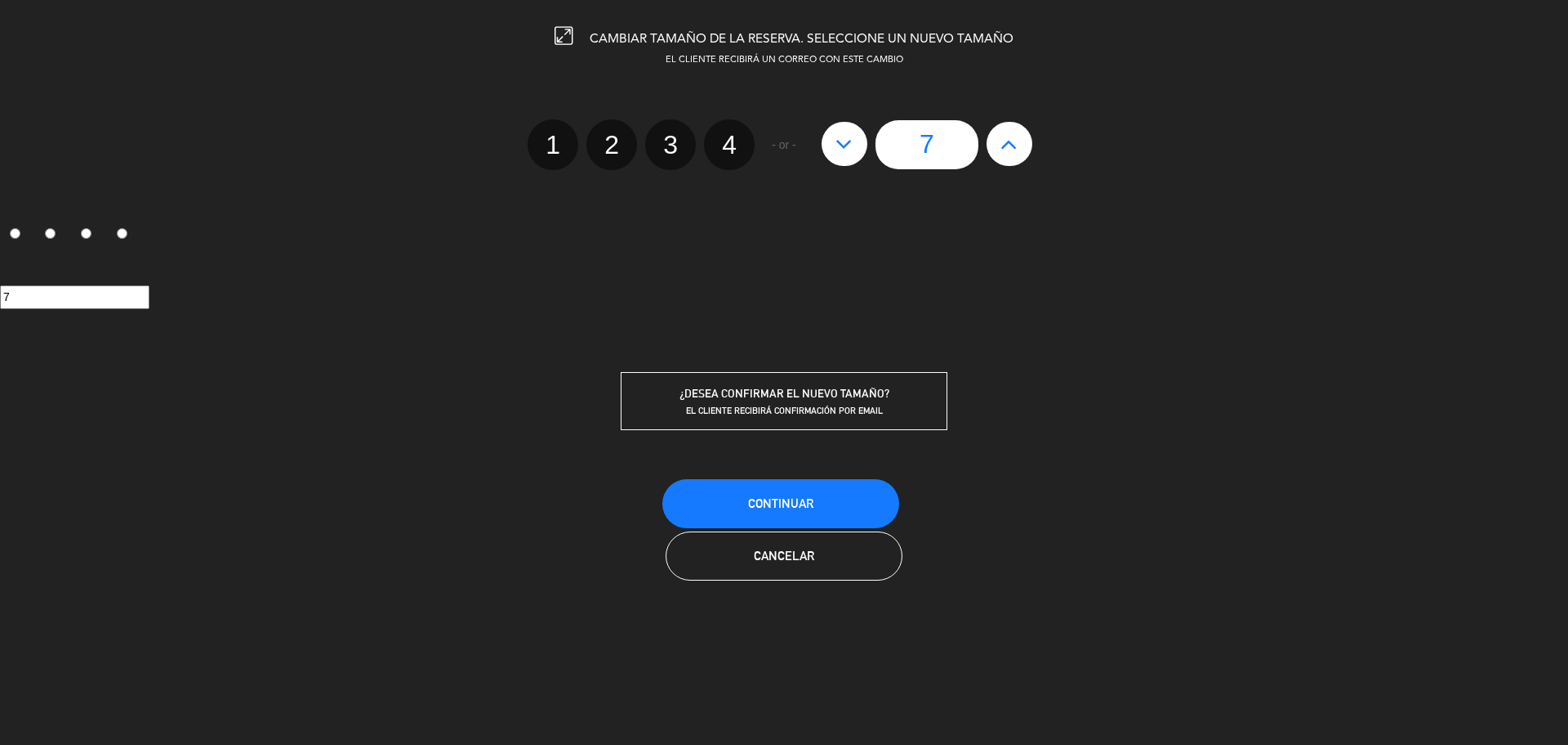
type input "8"
click at [864, 502] on button "Continuar" at bounding box center [781, 504] width 237 height 49
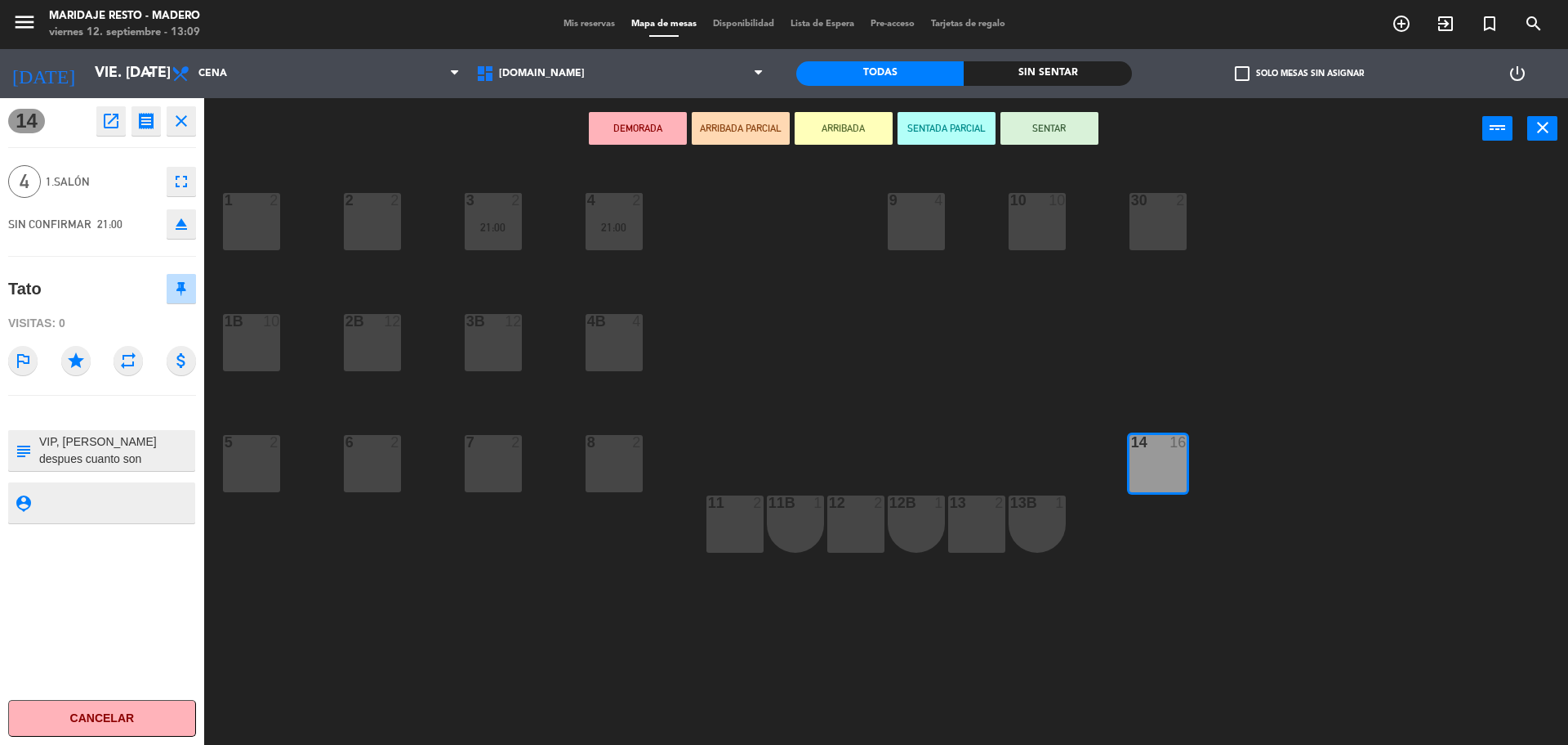
drag, startPoint x: 789, startPoint y: 387, endPoint x: 782, endPoint y: 380, distance: 9.9
click at [787, 385] on div "1 2 2 2 3 2 21:00 4 2 21:00 10 10 9 4 30 2 1B 10 2B 12 3B 12 4B 4 5 2 6 2 7 2 8…" at bounding box center [895, 455] width 1349 height 585
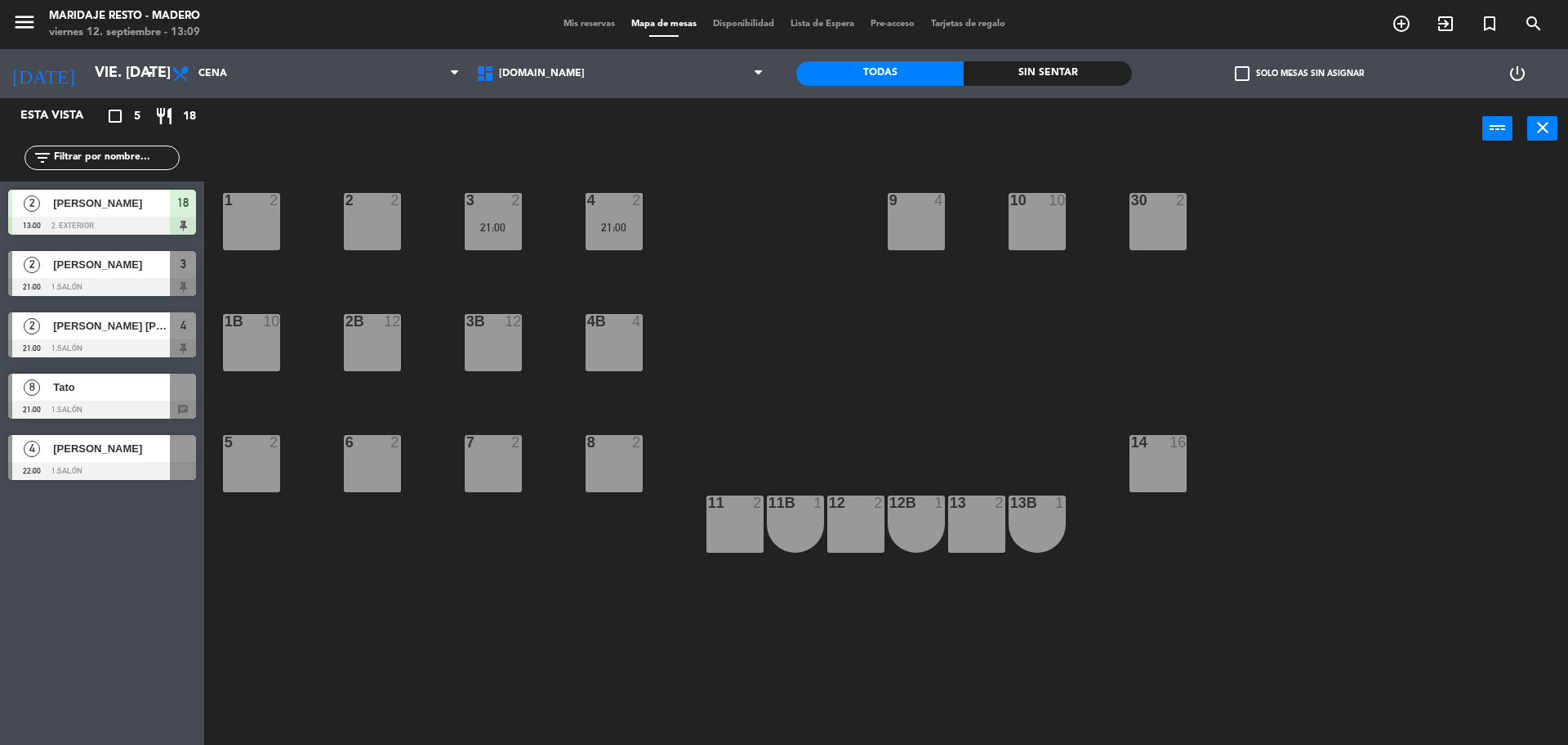
click at [78, 402] on div at bounding box center [102, 409] width 188 height 18
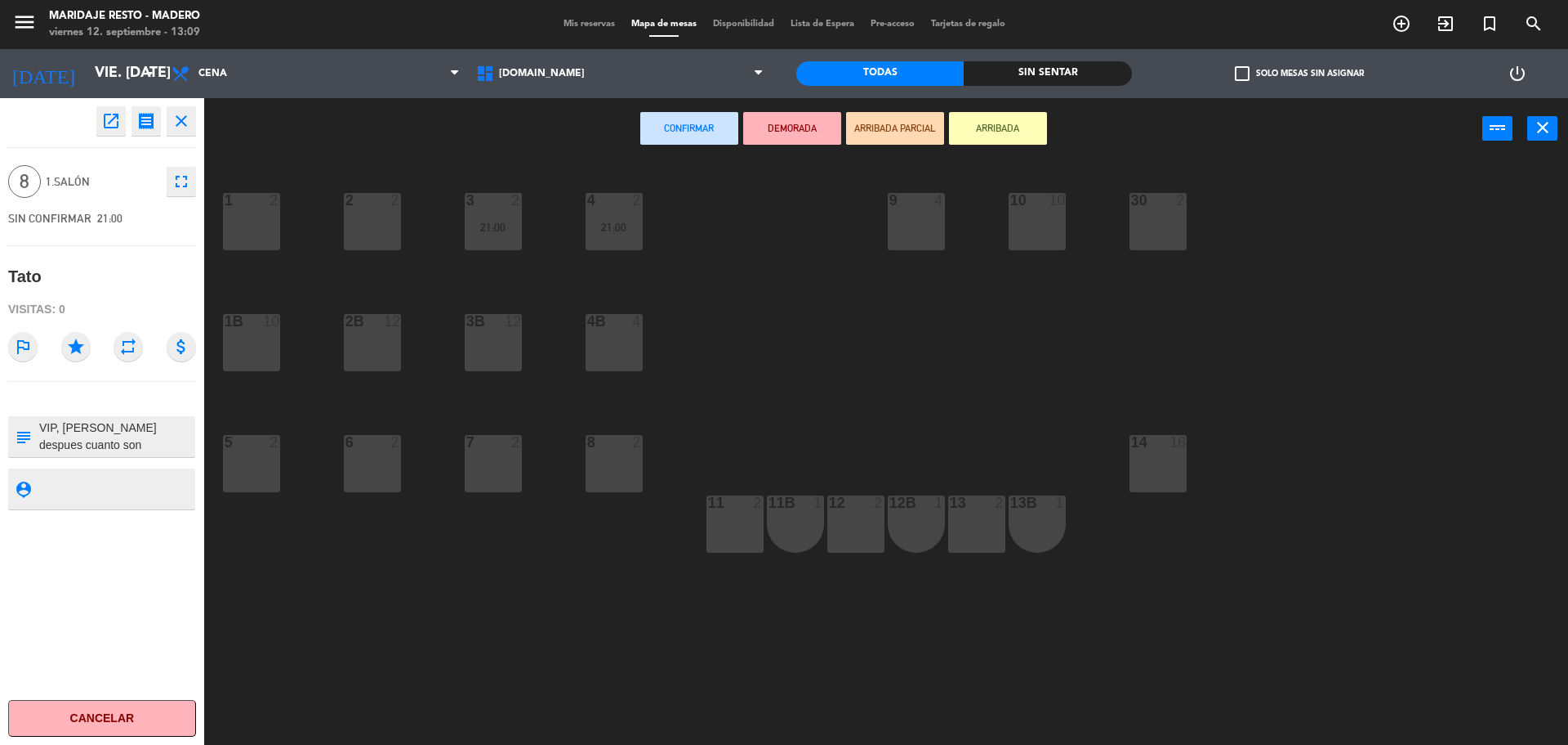
click at [1151, 462] on div "14 16" at bounding box center [1158, 463] width 57 height 57
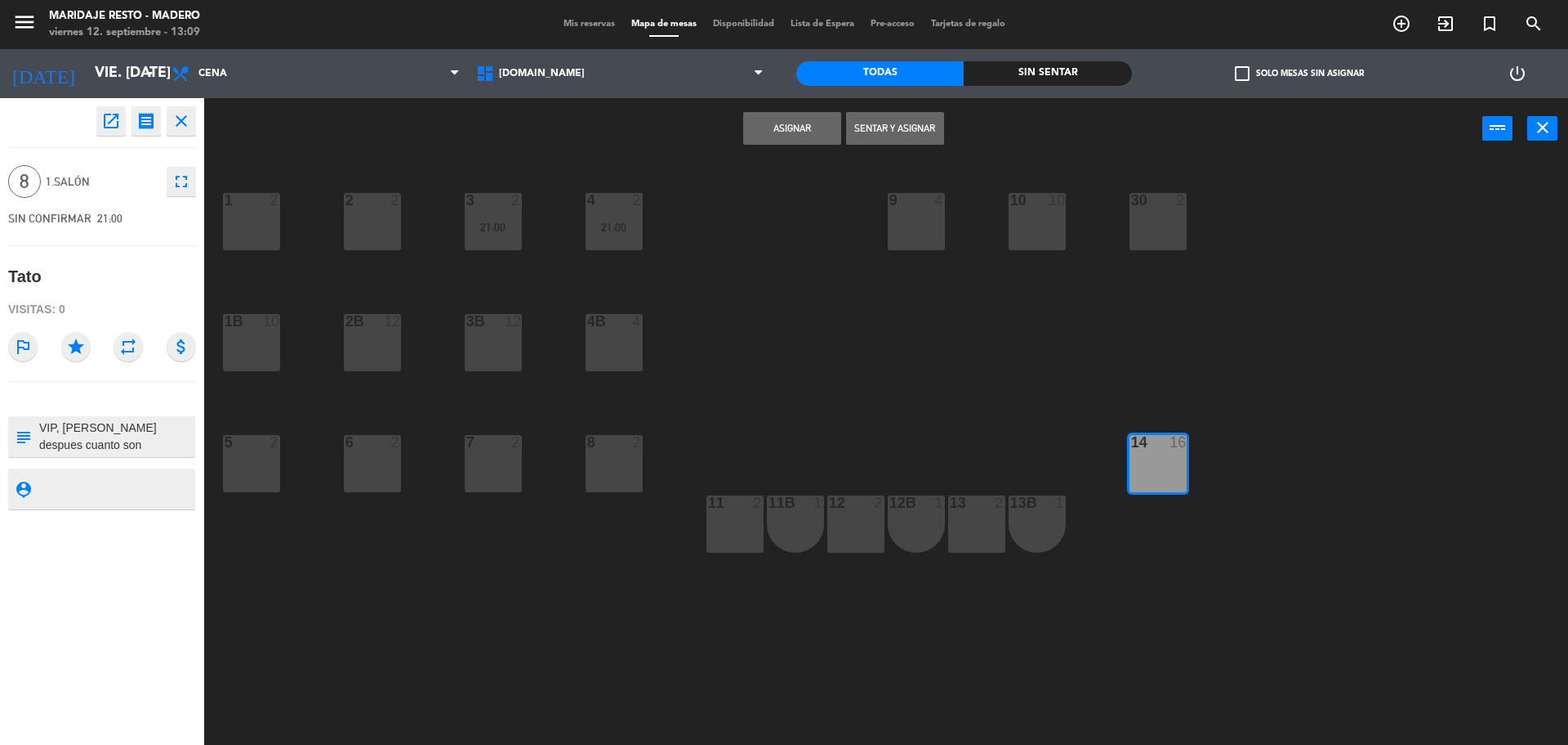
click at [802, 123] on button "Asignar" at bounding box center [792, 127] width 98 height 33
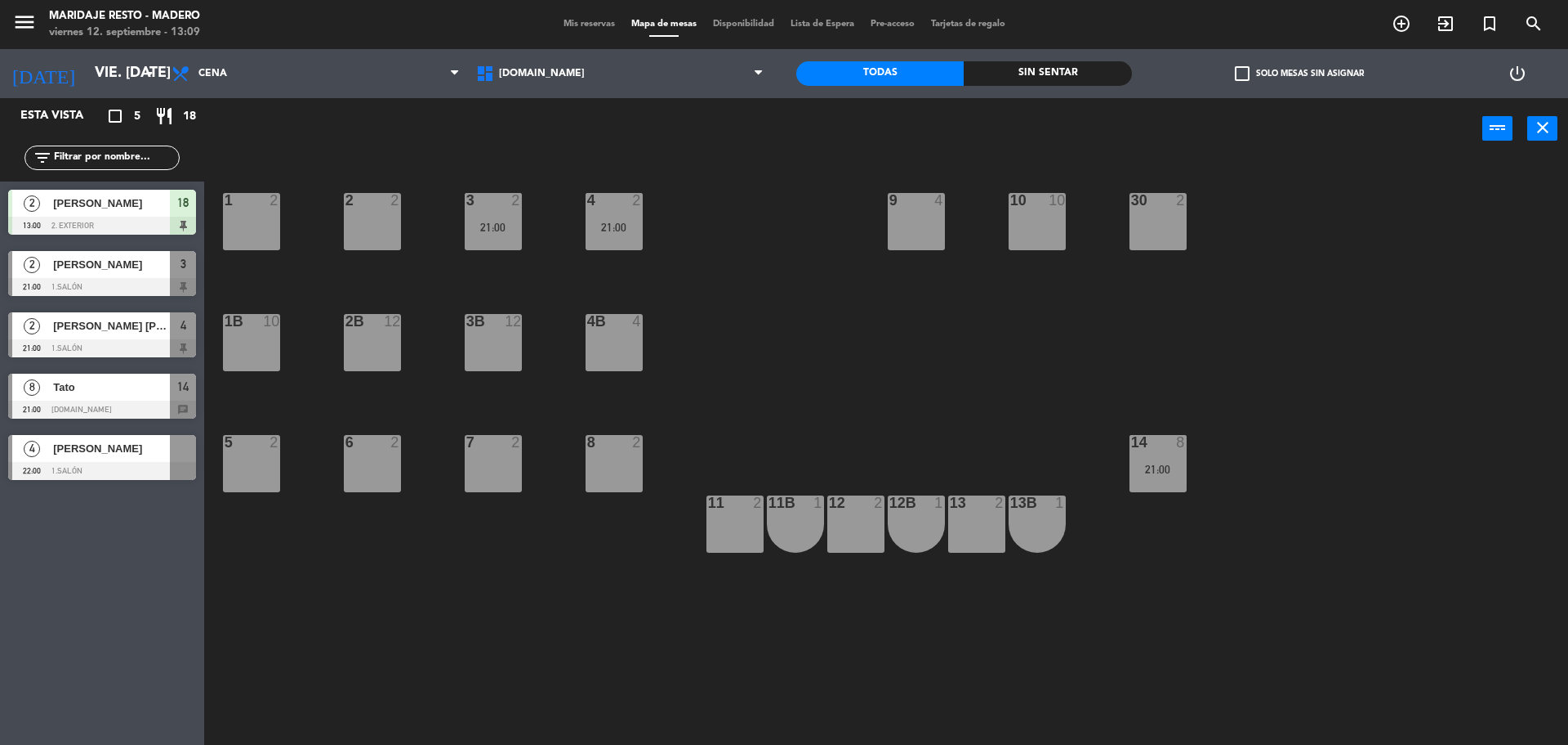
click at [836, 263] on div "1 2 2 2 3 2 21:00 4 2 21:00 10 10 9 4 30 2 1B 10 2B 12 3B 12 4B 4 5 2 6 2 7 2 8…" at bounding box center [895, 455] width 1349 height 585
click at [322, 85] on span "Cena" at bounding box center [315, 73] width 305 height 36
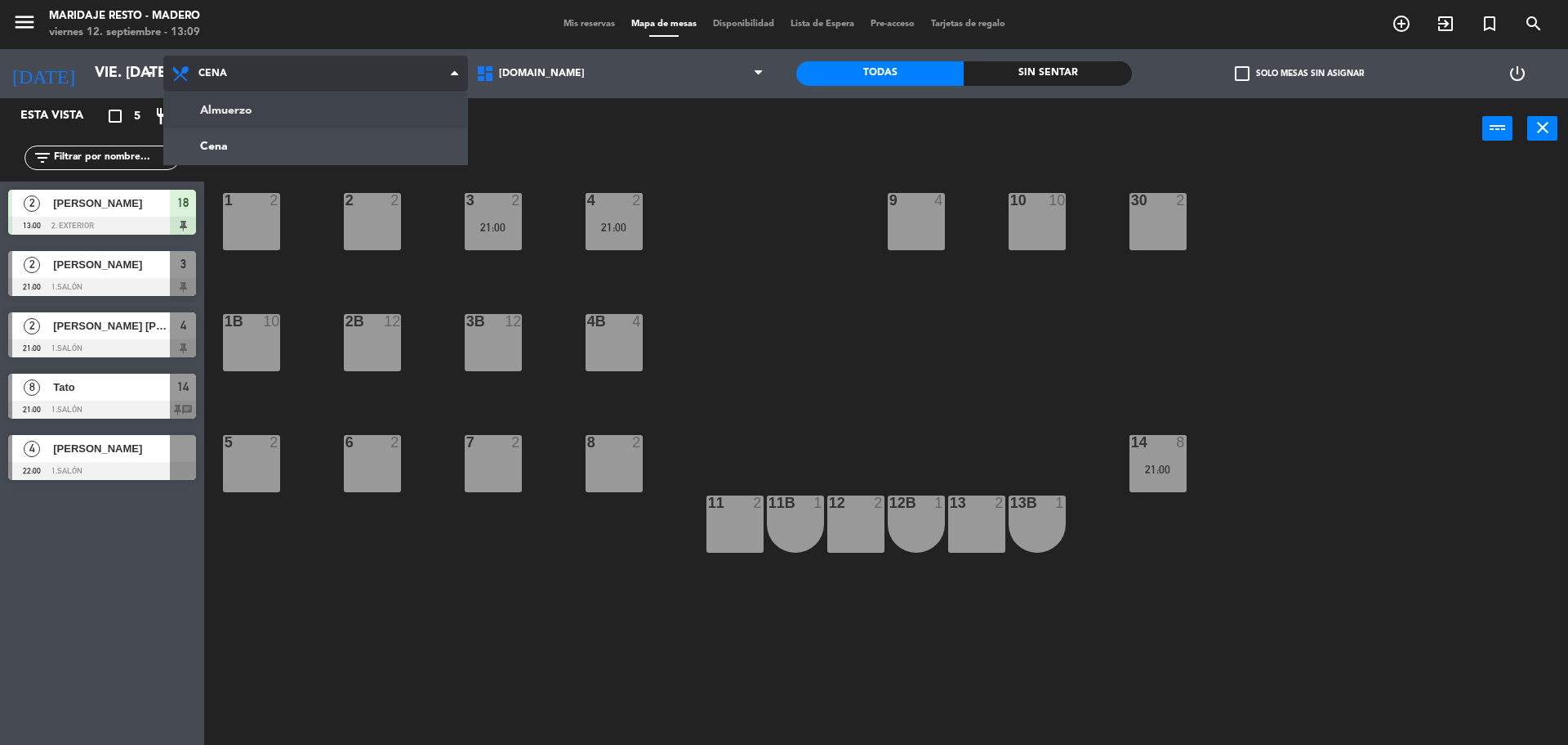
click at [323, 106] on ng-component "menu Maridaje [PERSON_NAME] viernes 12. septiembre - 13:09 Mis reservas Mapa de…" at bounding box center [784, 374] width 1568 height 749
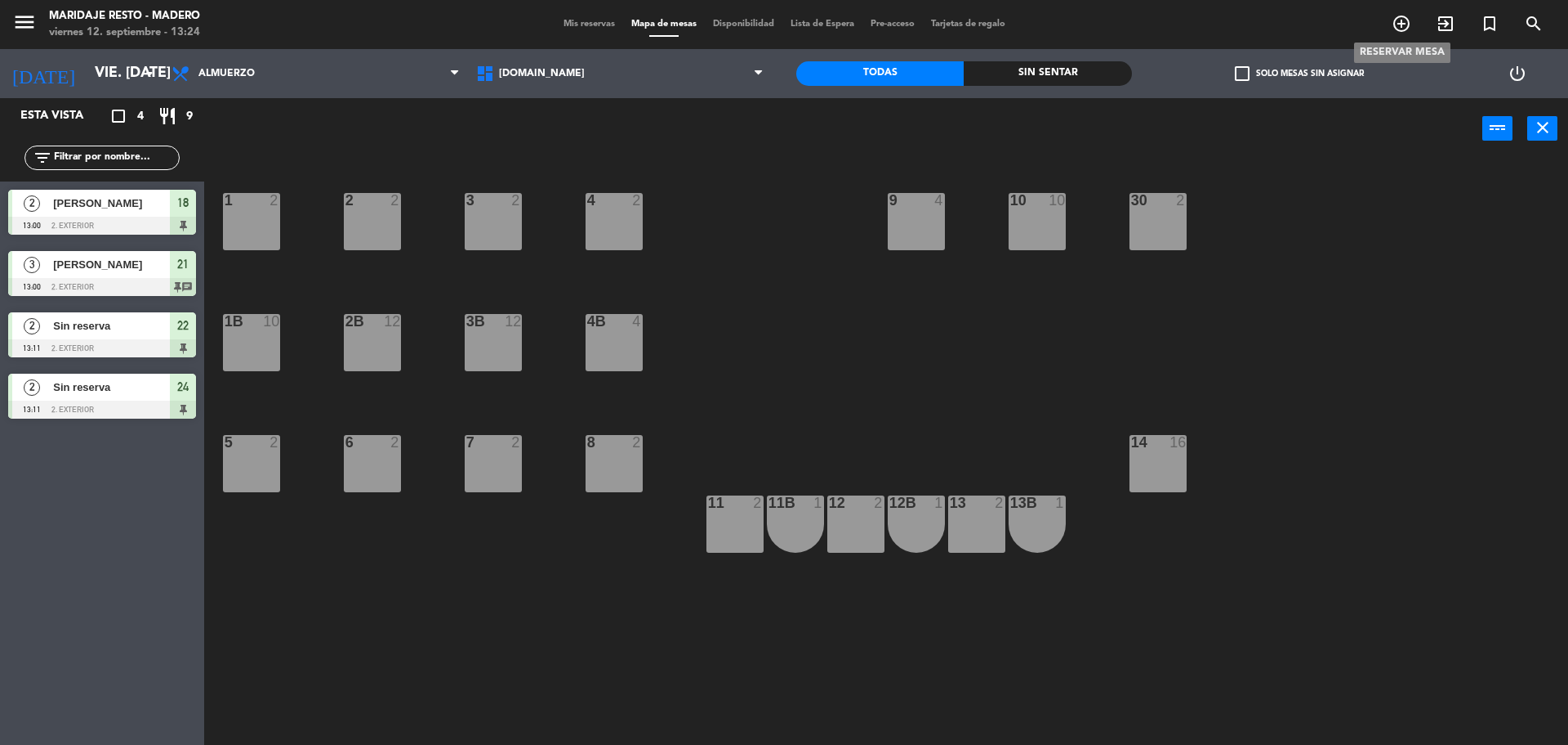
click at [1401, 24] on icon "add_circle_outline" at bounding box center [1402, 24] width 20 height 20
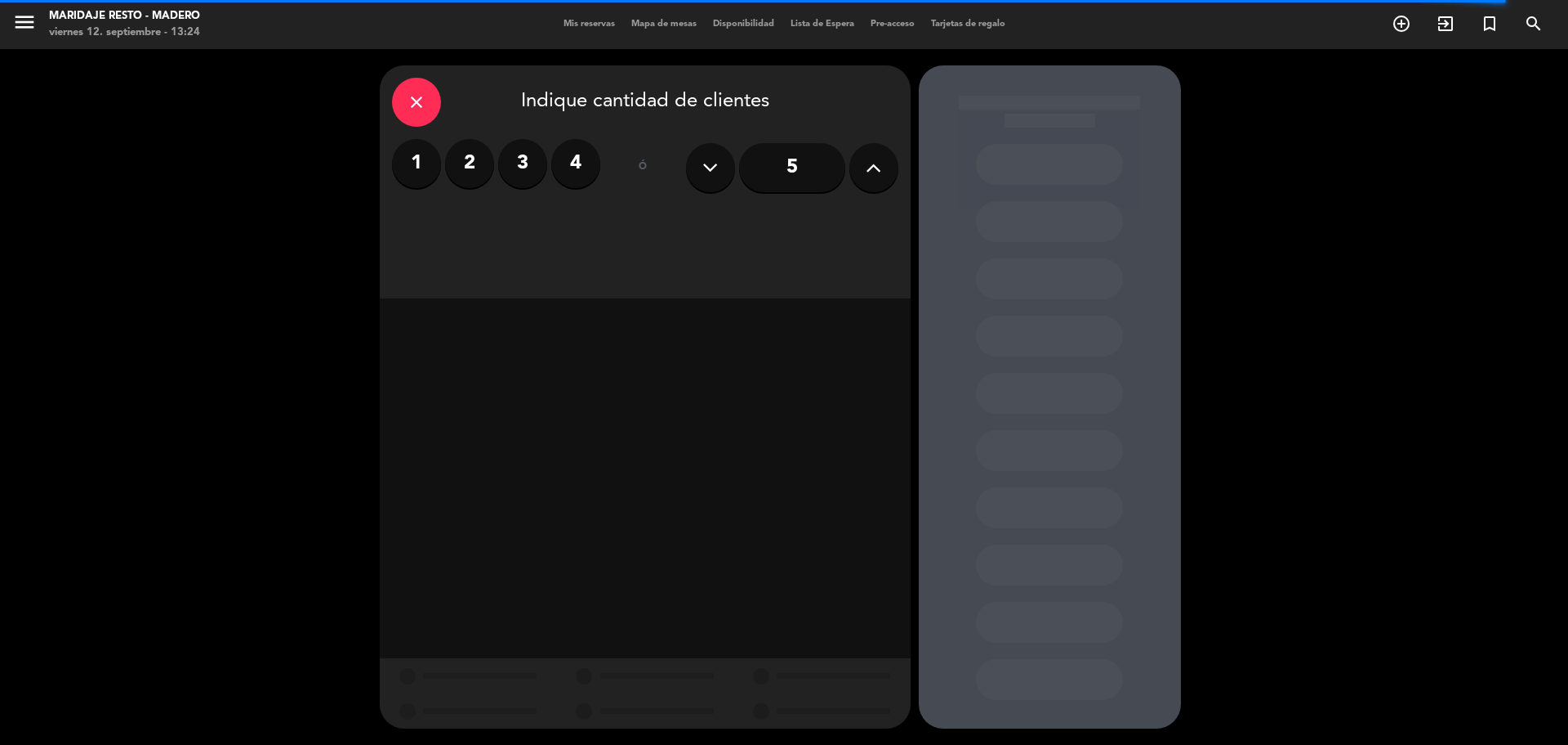
click at [474, 157] on label "2" at bounding box center [470, 164] width 49 height 49
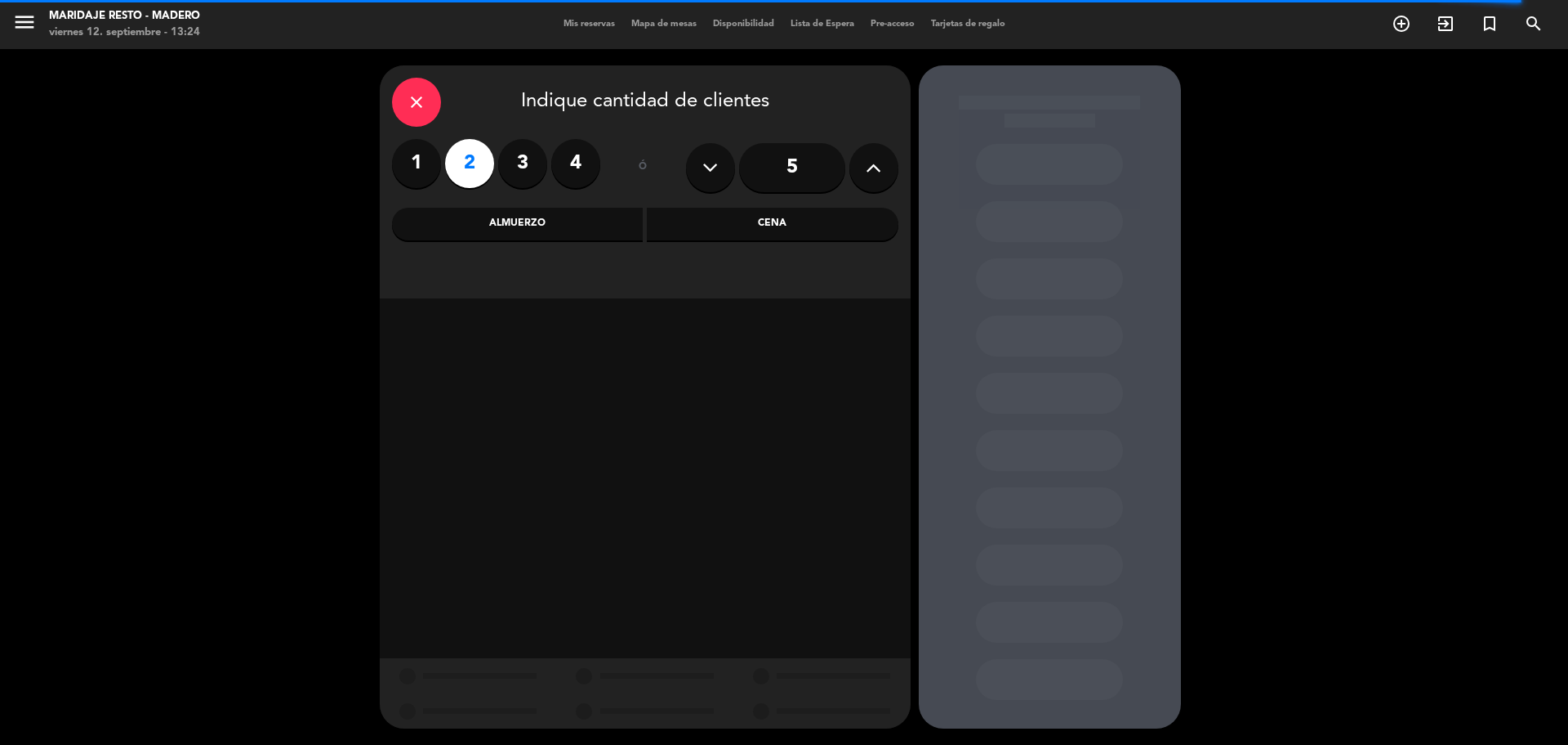
click at [628, 234] on div "Almuerzo" at bounding box center [517, 223] width 252 height 33
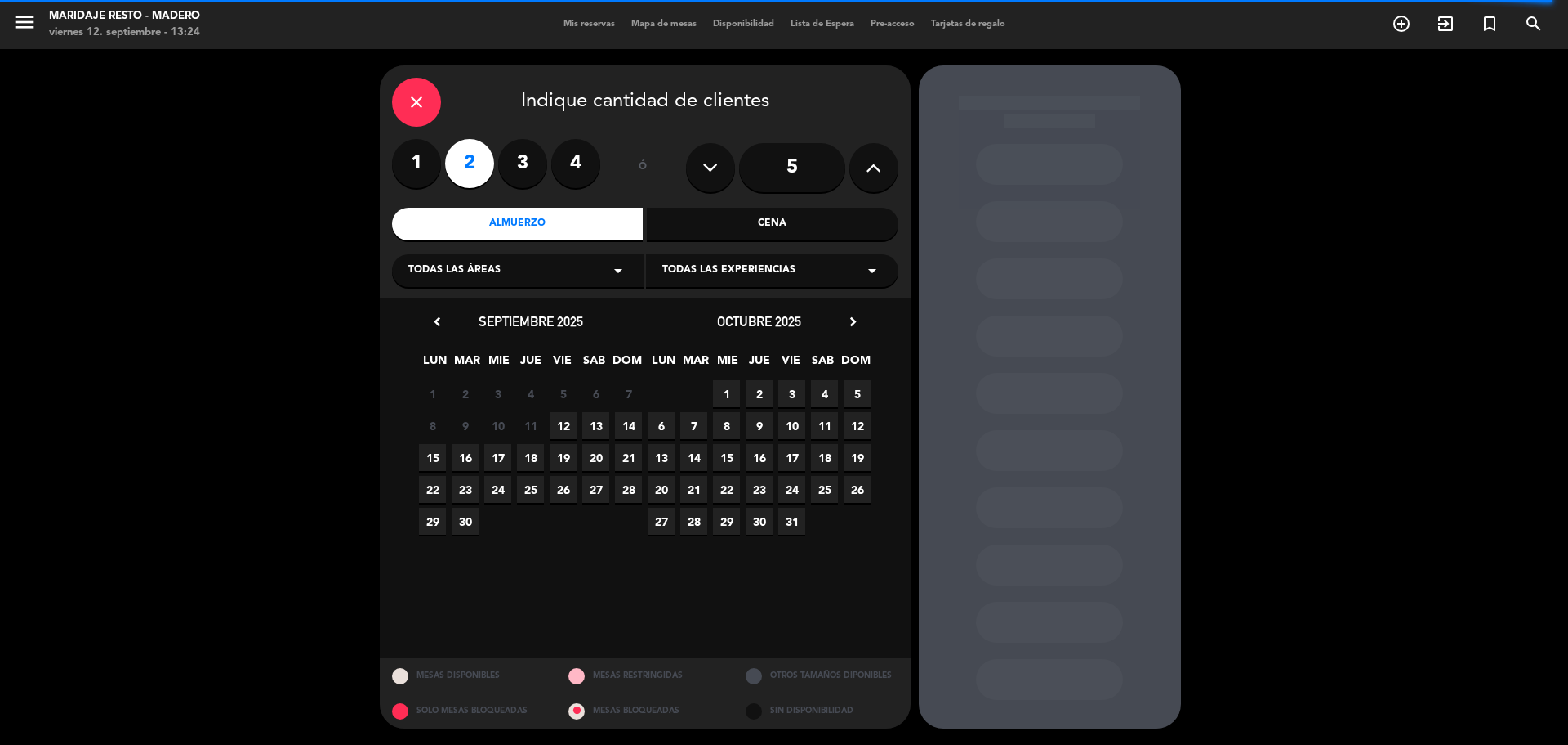
drag, startPoint x: 567, startPoint y: 422, endPoint x: 876, endPoint y: 321, distance: 325.1
click at [570, 420] on span "12" at bounding box center [563, 425] width 27 height 27
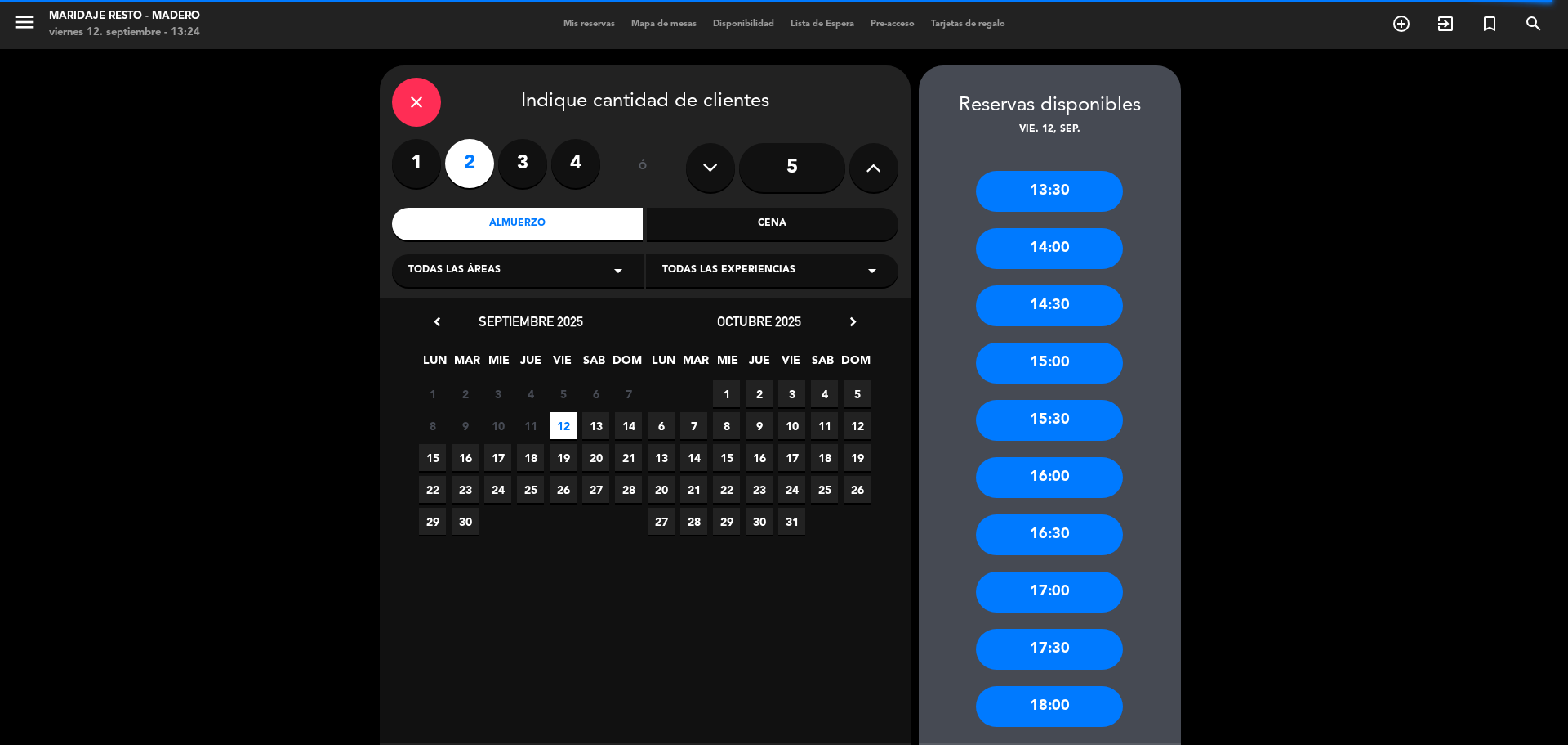
click at [1075, 187] on div "13:30" at bounding box center [1050, 191] width 147 height 41
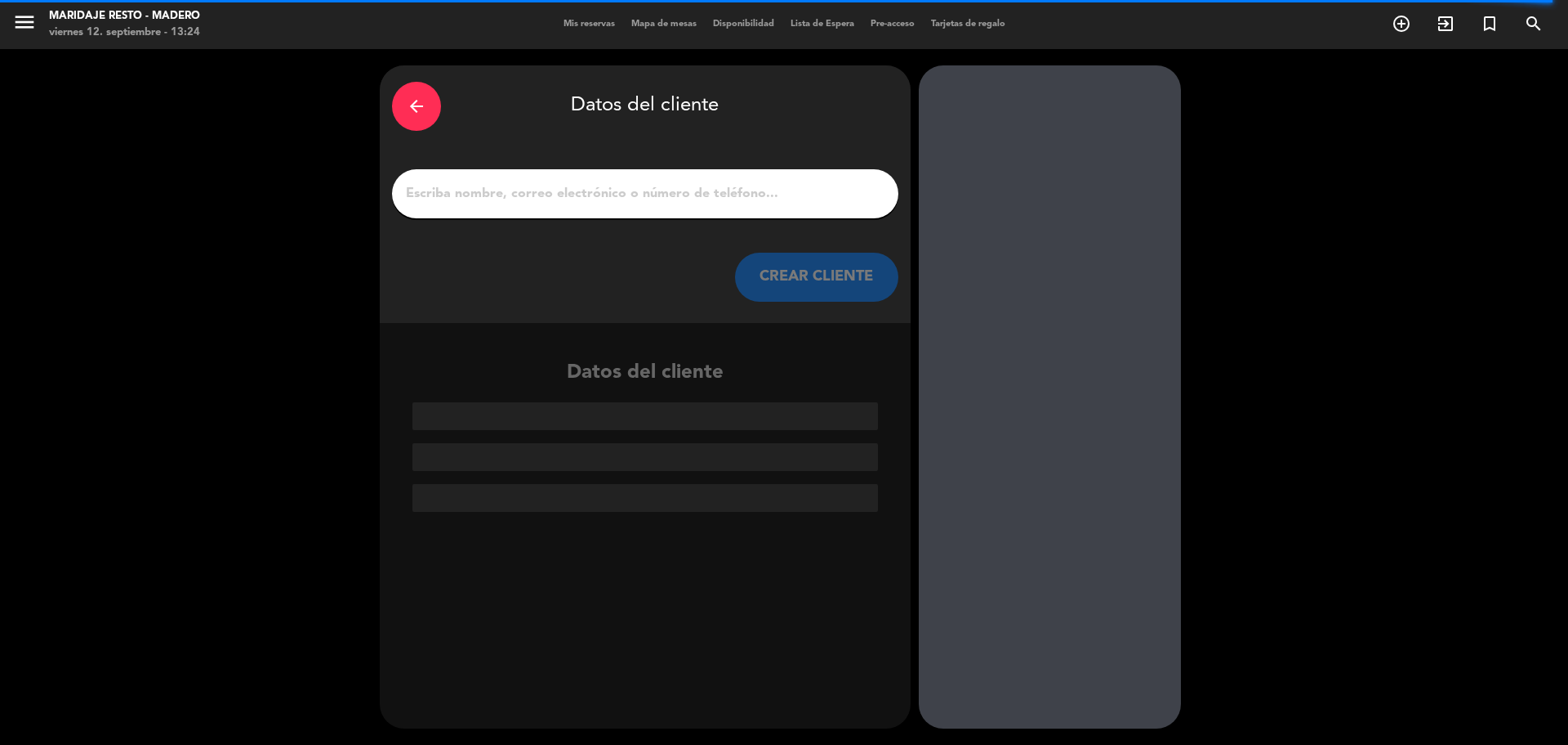
click at [672, 191] on input "1" at bounding box center [645, 193] width 482 height 23
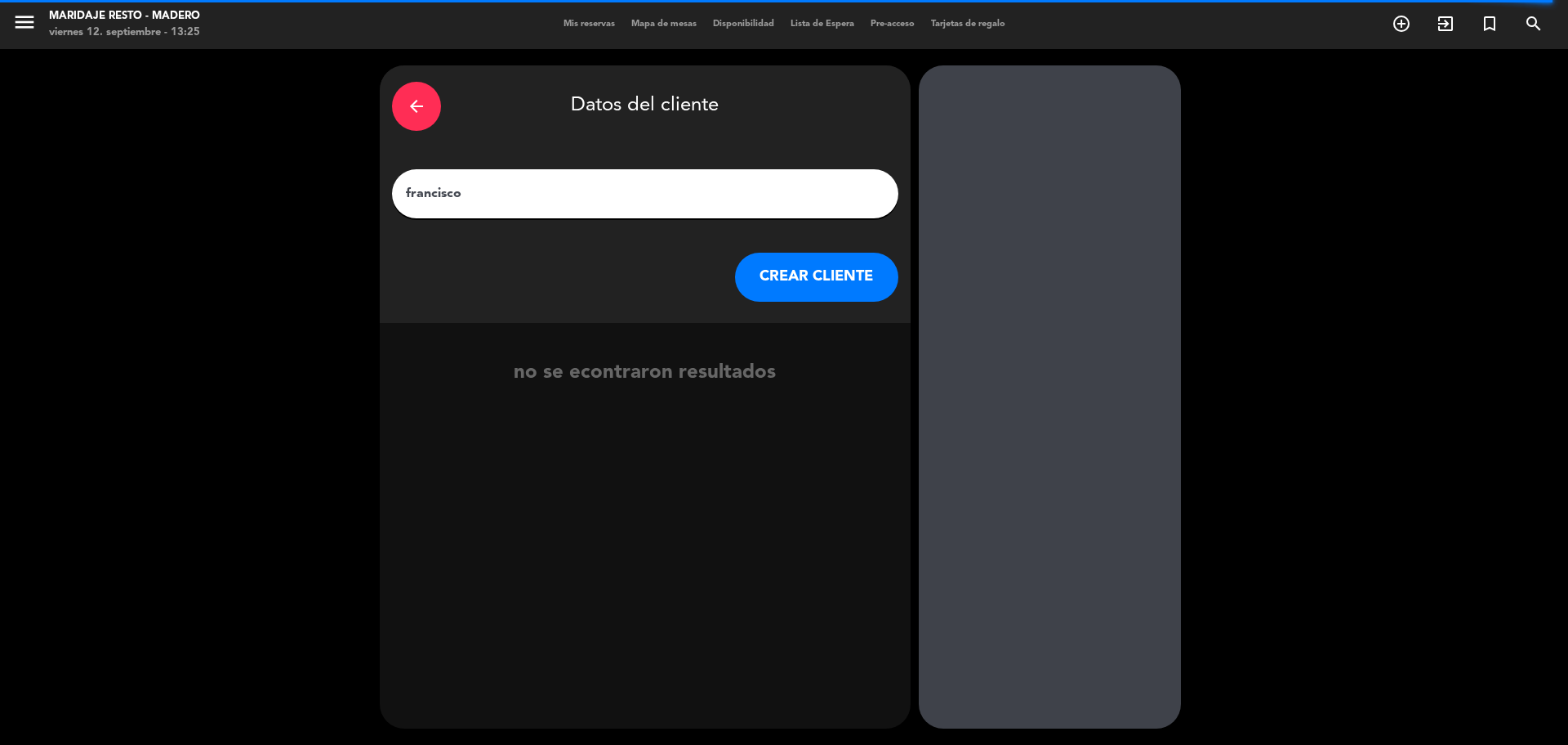
type input "francisco"
click at [848, 286] on button "CREAR CLIENTE" at bounding box center [817, 278] width 163 height 49
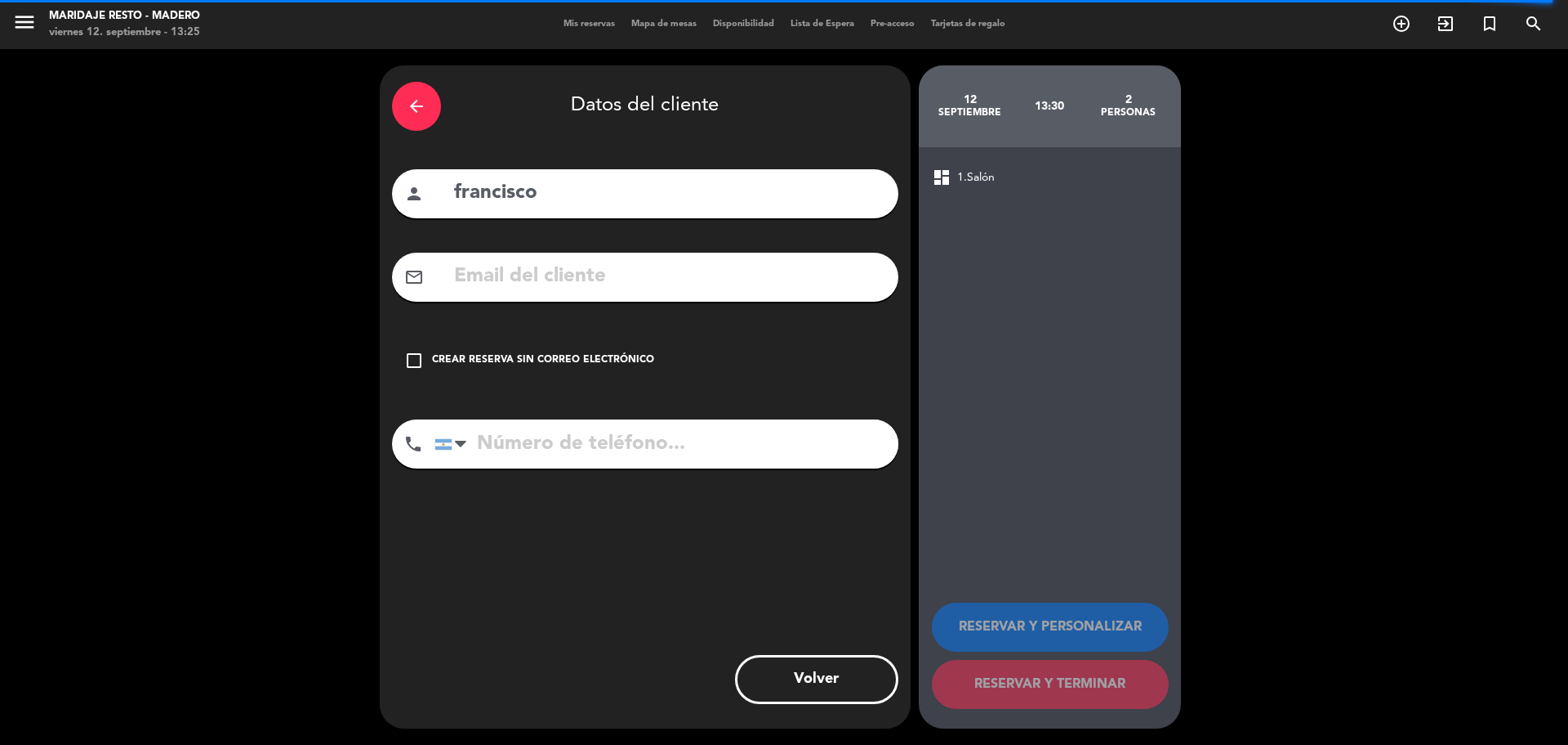
click at [458, 361] on div "Crear reserva sin correo electrónico" at bounding box center [543, 361] width 222 height 17
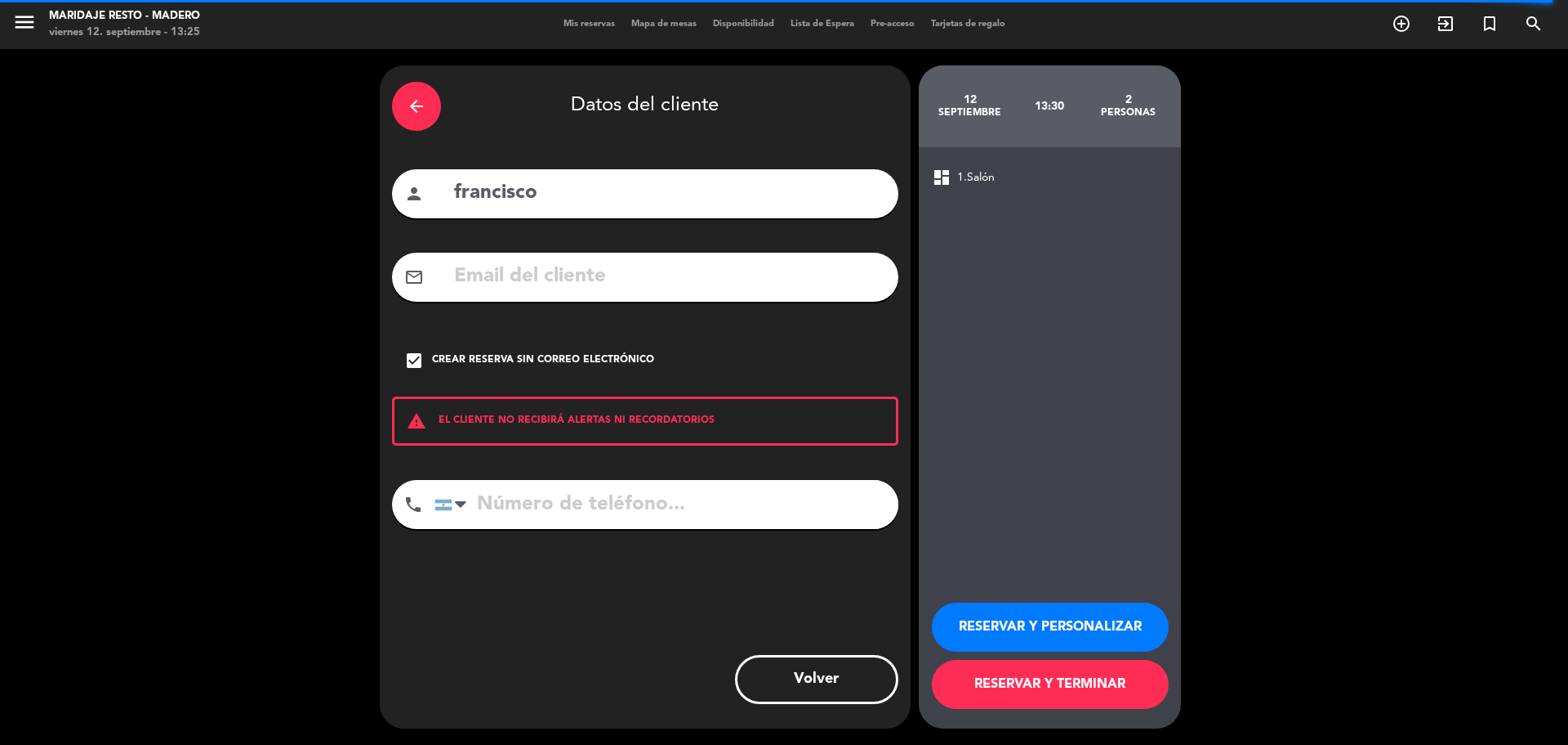
click at [1066, 689] on button "RESERVAR Y TERMINAR" at bounding box center [1051, 685] width 237 height 49
